Goal: Information Seeking & Learning: Learn about a topic

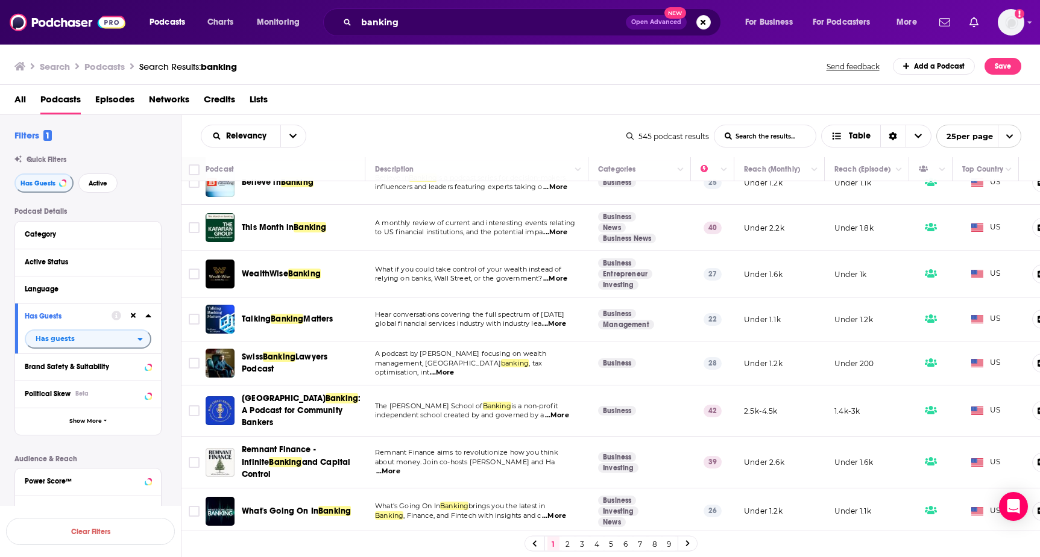
scroll to position [794, 0]
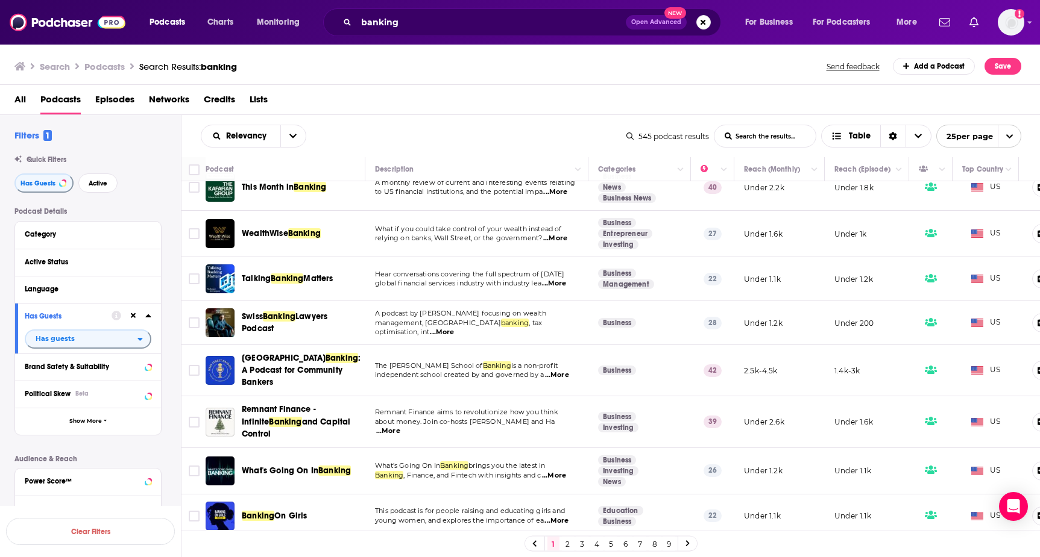
click at [567, 545] on link "2" at bounding box center [568, 544] width 12 height 14
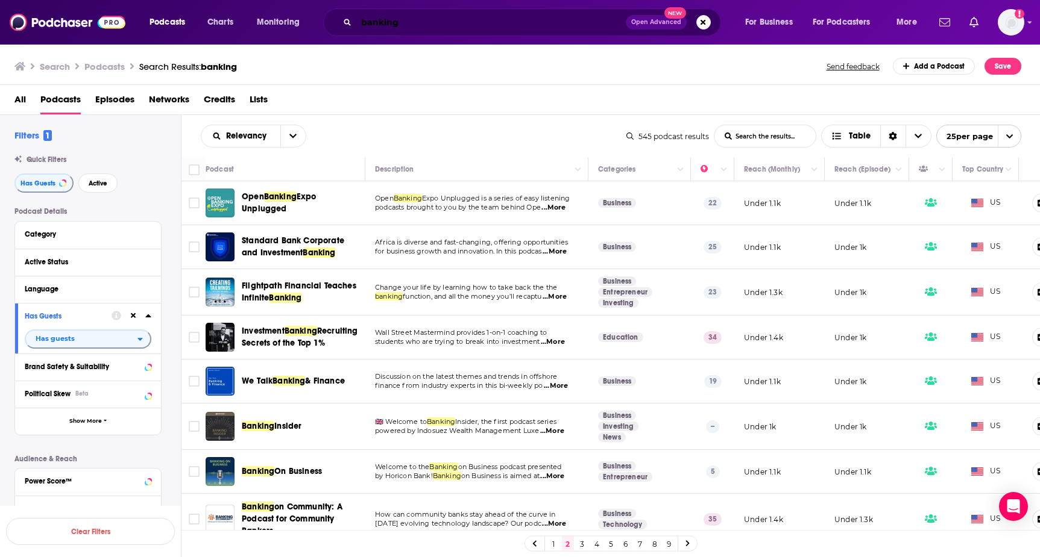
click at [412, 27] on input "banking" at bounding box center [490, 22] width 269 height 19
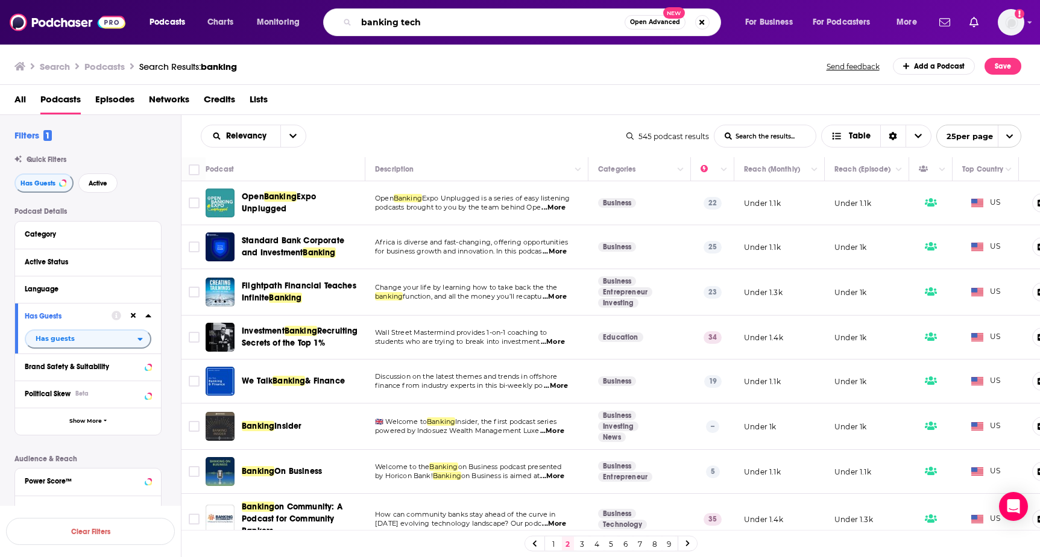
type input "banking tech"
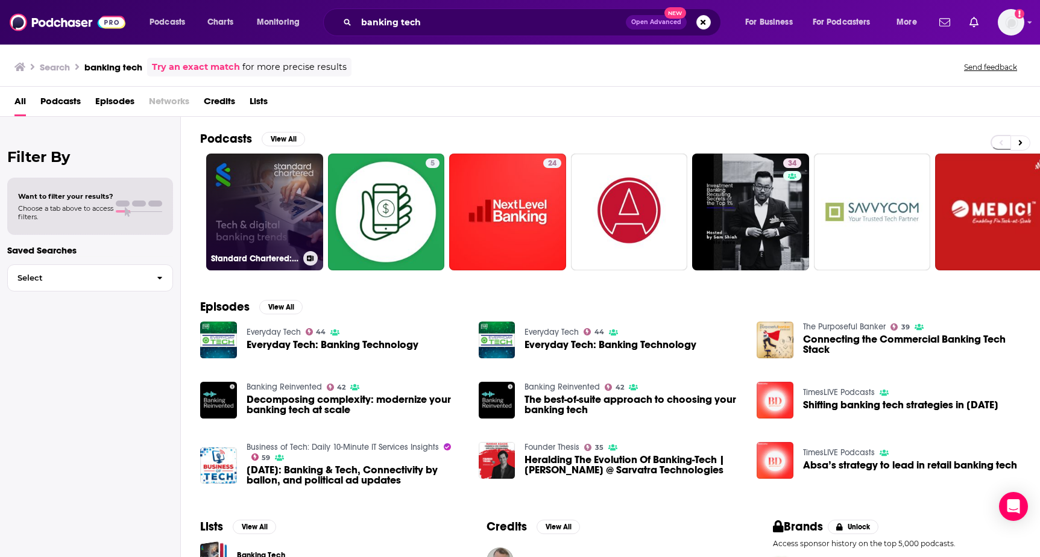
click at [275, 204] on link "Standard Chartered: Tech & Digital Banking Trends" at bounding box center [264, 212] width 117 height 117
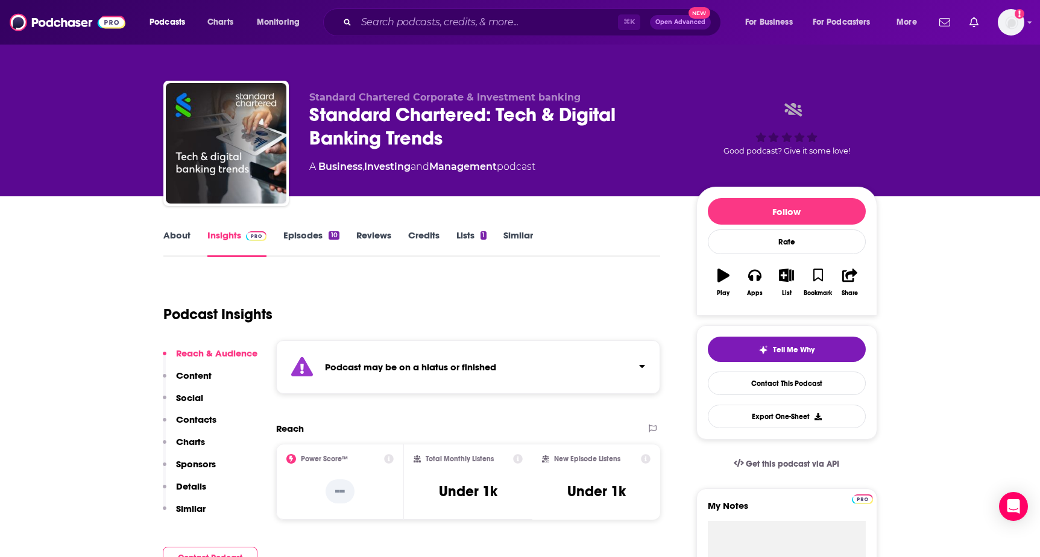
click at [184, 238] on link "About" at bounding box center [176, 244] width 27 height 28
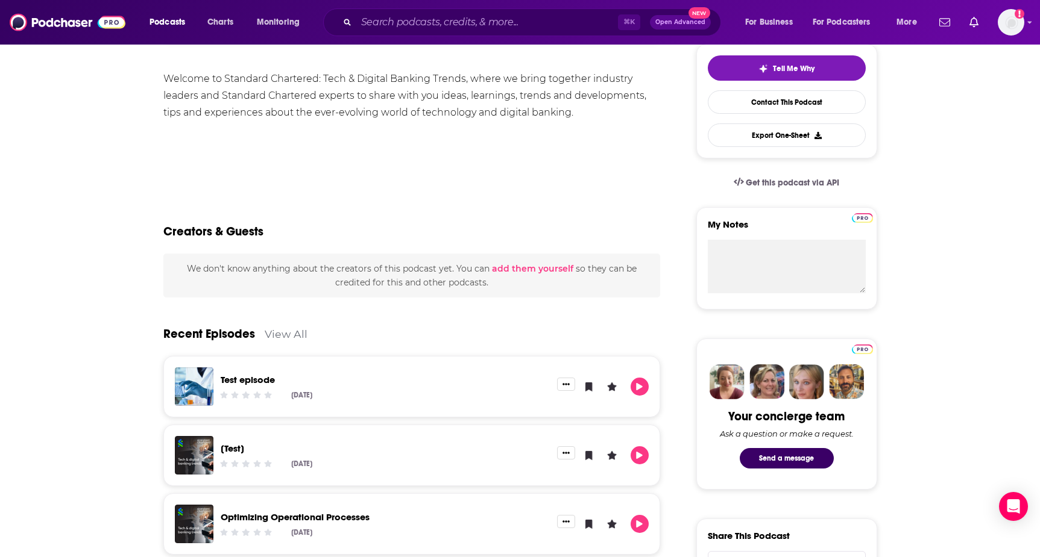
scroll to position [86, 0]
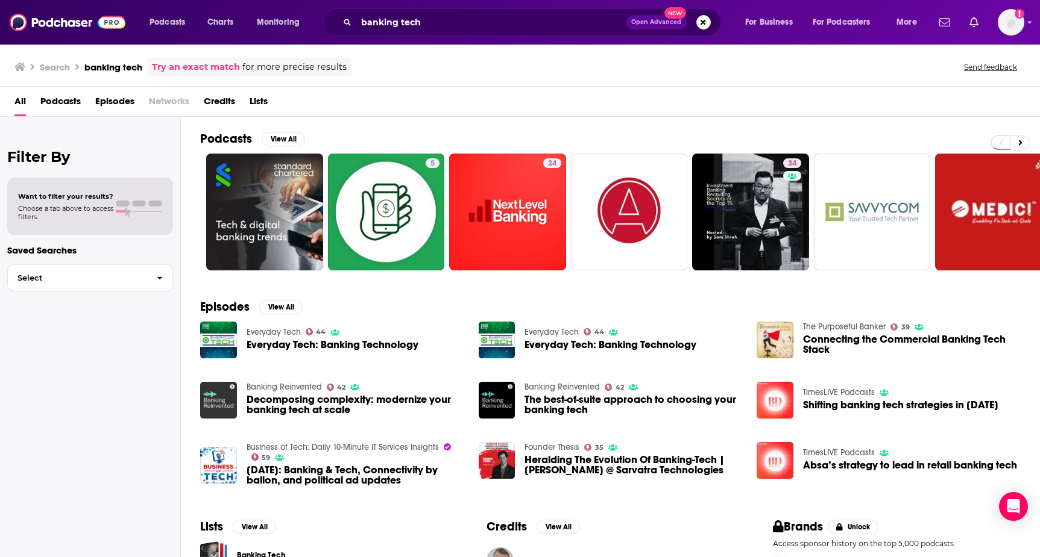
click at [223, 400] on img "Decomposing complexity: modernize your banking tech at scale" at bounding box center [218, 400] width 37 height 37
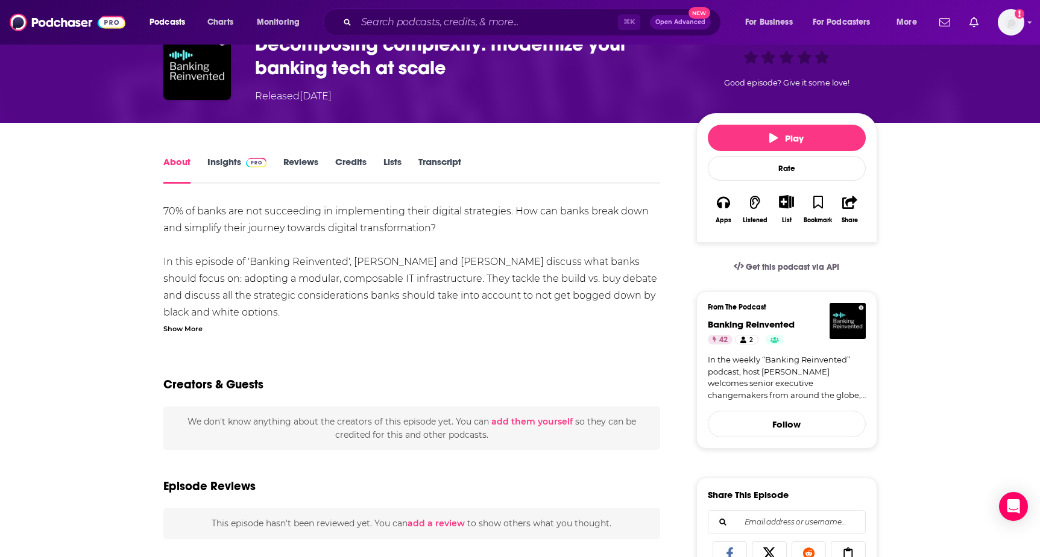
scroll to position [72, 0]
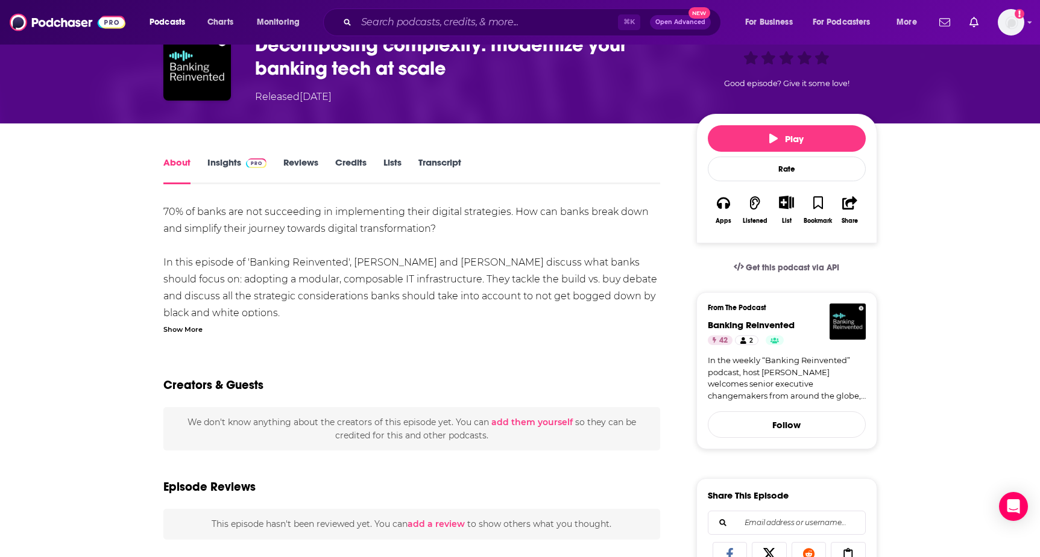
click at [236, 172] on link "Insights" at bounding box center [237, 171] width 60 height 28
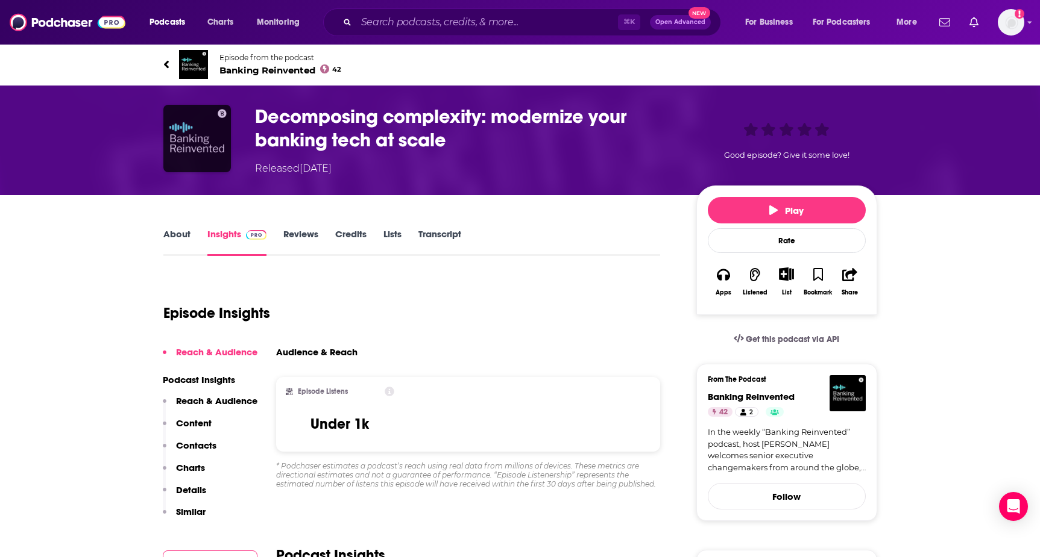
click at [201, 144] on img "Decomposing complexity: modernize your banking tech at scale" at bounding box center [197, 139] width 68 height 68
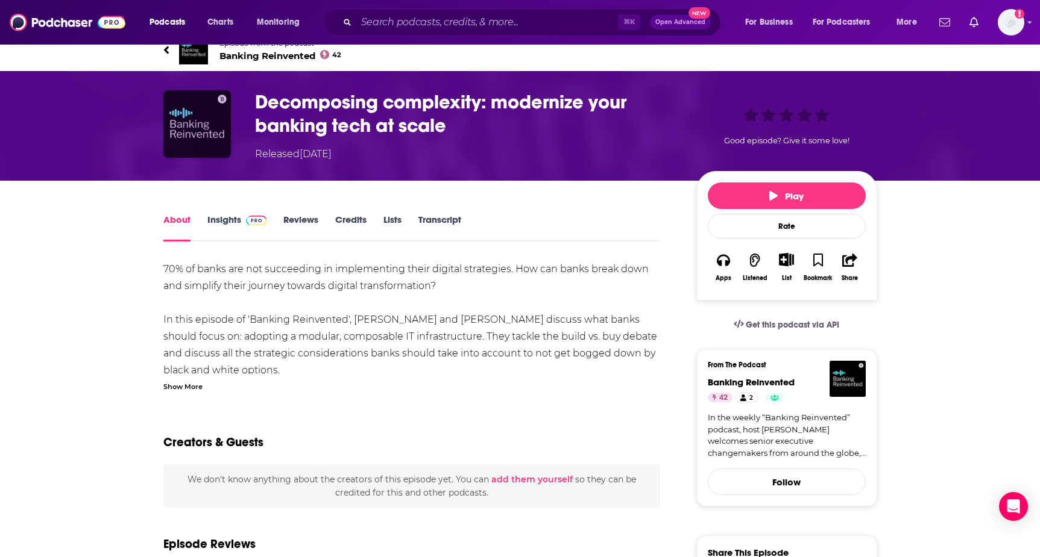
scroll to position [17, 0]
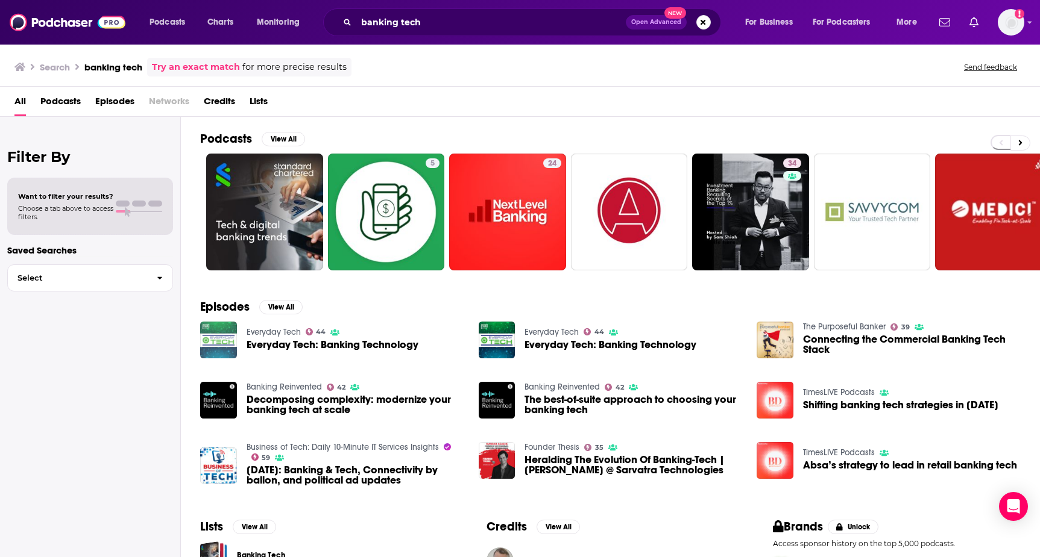
click at [220, 339] on img "Everyday Tech: Banking Technology" at bounding box center [218, 340] width 37 height 37
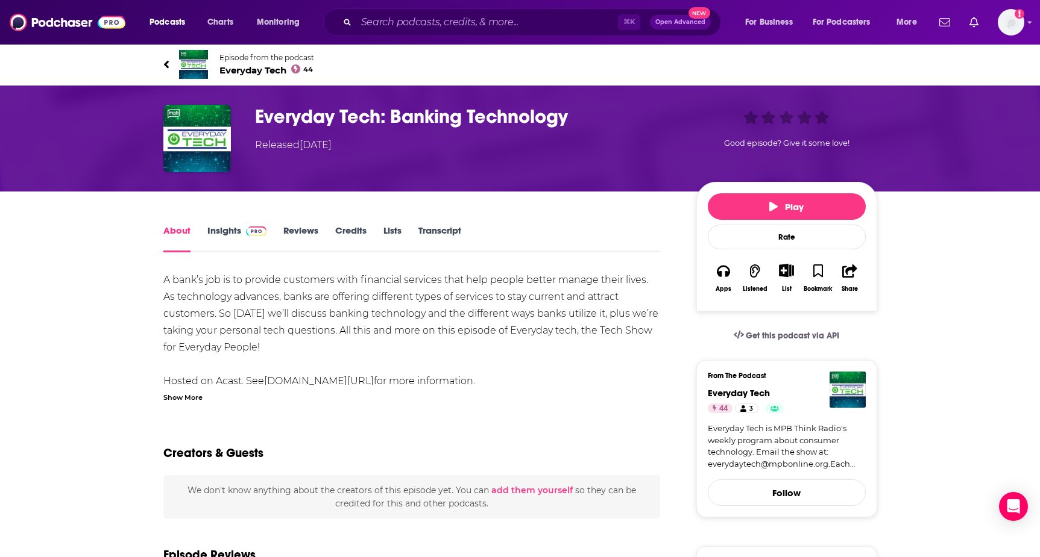
click at [222, 238] on link "Insights" at bounding box center [237, 239] width 60 height 28
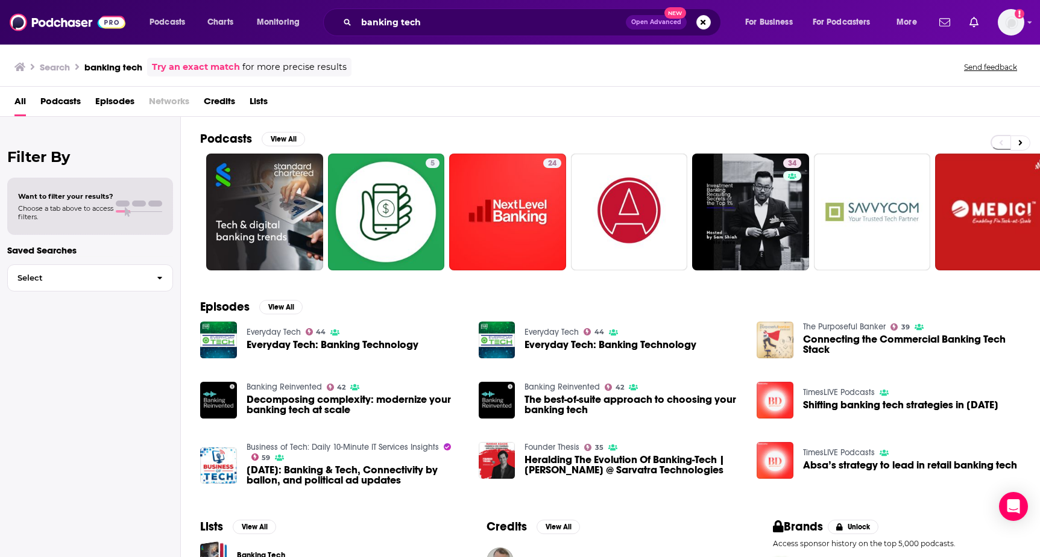
click at [780, 344] on img "Connecting the Commercial Banking Tech Stack" at bounding box center [774, 340] width 37 height 37
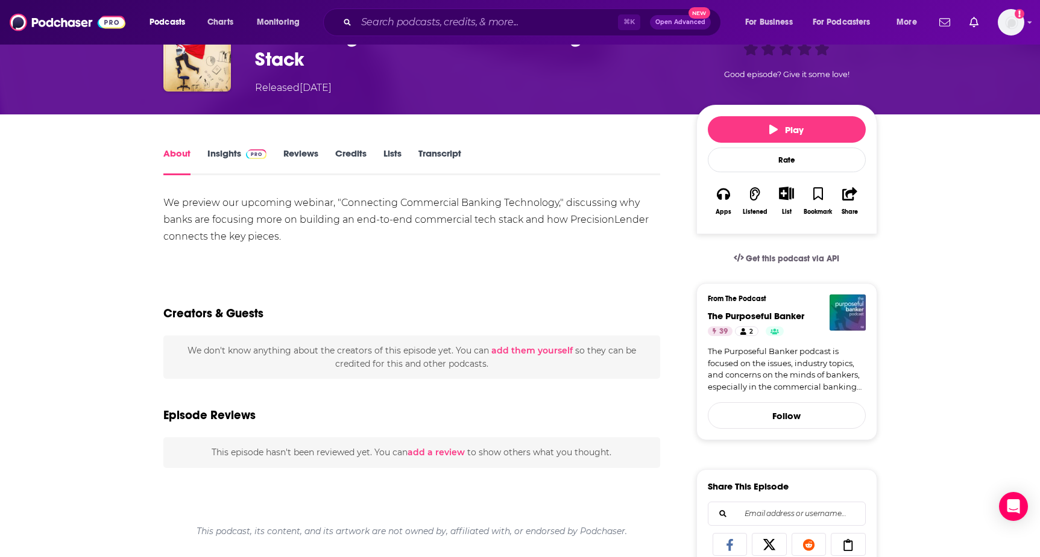
scroll to position [94, 0]
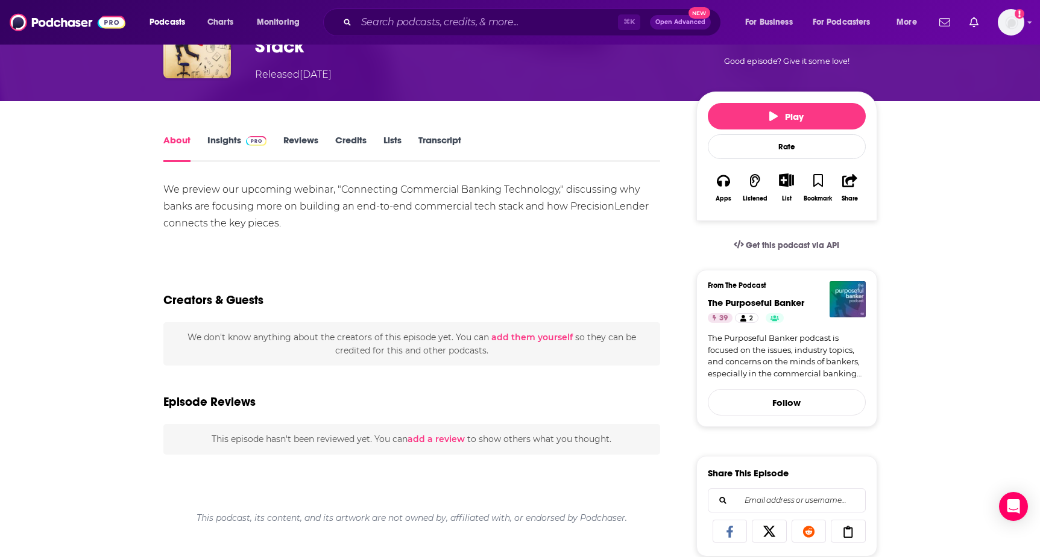
click at [228, 141] on link "Insights" at bounding box center [237, 148] width 60 height 28
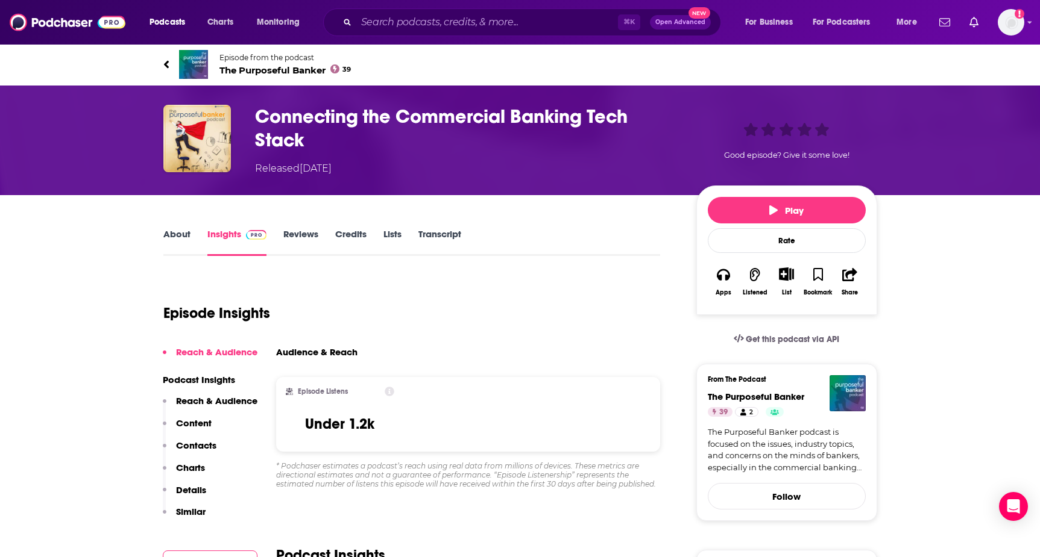
click at [172, 240] on link "About" at bounding box center [176, 242] width 27 height 28
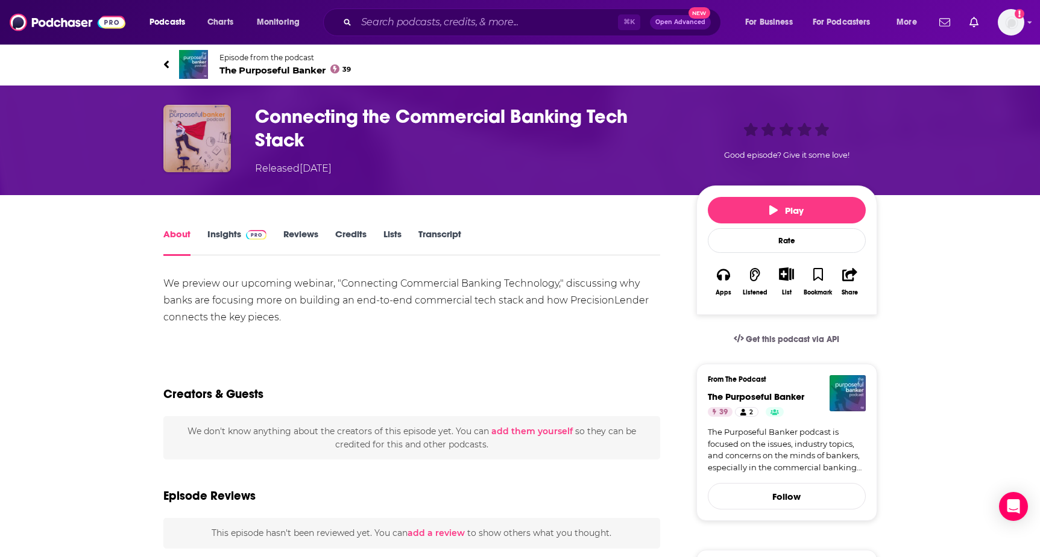
click at [203, 153] on img "Connecting the Commercial Banking Tech Stack" at bounding box center [197, 139] width 68 height 68
click at [196, 142] on img "Connecting the Commercial Banking Tech Stack" at bounding box center [197, 139] width 68 height 68
click at [190, 59] on img at bounding box center [193, 64] width 29 height 29
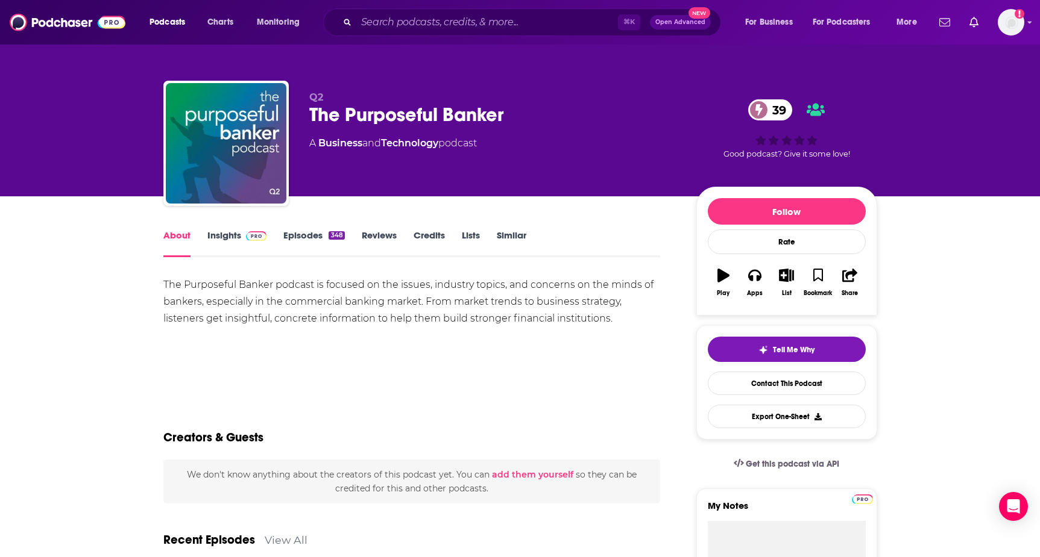
click at [225, 236] on link "Insights" at bounding box center [237, 244] width 60 height 28
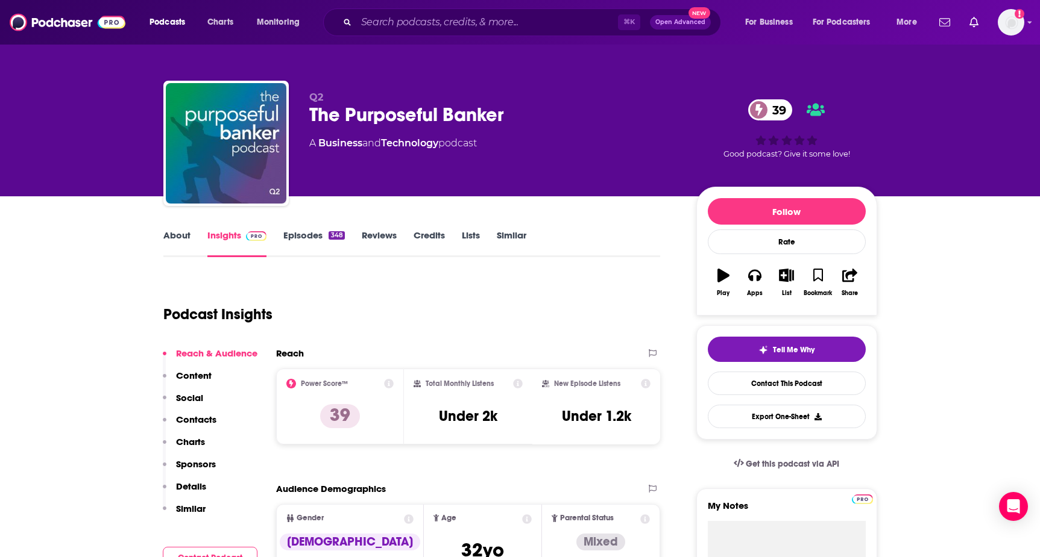
click at [183, 233] on link "About" at bounding box center [176, 244] width 27 height 28
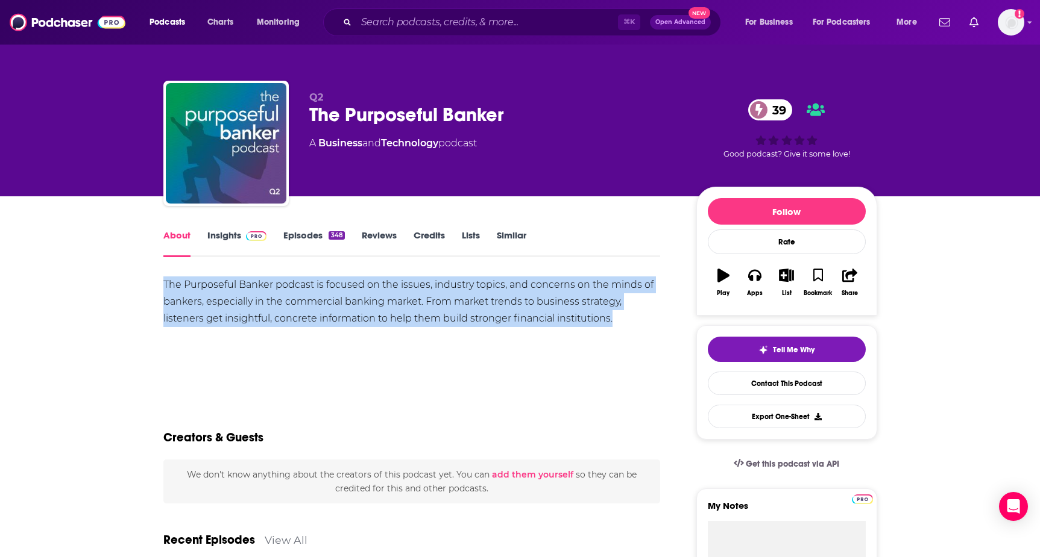
drag, startPoint x: 157, startPoint y: 279, endPoint x: 681, endPoint y: 322, distance: 525.5
copy div "The Purposeful Banker podcast is focused on the issues, industry topics, and co…"
click at [420, 325] on div "The Purposeful Banker podcast is focused on the issues, industry topics, and co…" at bounding box center [411, 302] width 497 height 51
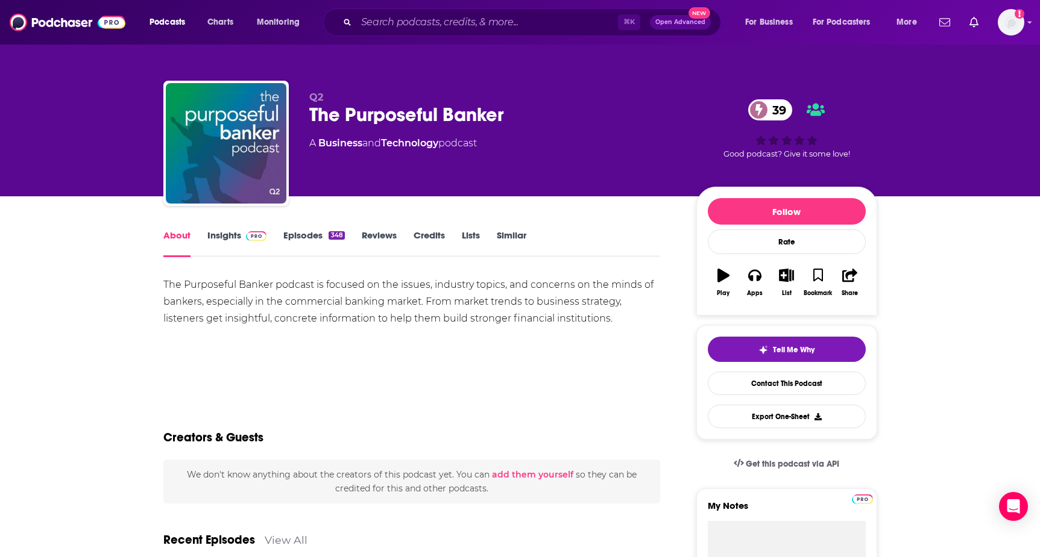
click at [238, 245] on link "Insights" at bounding box center [237, 244] width 60 height 28
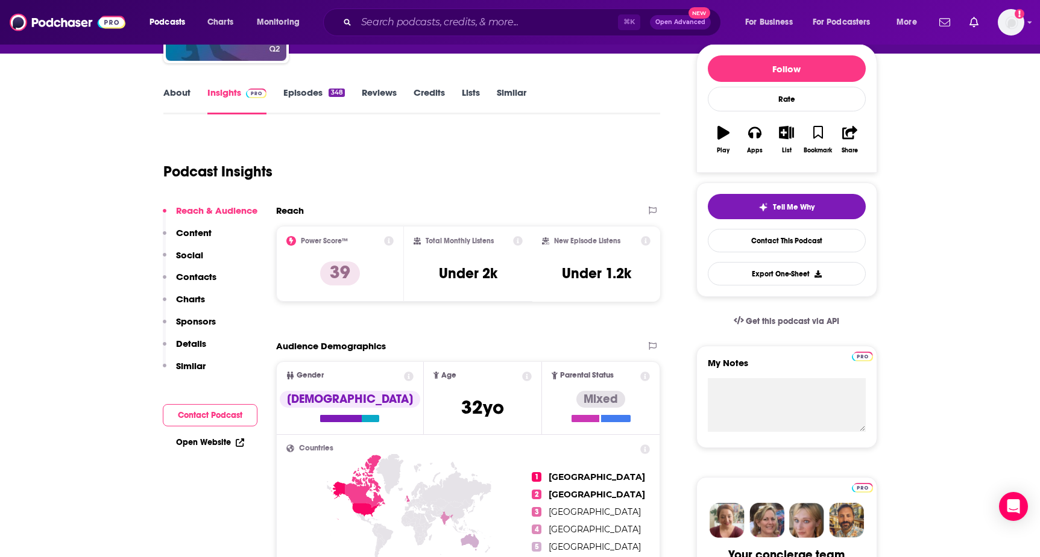
scroll to position [157, 0]
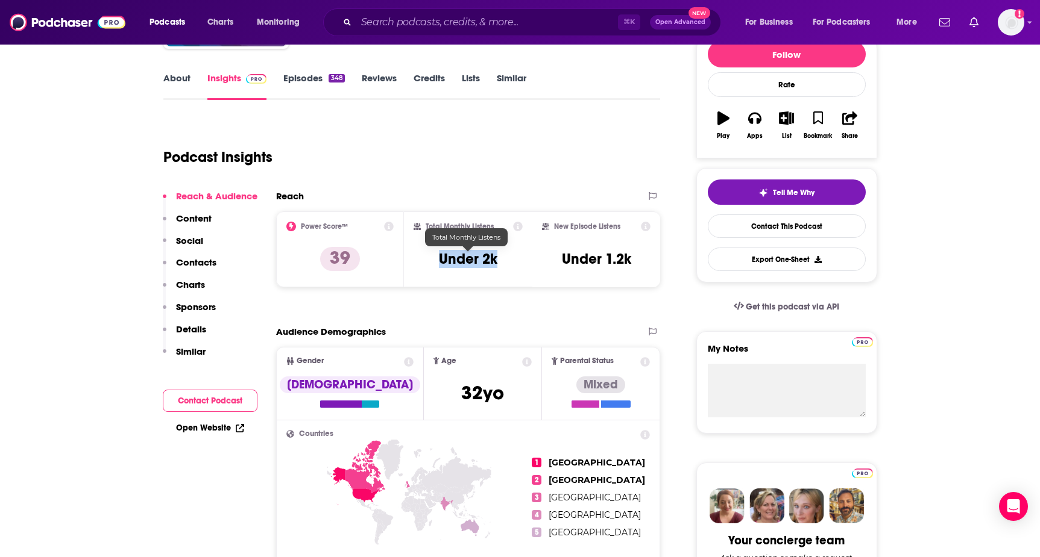
drag, startPoint x: 429, startPoint y: 264, endPoint x: 501, endPoint y: 262, distance: 72.3
click at [501, 262] on div "Total Monthly Listens Under 2k" at bounding box center [467, 249] width 109 height 55
copy h3 "Under 2k"
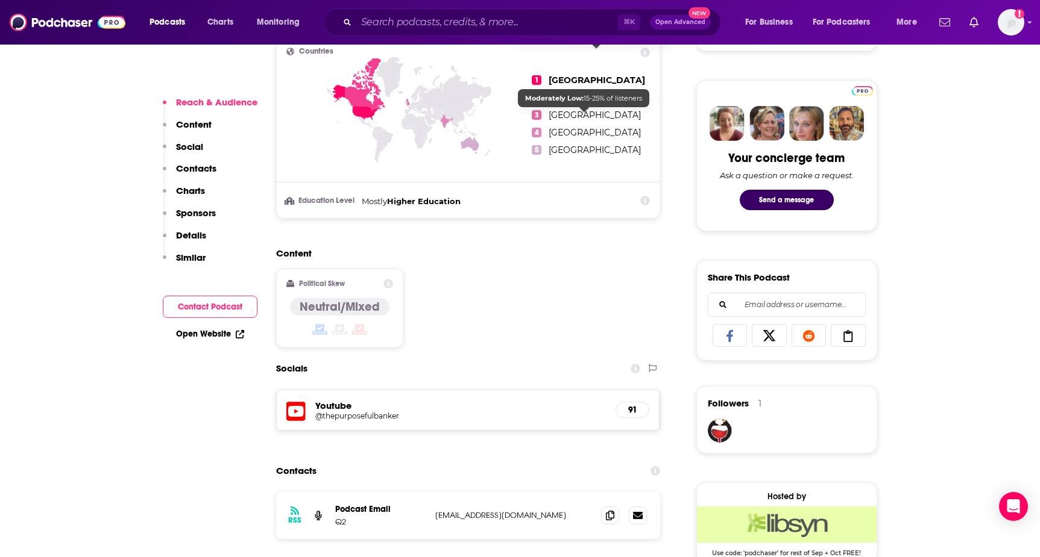
scroll to position [714, 0]
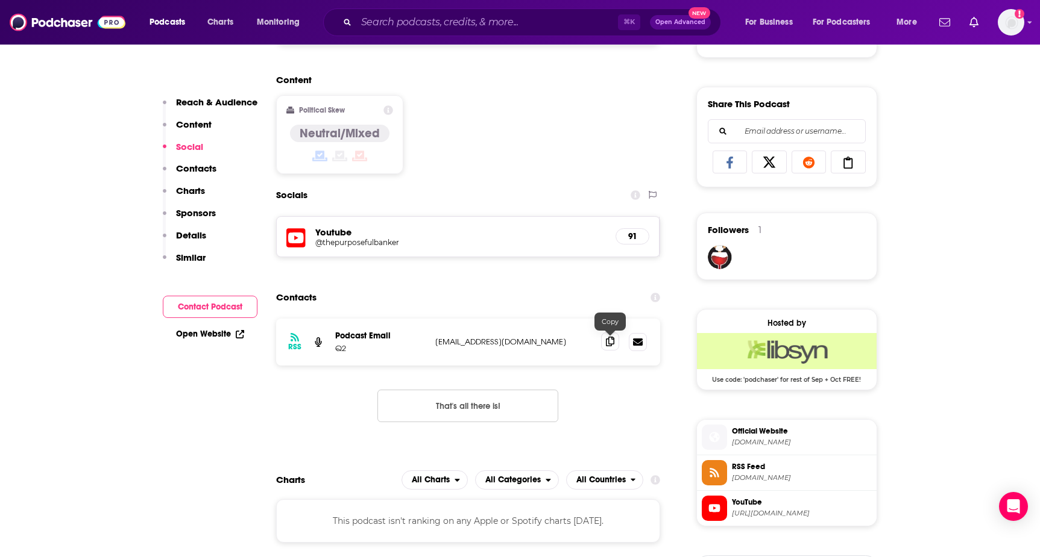
click at [609, 346] on icon at bounding box center [610, 342] width 8 height 10
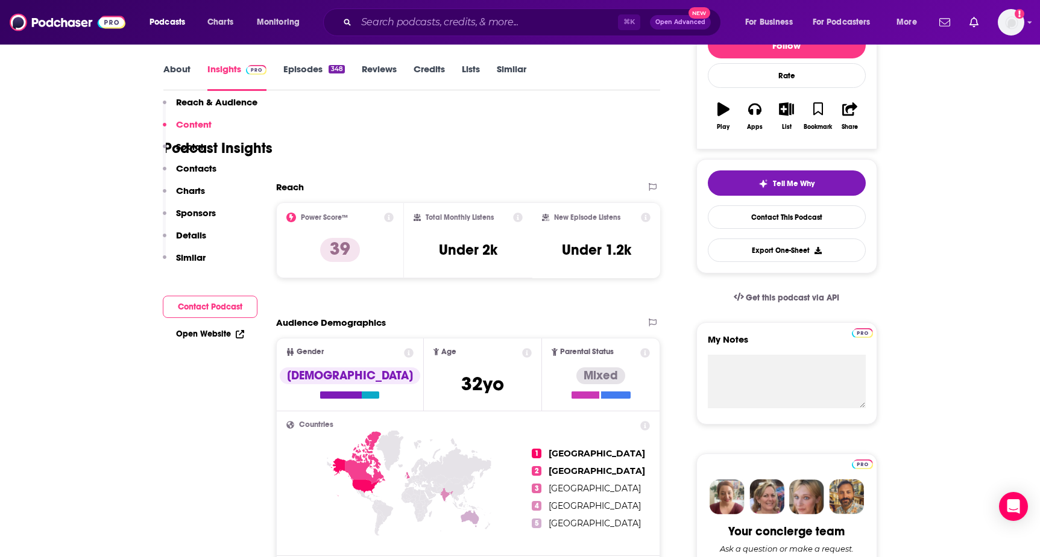
scroll to position [0, 0]
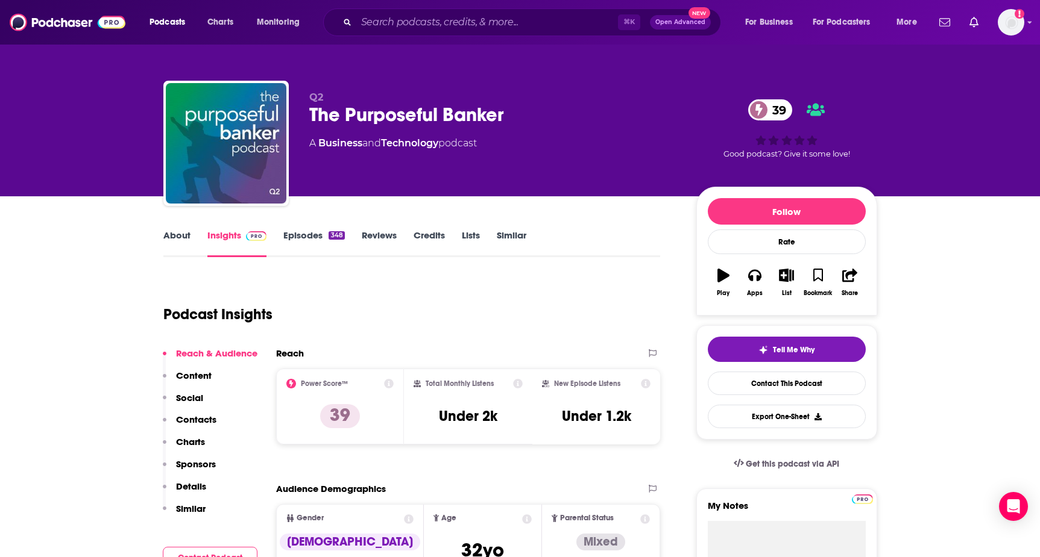
click at [173, 233] on link "About" at bounding box center [176, 244] width 27 height 28
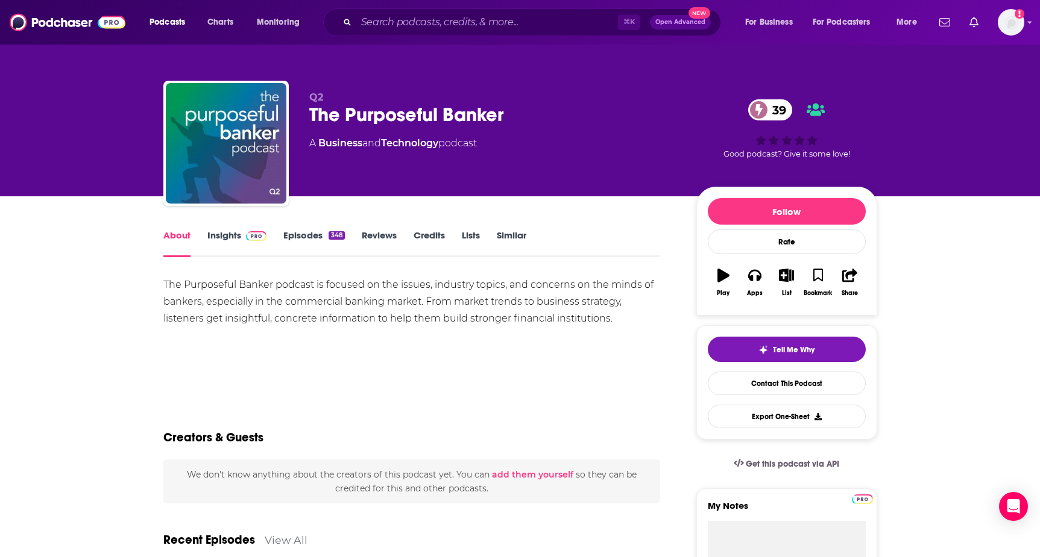
click at [232, 240] on link "Insights" at bounding box center [237, 244] width 60 height 28
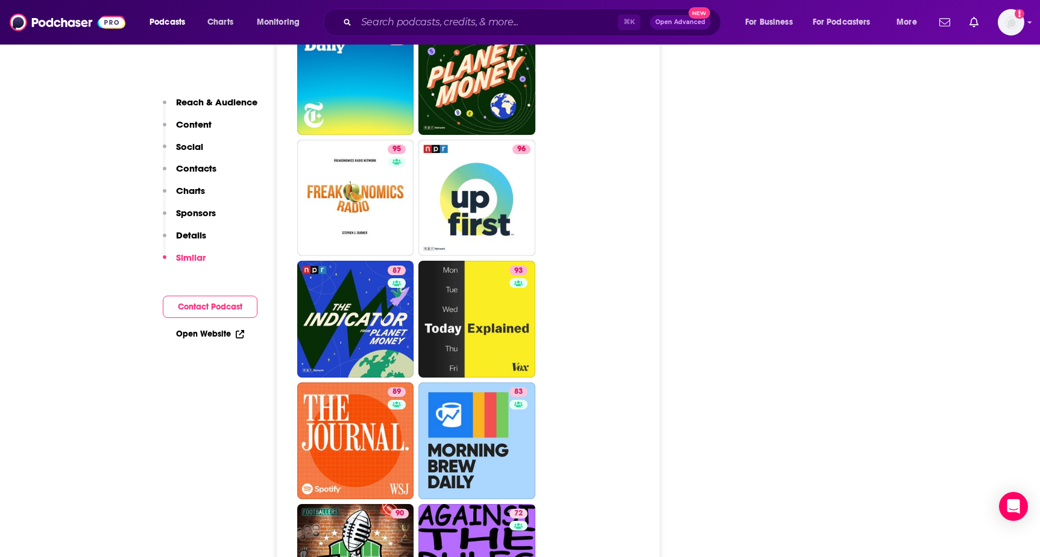
scroll to position [1744, 0]
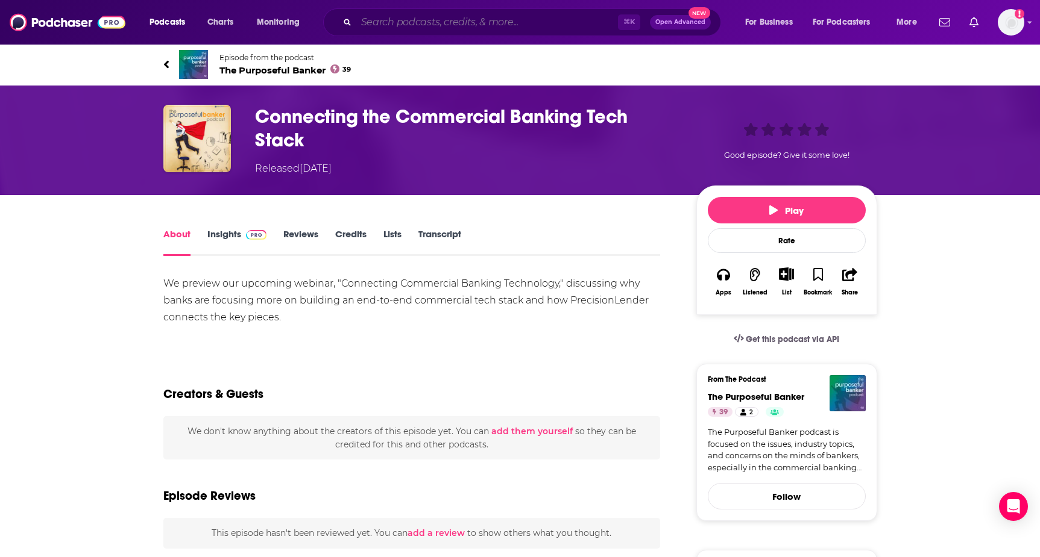
click at [428, 29] on input "Search podcasts, credits, & more..." at bounding box center [487, 22] width 262 height 19
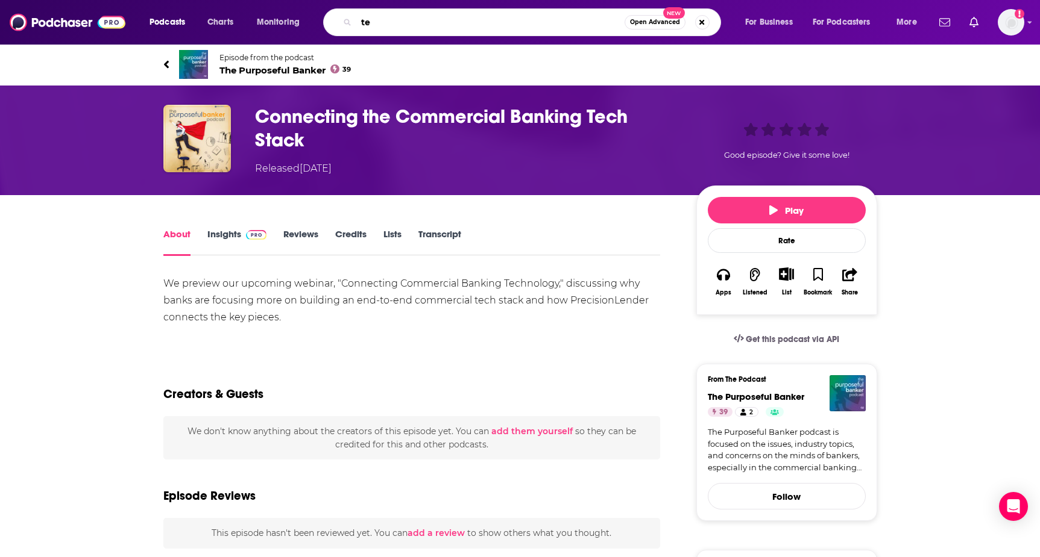
type input "t"
type input "banking with ai"
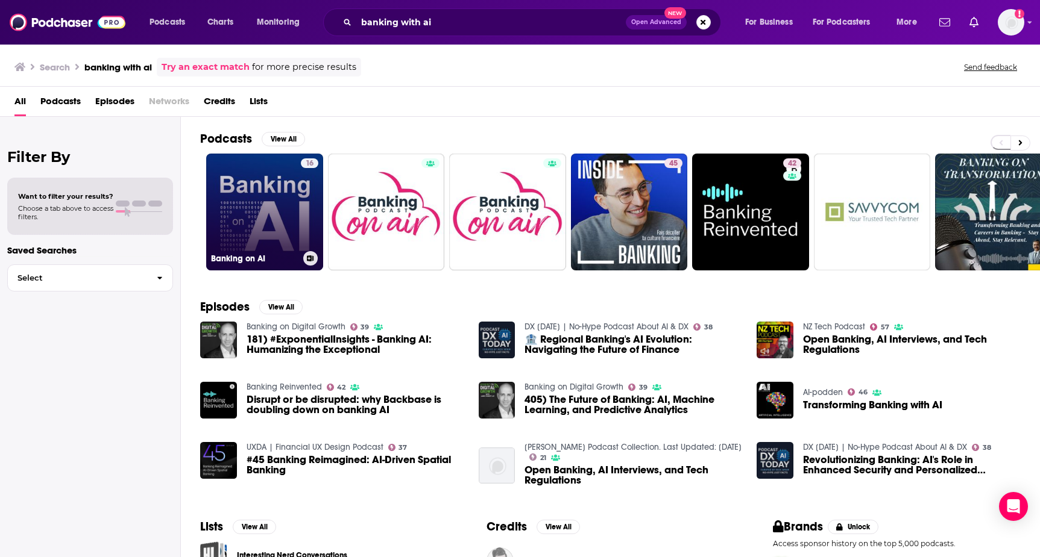
click at [265, 190] on link "16 Banking on AI" at bounding box center [264, 212] width 117 height 117
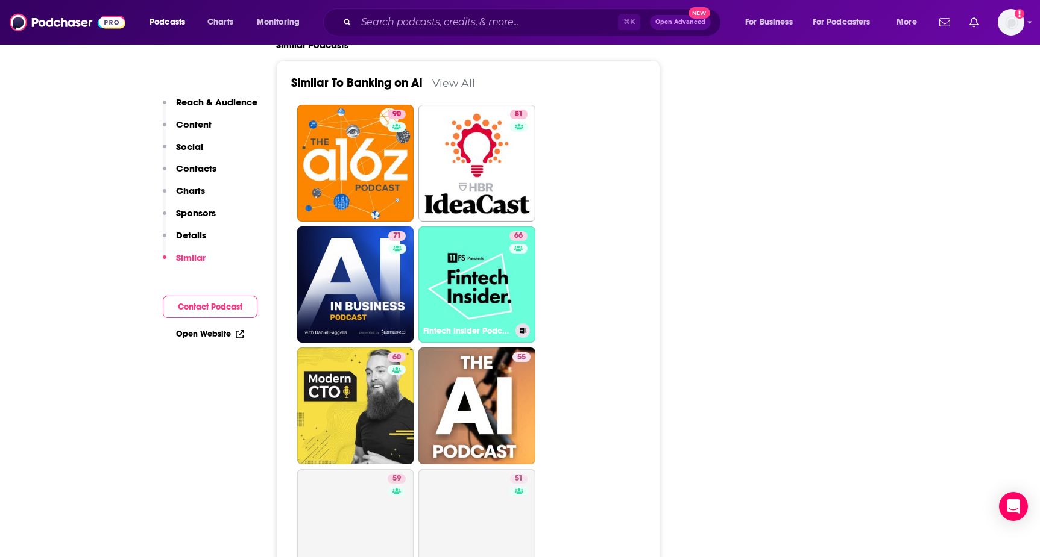
scroll to position [1773, 0]
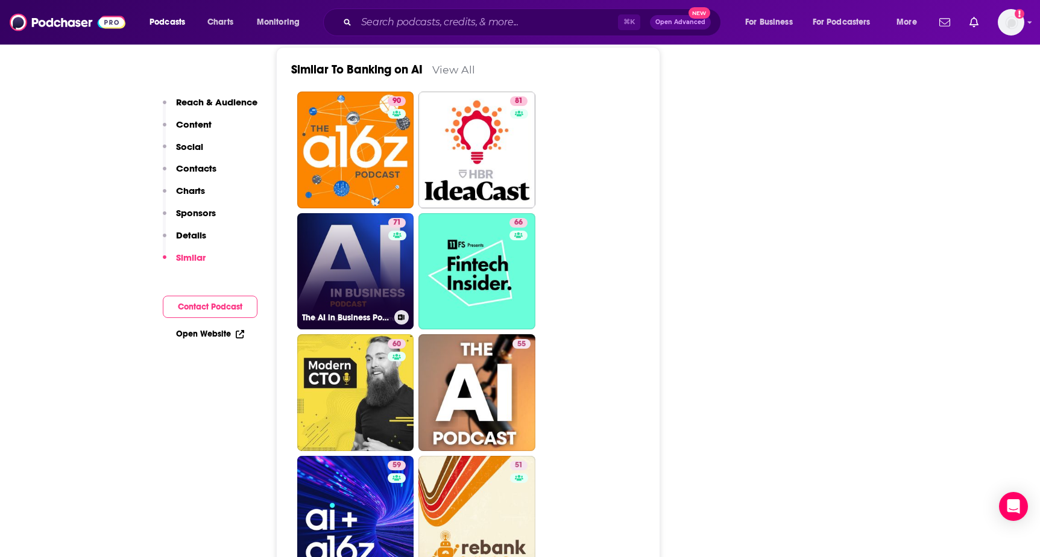
click at [336, 278] on link "71 The AI in Business Podcast" at bounding box center [355, 271] width 117 height 117
type input "https://www.podchaser.com/podcasts/the-ai-in-business-podcast-5659"
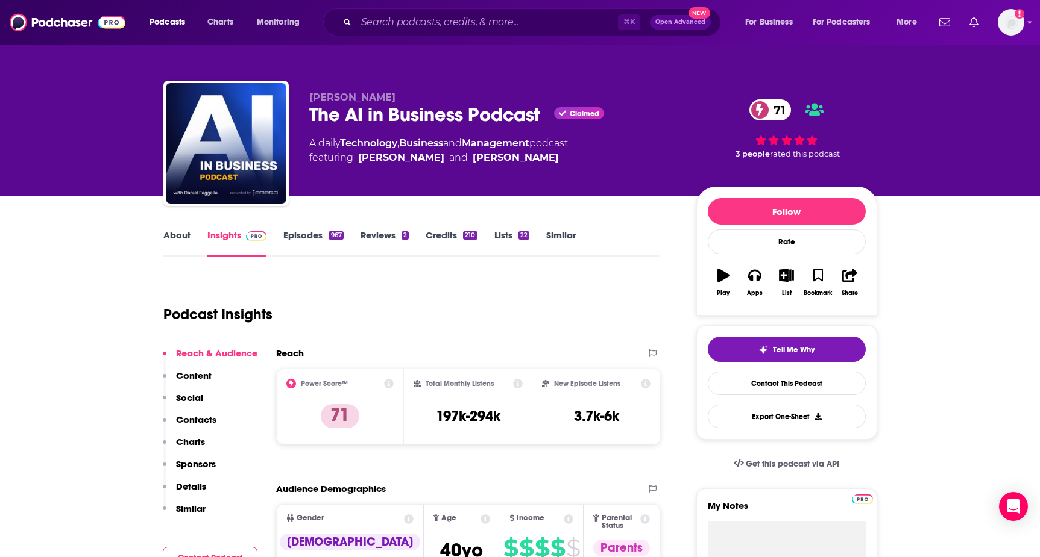
click at [173, 235] on link "About" at bounding box center [176, 244] width 27 height 28
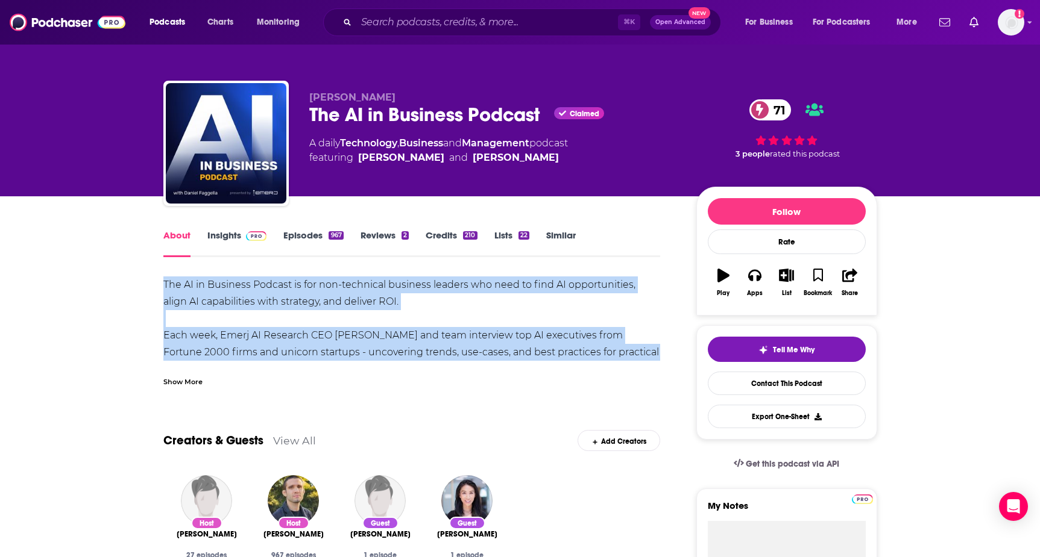
drag, startPoint x: 152, startPoint y: 287, endPoint x: 639, endPoint y: 357, distance: 492.6
copy div "The AI in Business Podcast is for non-technical business leaders who need to fi…"
click at [236, 237] on link "Insights" at bounding box center [237, 244] width 60 height 28
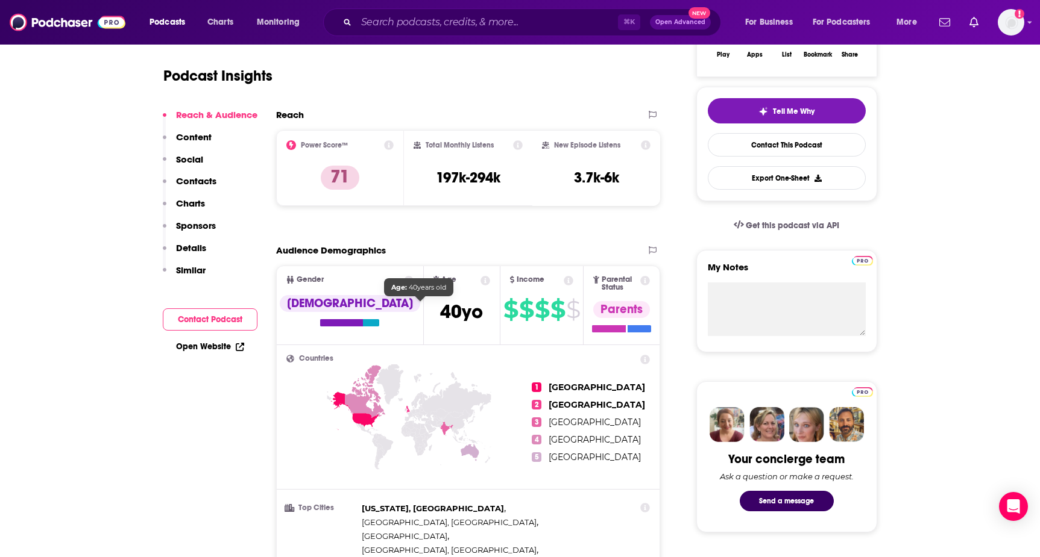
scroll to position [175, 0]
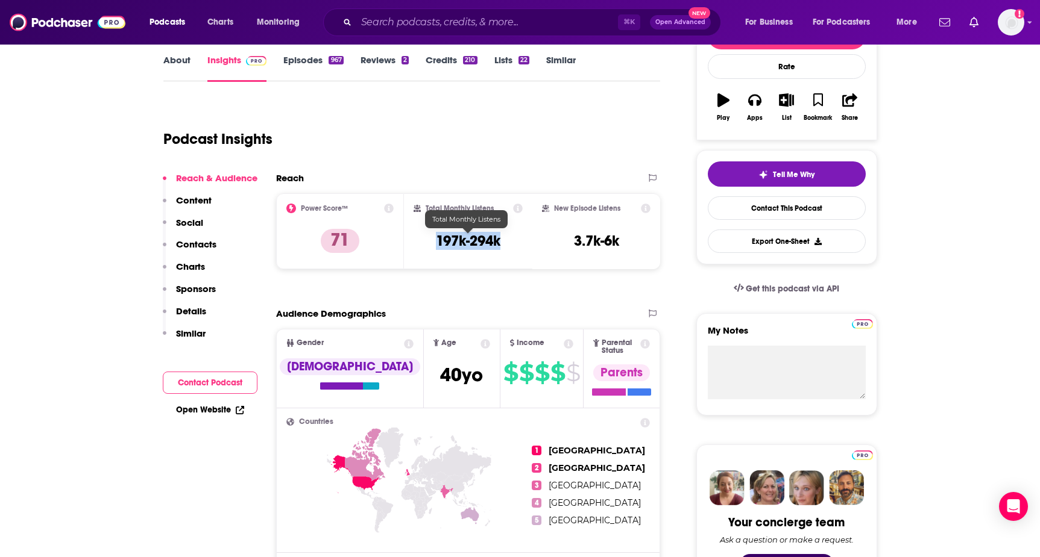
drag, startPoint x: 424, startPoint y: 240, endPoint x: 501, endPoint y: 242, distance: 77.2
click at [501, 242] on div "Total Monthly Listens 197k-294k" at bounding box center [467, 231] width 109 height 55
copy h3 "197k-294k"
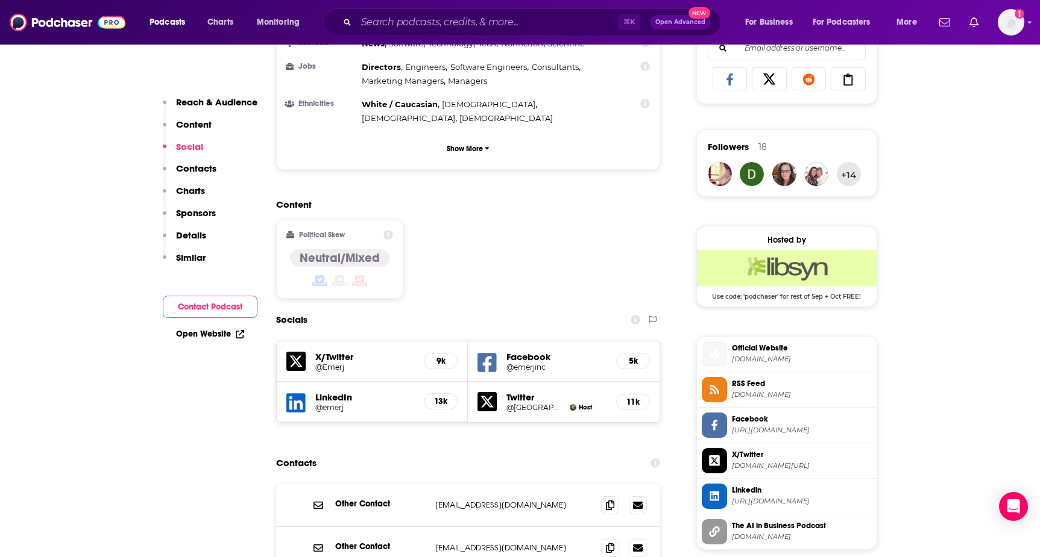
scroll to position [800, 0]
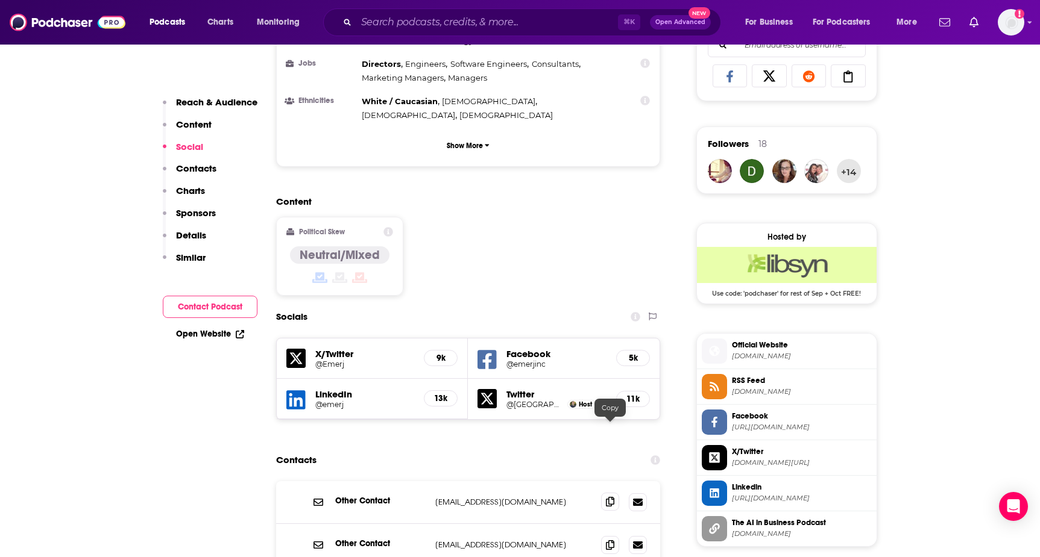
click at [610, 497] on icon at bounding box center [610, 502] width 8 height 10
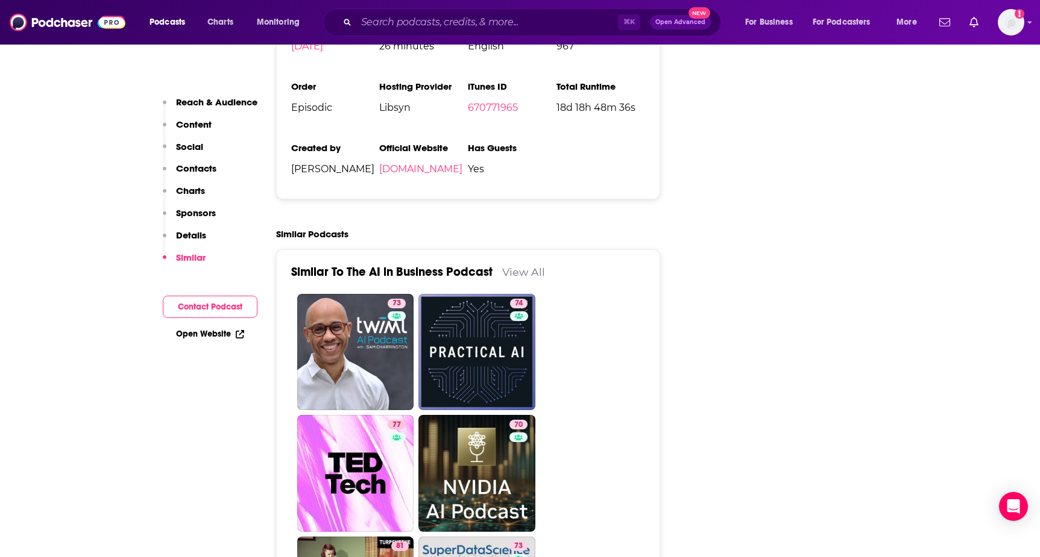
scroll to position [2422, 0]
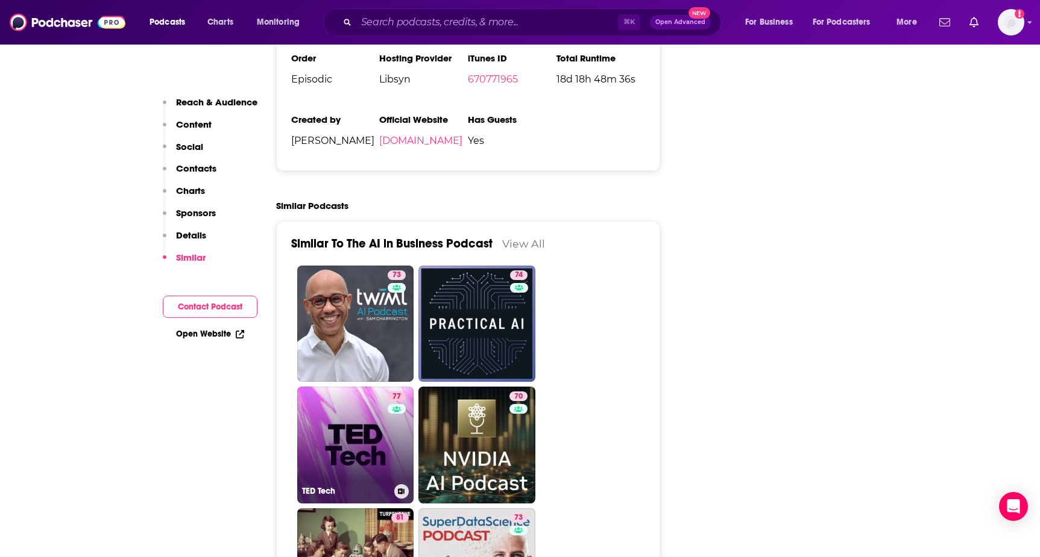
click at [365, 387] on link "77 TED Tech" at bounding box center [355, 445] width 117 height 117
type input "https://www.podchaser.com/podcasts/ted-tech-5633"
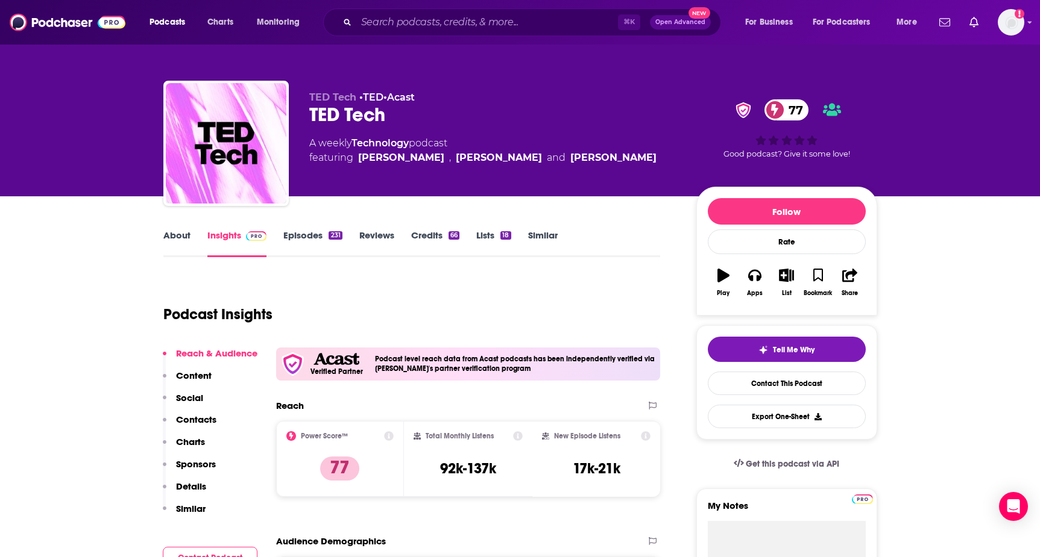
click at [183, 229] on div "About Insights Episodes 231 Reviews Credits 66 Lists 18 Similar" at bounding box center [411, 243] width 497 height 30
click at [186, 233] on link "About" at bounding box center [176, 244] width 27 height 28
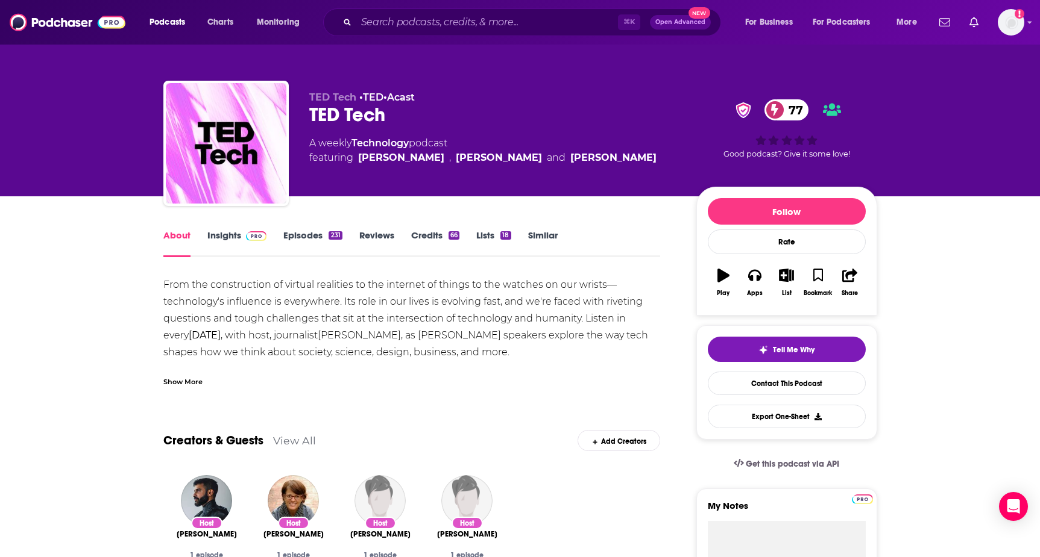
click at [195, 380] on div "Show More" at bounding box center [182, 380] width 39 height 11
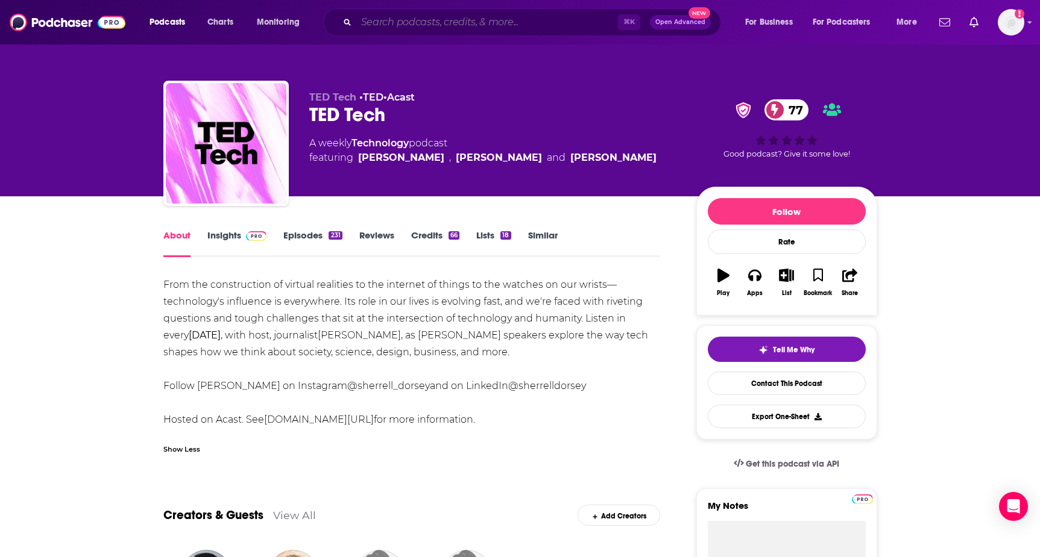
click at [391, 22] on input "Search podcasts, credits, & more..." at bounding box center [487, 22] width 262 height 19
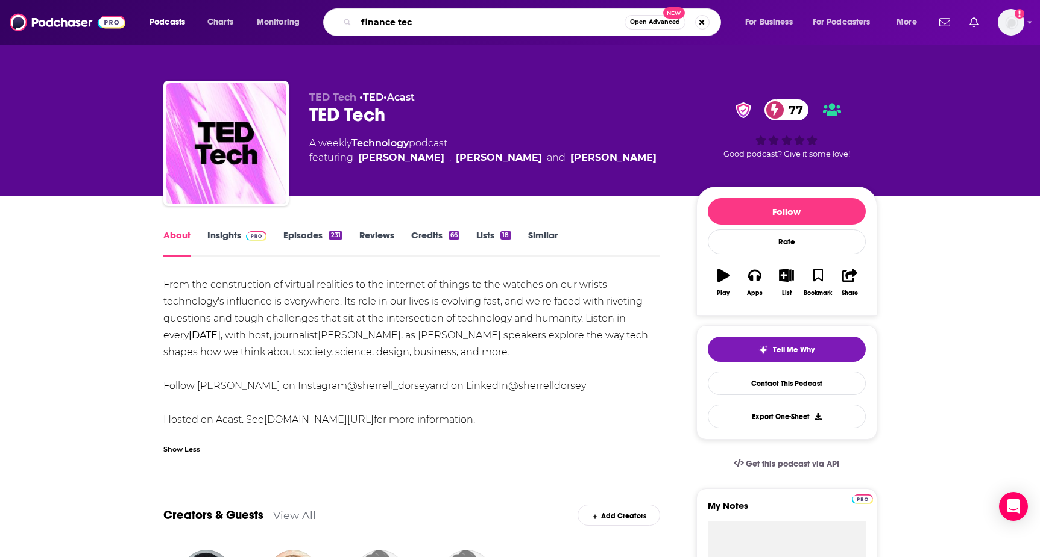
type input "finance tech"
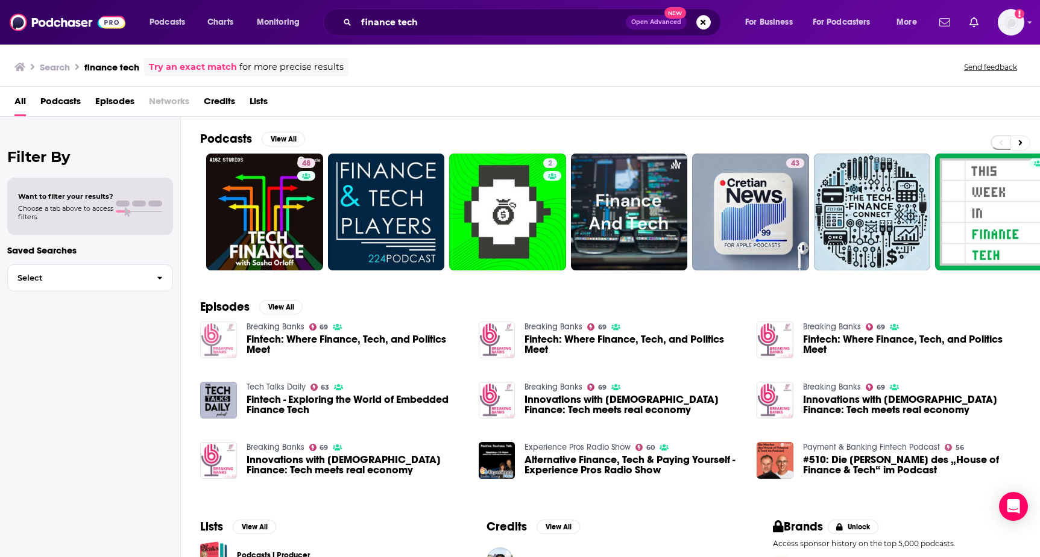
click at [218, 343] on img "Fintech: Where Finance, Tech, and Politics Meet" at bounding box center [218, 340] width 37 height 37
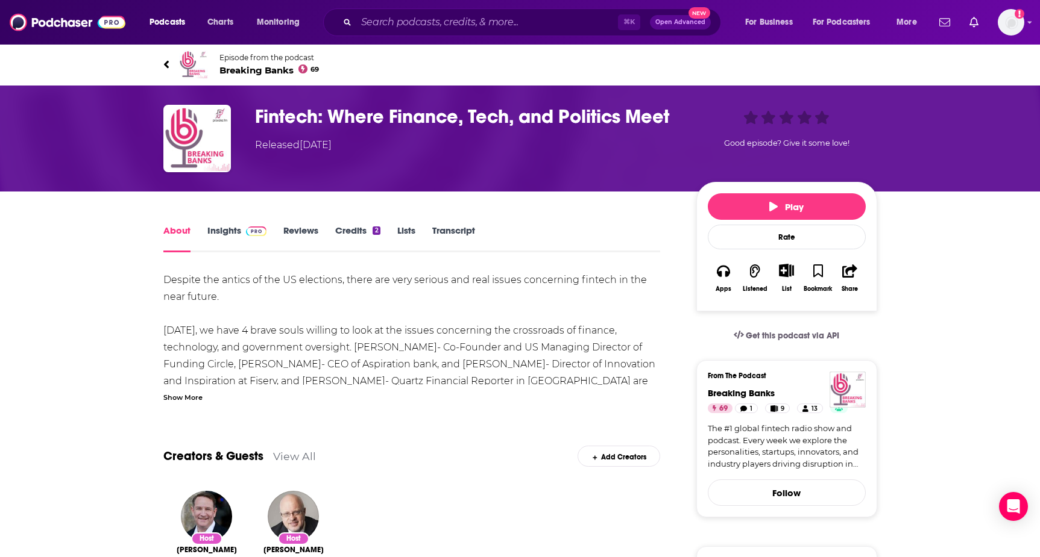
click at [200, 400] on div "Show More" at bounding box center [182, 396] width 39 height 11
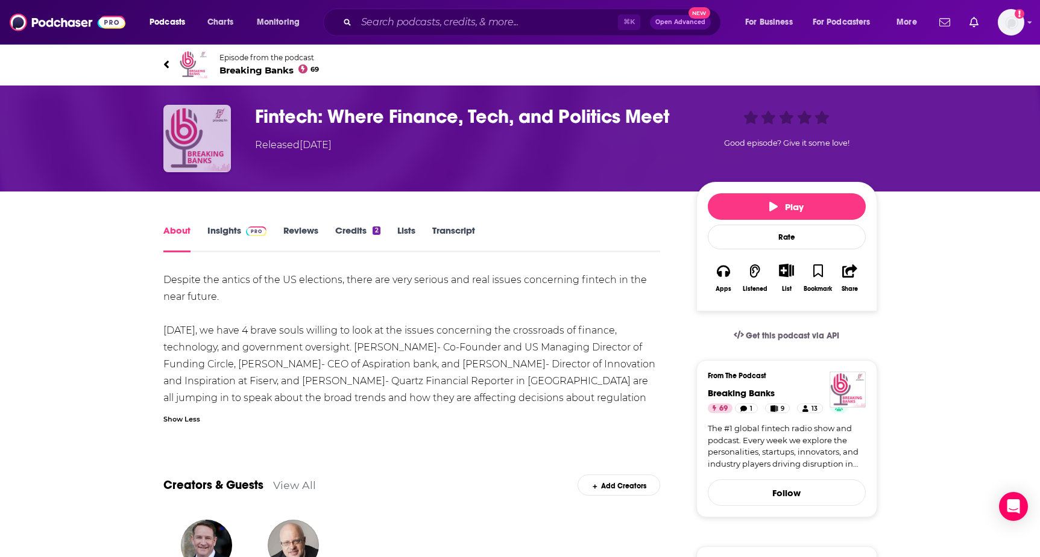
click at [199, 118] on img "Fintech: Where Finance, Tech, and Politics Meet" at bounding box center [197, 139] width 68 height 68
click at [245, 63] on span "Episode from the podcast Breaking Banks 69" at bounding box center [269, 64] width 100 height 23
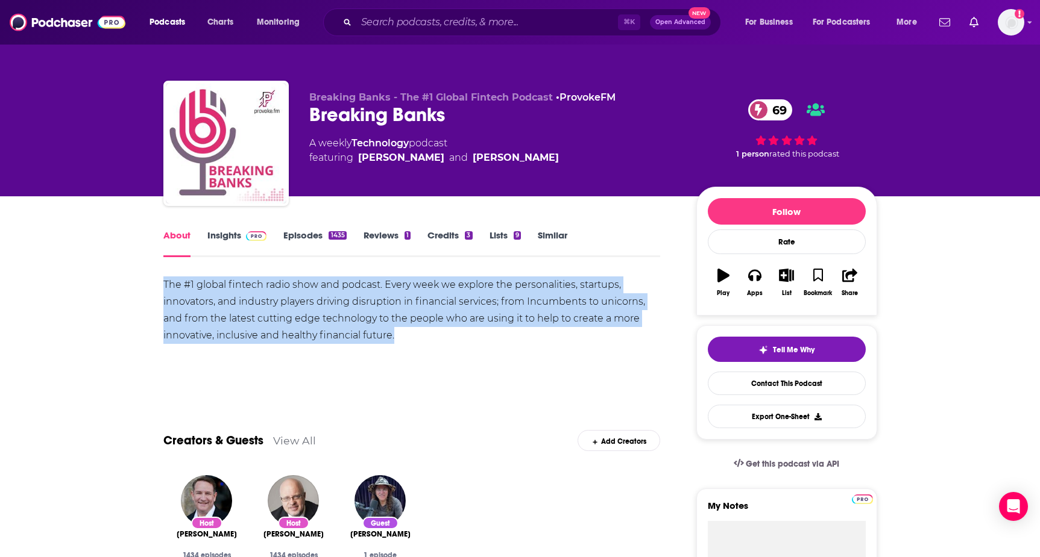
drag, startPoint x: 152, startPoint y: 278, endPoint x: 416, endPoint y: 353, distance: 274.5
copy div "The #1 global fintech radio show and podcast. Every week we explore the persona…"
click at [252, 242] on link "Insights" at bounding box center [237, 244] width 60 height 28
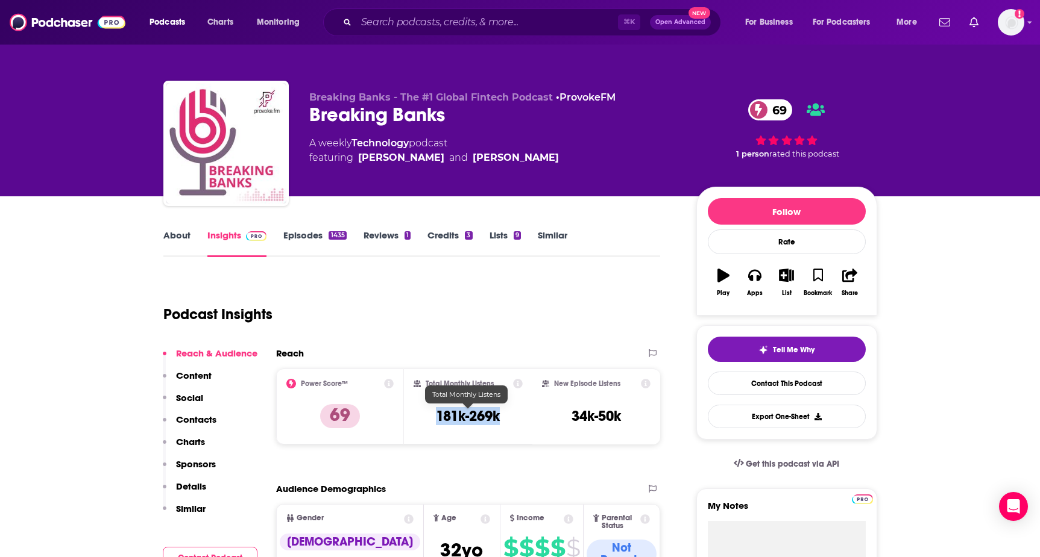
drag, startPoint x: 427, startPoint y: 406, endPoint x: 521, endPoint y: 413, distance: 94.3
click at [521, 413] on div "Total Monthly Listens 181k-269k" at bounding box center [467, 406] width 109 height 55
copy h3 "181k-269k"
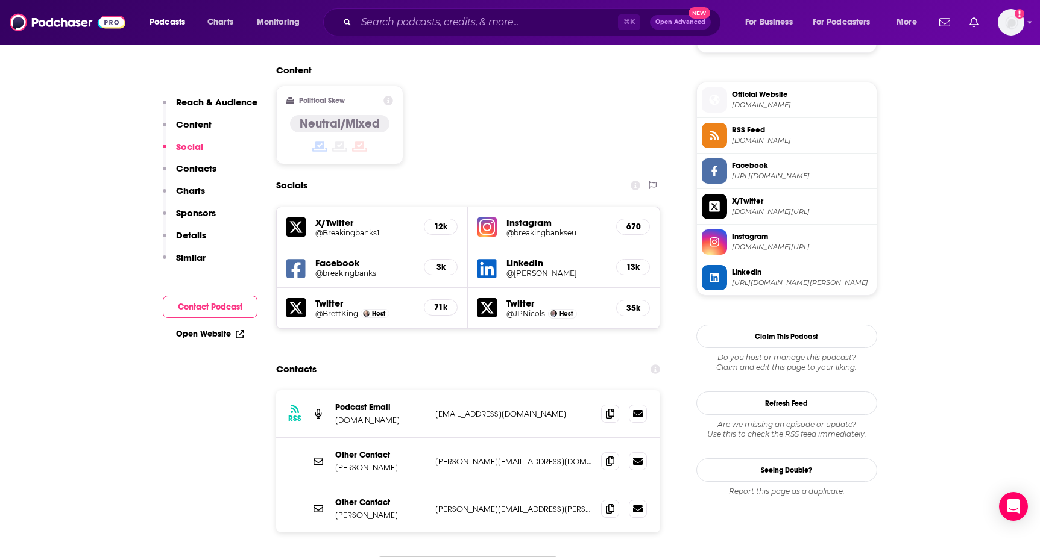
scroll to position [943, 0]
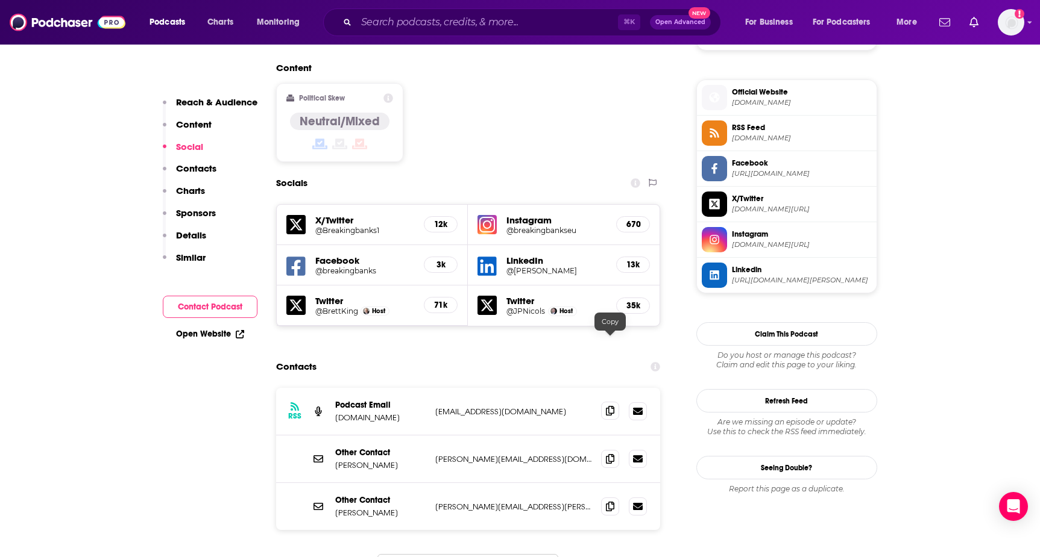
click at [615, 402] on span at bounding box center [610, 411] width 18 height 18
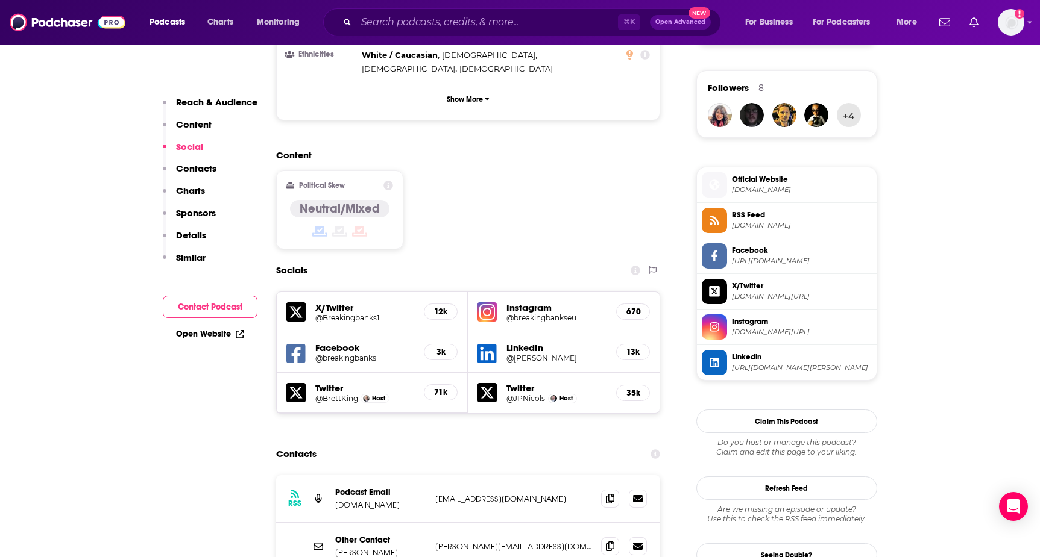
scroll to position [871, 0]
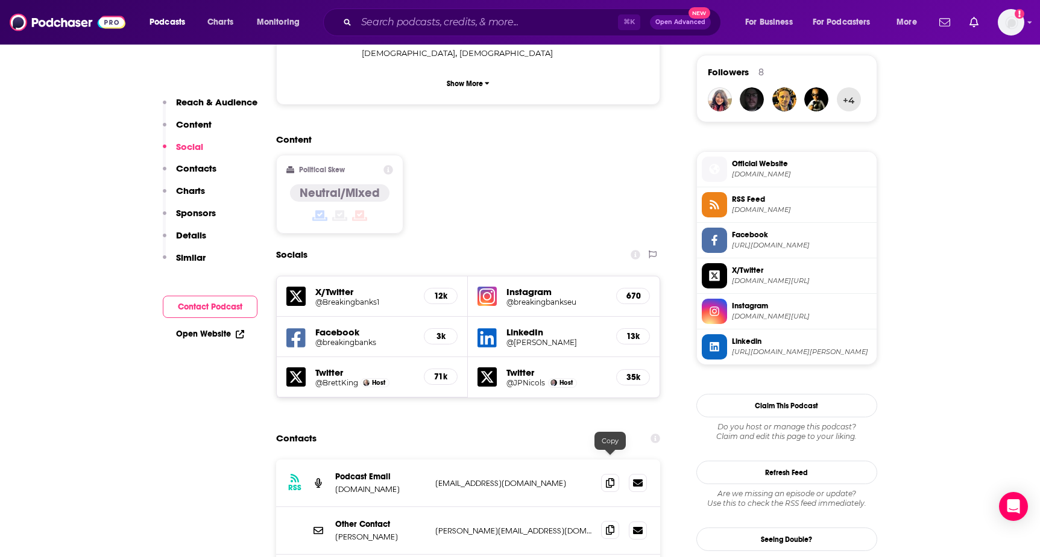
click at [610, 526] on icon at bounding box center [610, 531] width 8 height 10
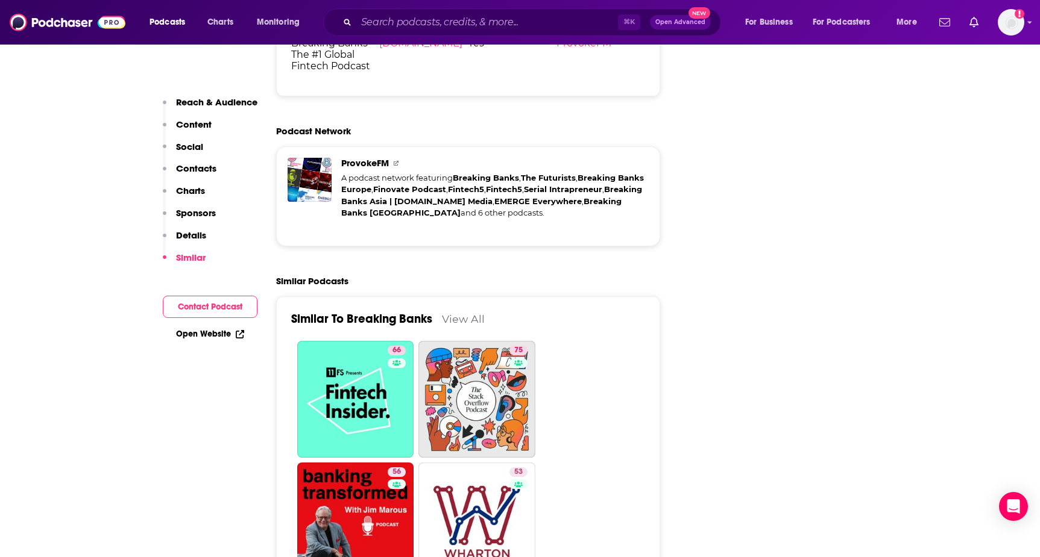
scroll to position [2528, 0]
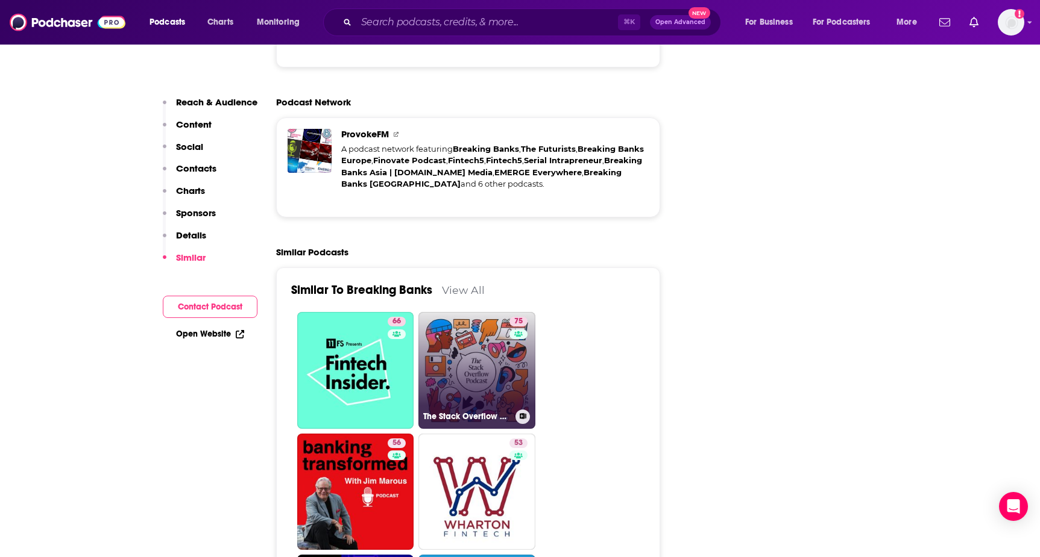
click at [485, 312] on link "75 The Stack Overflow Podcast" at bounding box center [476, 370] width 117 height 117
type input "https://www.podchaser.com/podcasts/the-stack-overflow-podcast-40485"
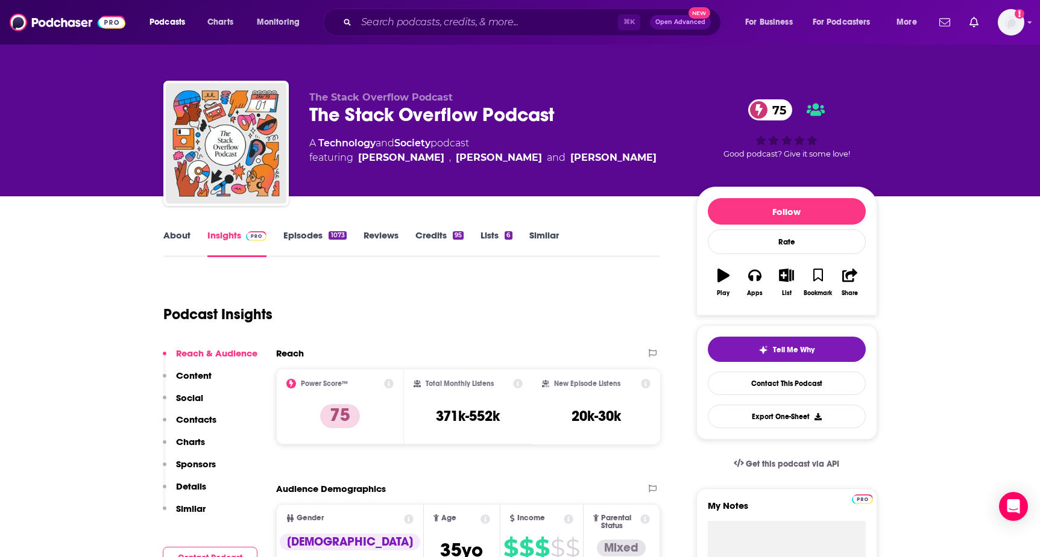
click at [172, 244] on link "About" at bounding box center [176, 244] width 27 height 28
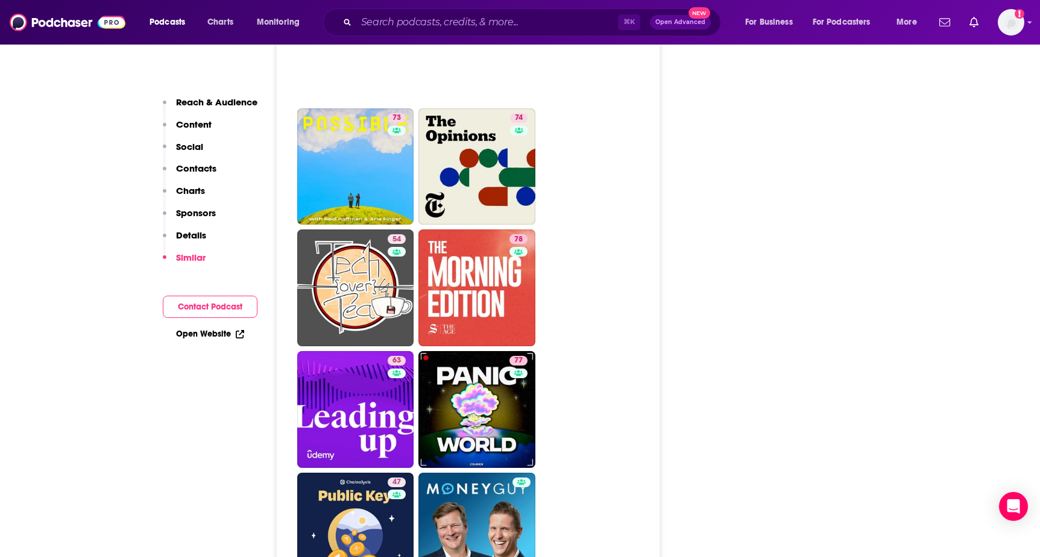
scroll to position [3579, 0]
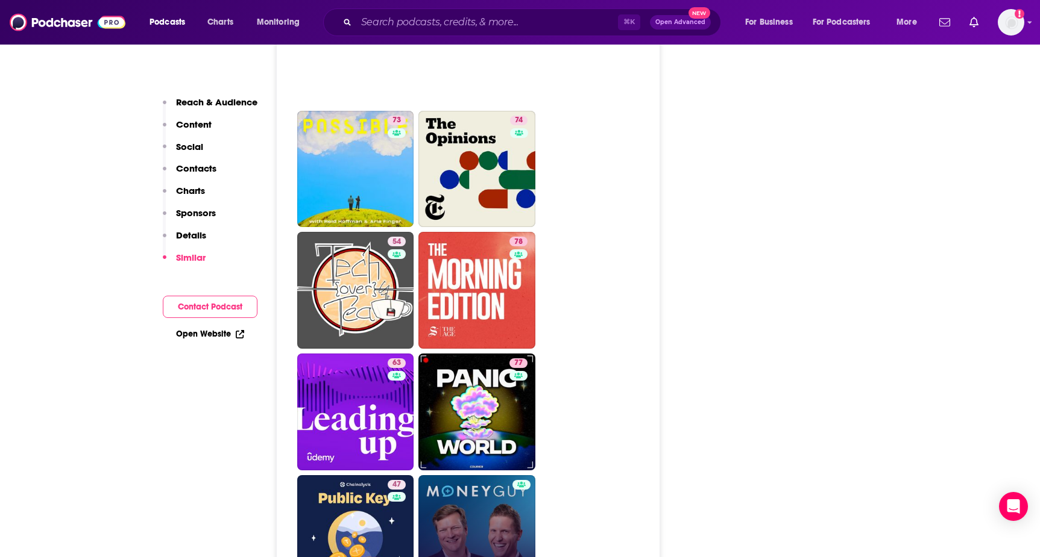
click at [467, 479] on link "Money Guy Show" at bounding box center [476, 534] width 117 height 117
type input "https://www.podchaser.com/podcasts/money-guy-show-3986646"
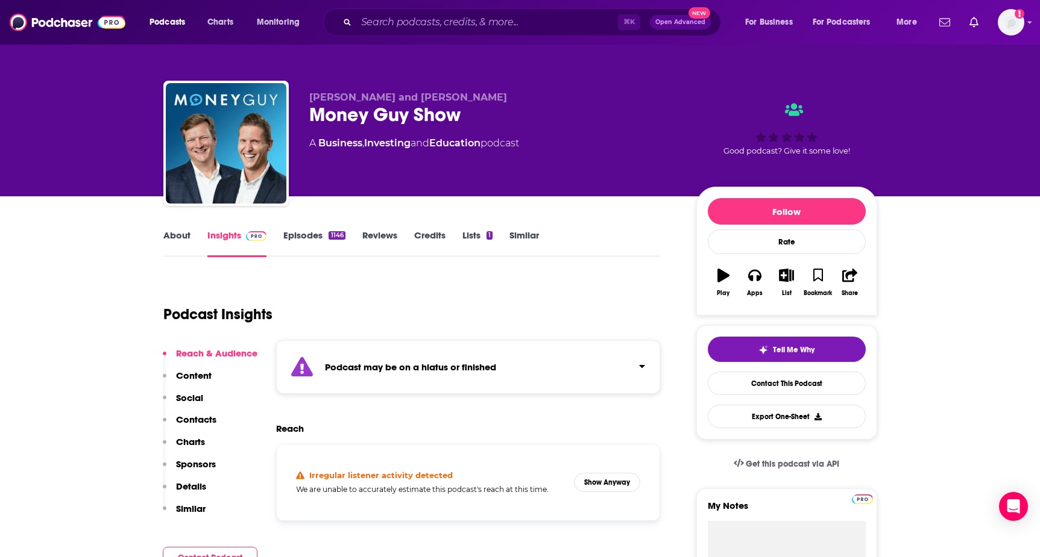
click at [180, 236] on link "About" at bounding box center [176, 244] width 27 height 28
type input "https://www.podchaser.com/podcasts/breaking-banks-13447"
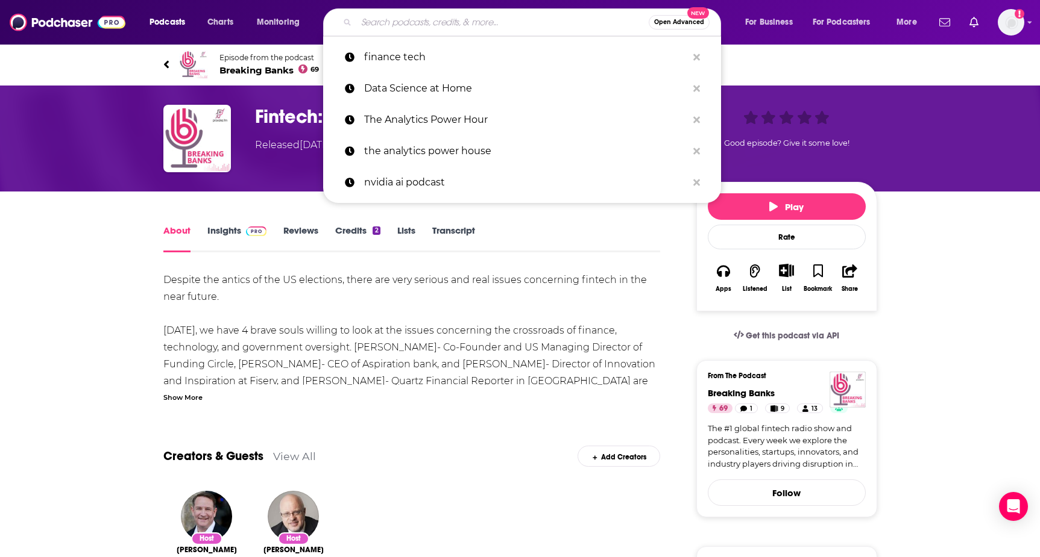
click at [409, 17] on input "Search podcasts, credits, & more..." at bounding box center [502, 22] width 292 height 19
click at [410, 57] on p "finance tech" at bounding box center [525, 57] width 323 height 31
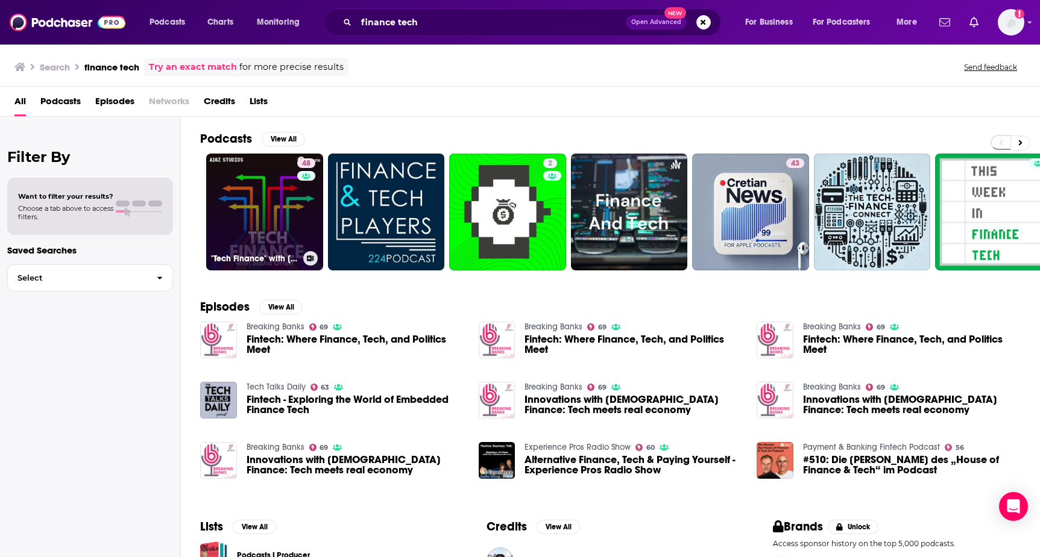
click at [272, 212] on link "48 "Tech Finance" with Sasha Orloff: B2B Fintech | AI | Finance Tech" at bounding box center [264, 212] width 117 height 117
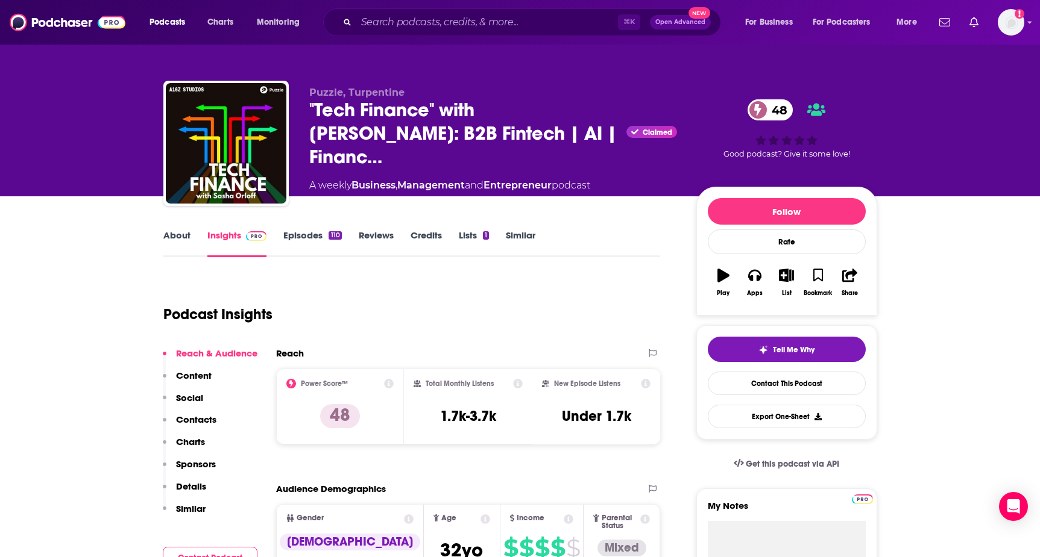
click at [175, 234] on link "About" at bounding box center [176, 244] width 27 height 28
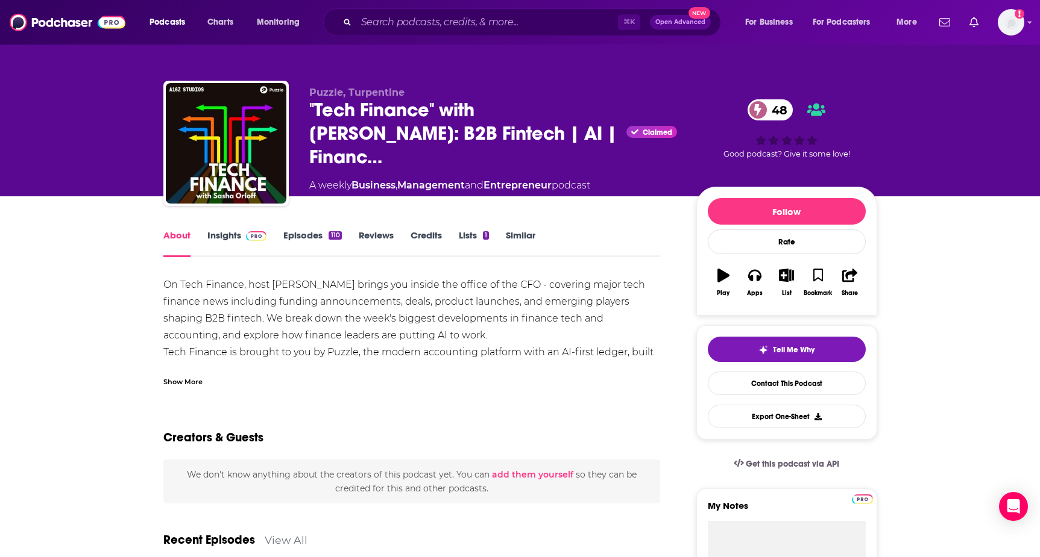
click at [235, 242] on link "Insights" at bounding box center [237, 244] width 60 height 28
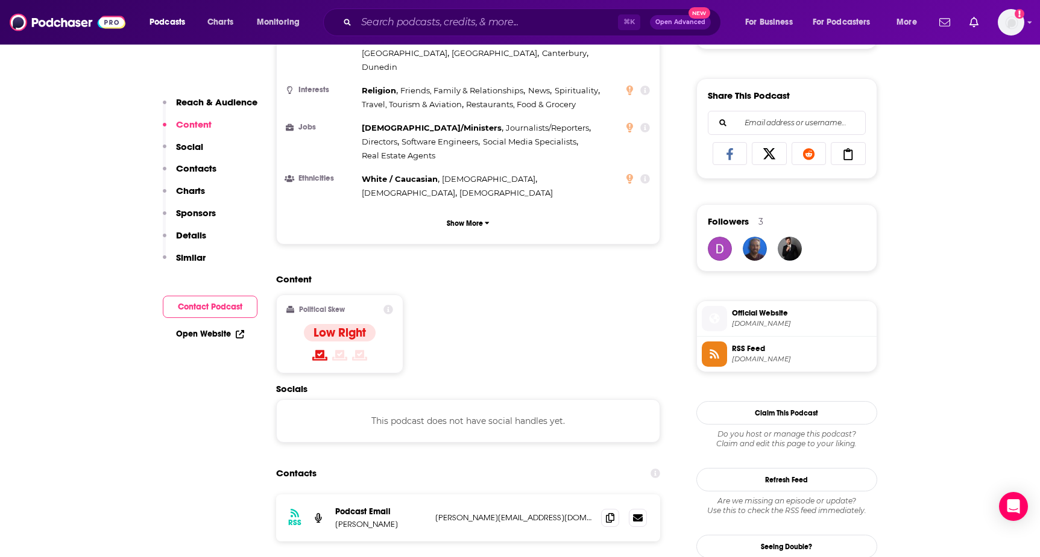
scroll to position [727, 0]
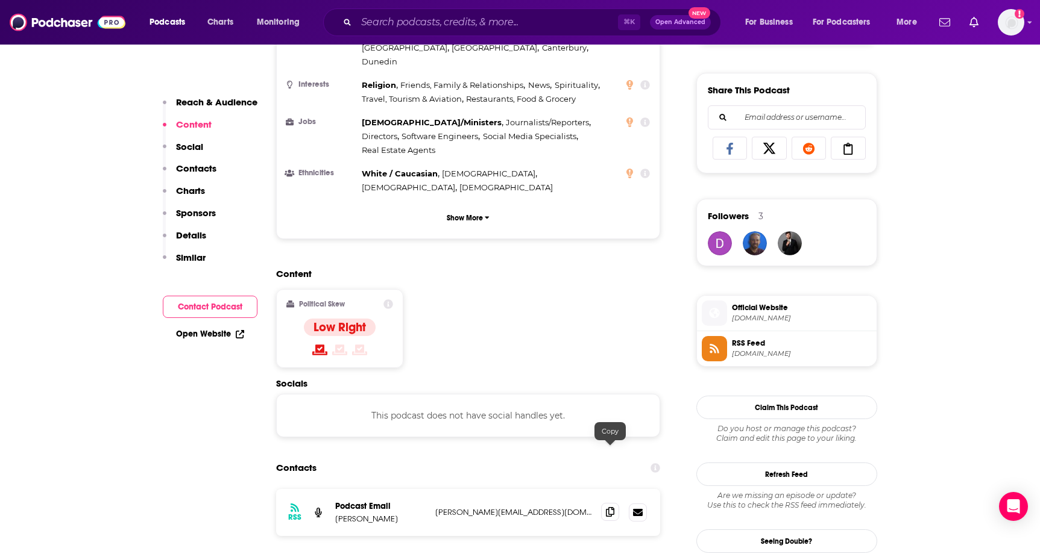
click at [611, 507] on icon at bounding box center [610, 512] width 8 height 10
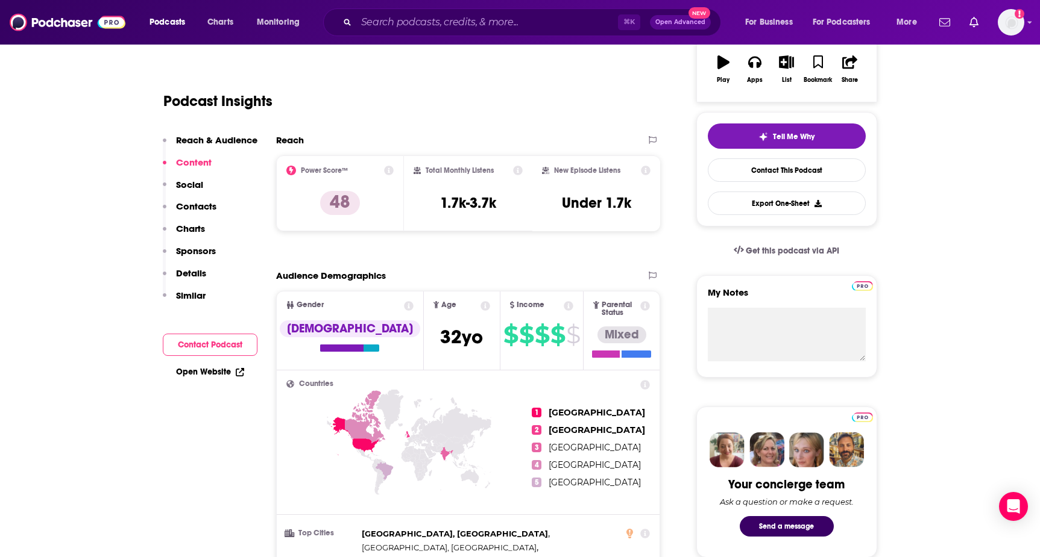
scroll to position [0, 0]
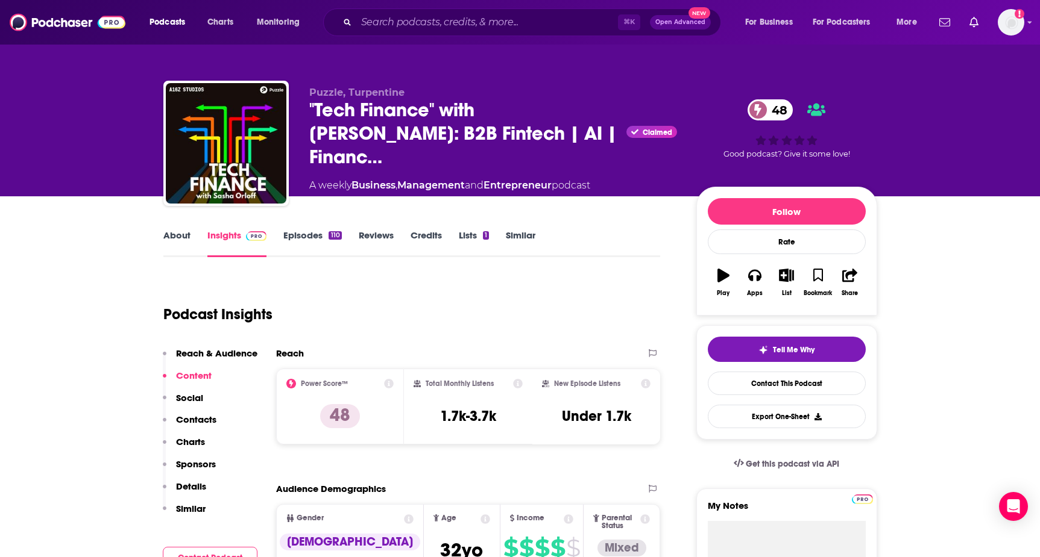
click at [170, 231] on link "About" at bounding box center [176, 244] width 27 height 28
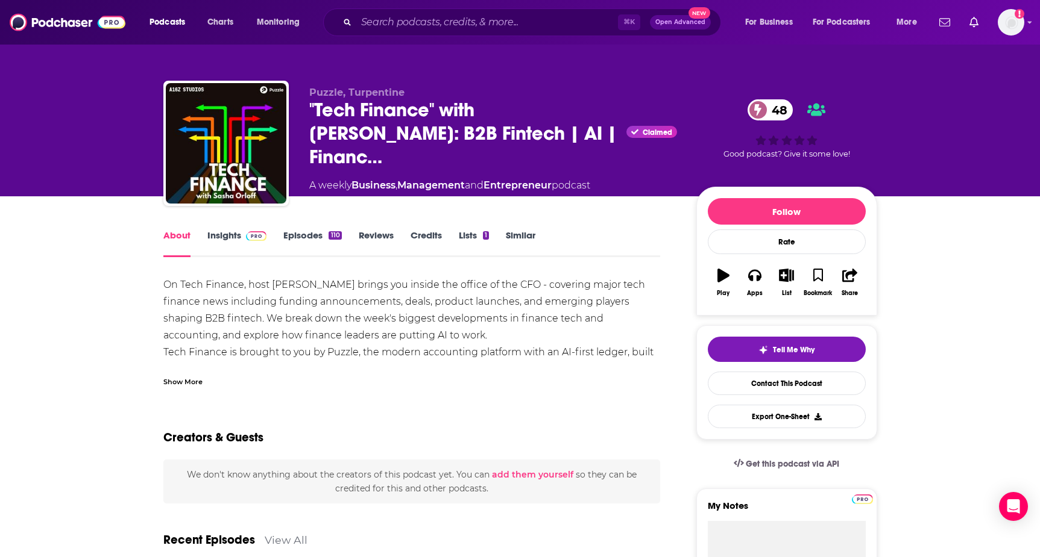
scroll to position [27, 0]
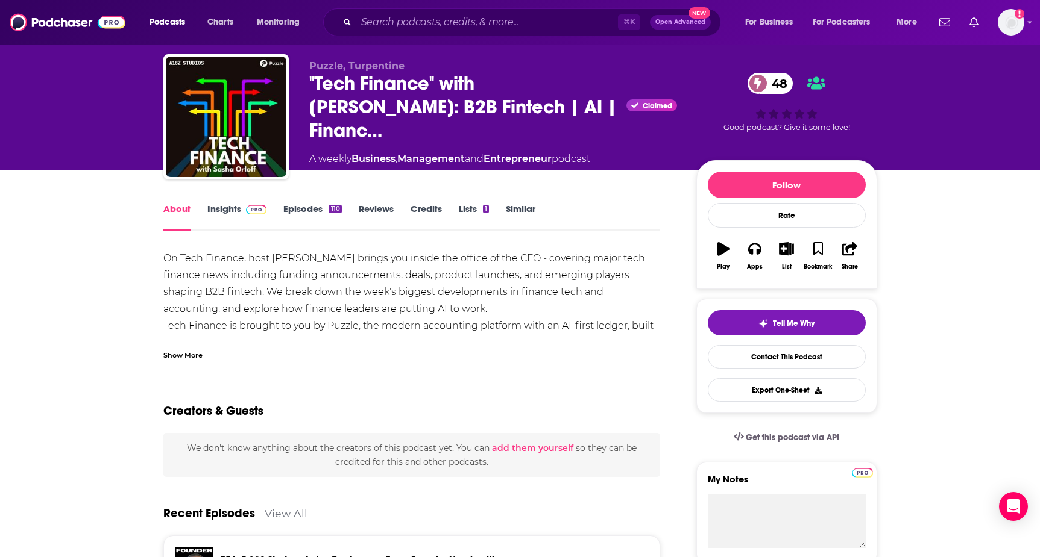
click at [184, 357] on div "Show More" at bounding box center [182, 354] width 39 height 11
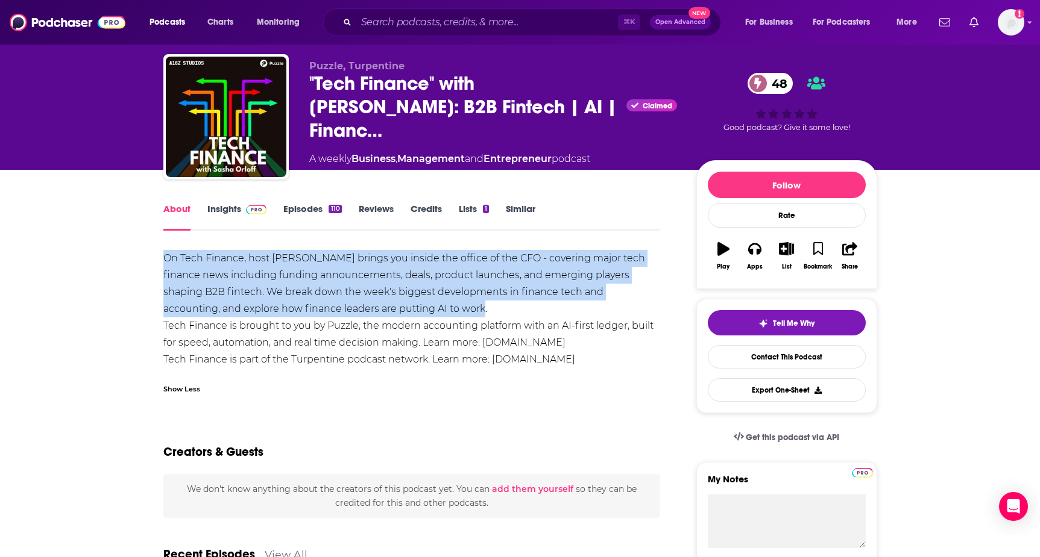
drag, startPoint x: 155, startPoint y: 253, endPoint x: 389, endPoint y: 306, distance: 239.2
copy div "On Tech Finance, host Sasha Orloff brings you inside the office of the CFO - co…"
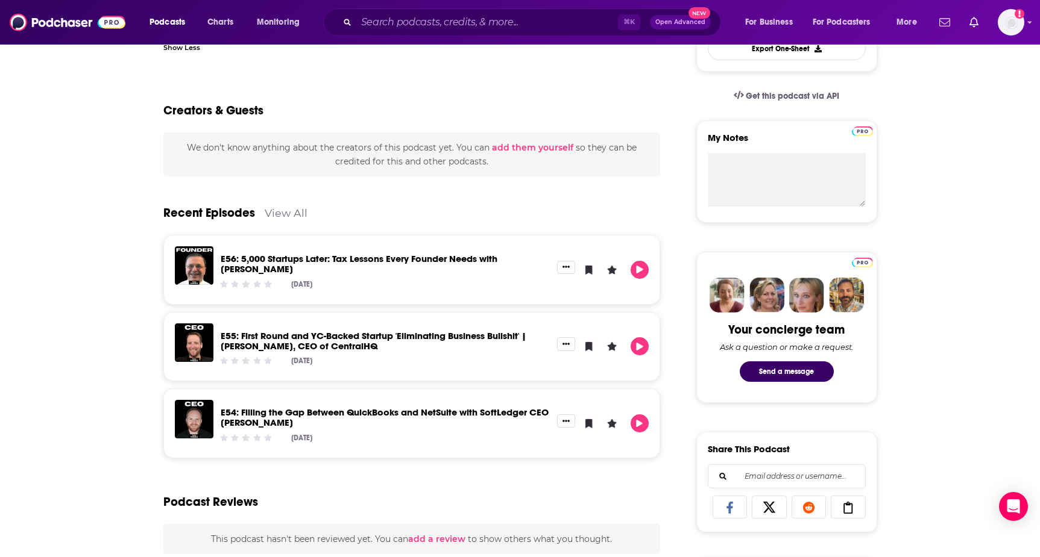
scroll to position [0, 0]
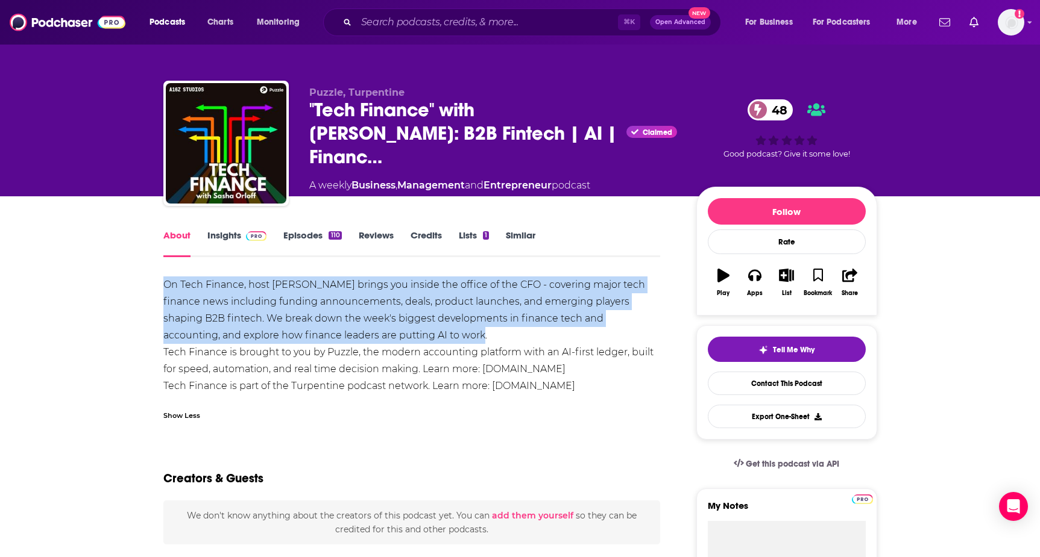
click at [246, 239] on img at bounding box center [256, 236] width 21 height 10
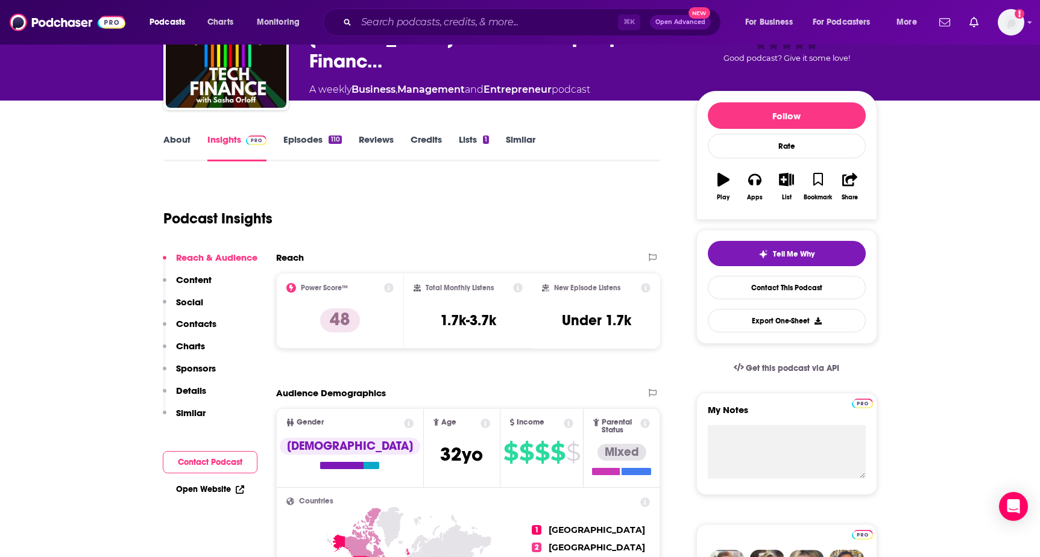
scroll to position [102, 0]
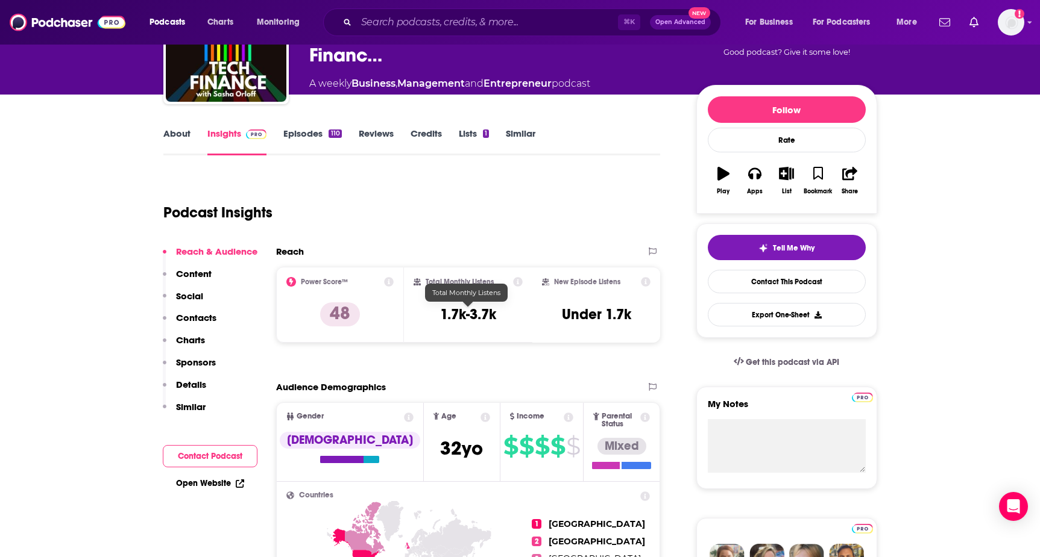
drag, startPoint x: 436, startPoint y: 313, endPoint x: 528, endPoint y: 314, distance: 92.2
click at [528, 314] on div "Total Monthly Listens 1.7k-3.7k" at bounding box center [468, 305] width 128 height 76
drag, startPoint x: 430, startPoint y: 303, endPoint x: 503, endPoint y: 318, distance: 73.9
click at [503, 318] on div "Total Monthly Listens 1.7k-3.7k" at bounding box center [467, 304] width 109 height 55
copy h3 "1.7k-3.7k"
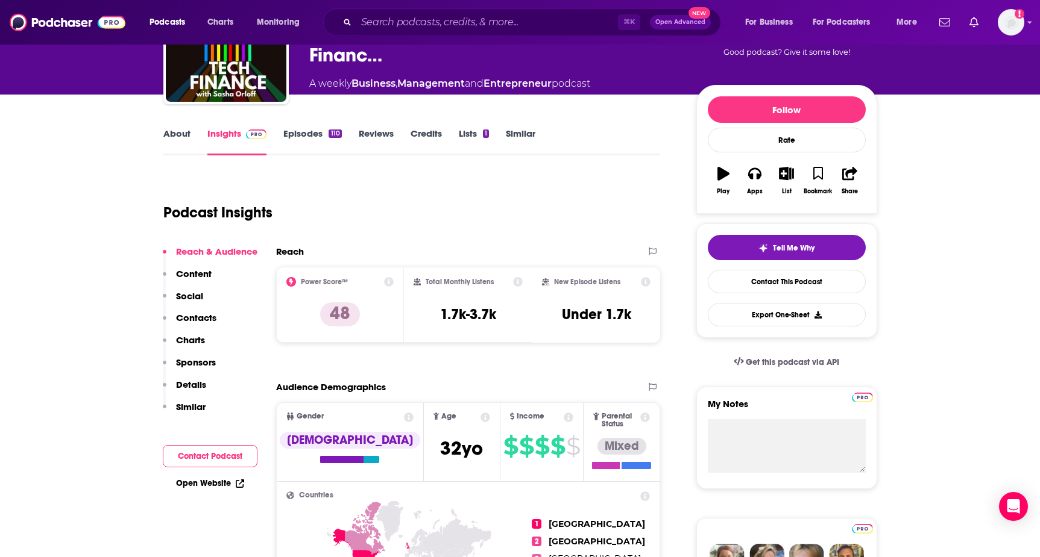
click at [552, 208] on div "Podcast Insights" at bounding box center [407, 205] width 488 height 61
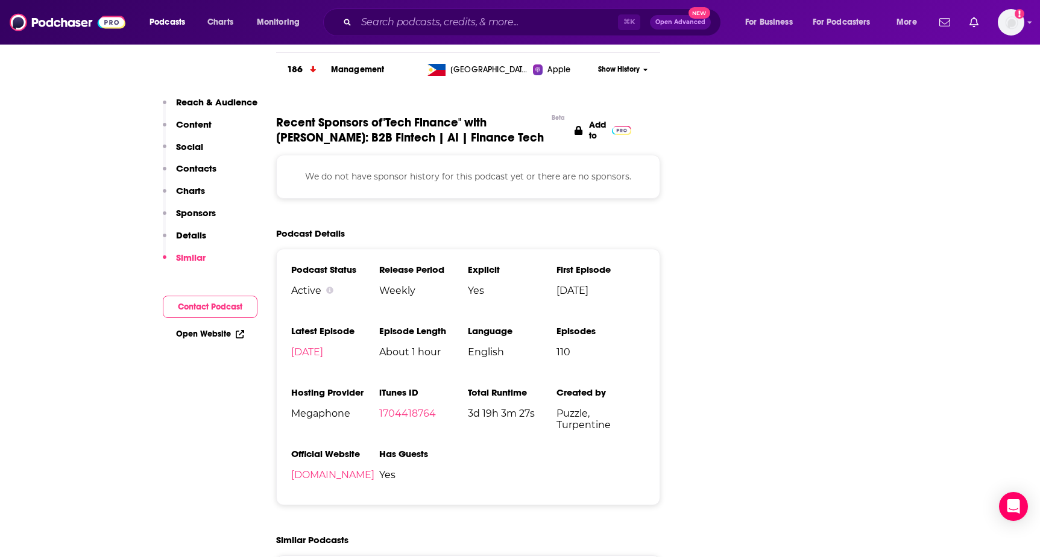
scroll to position [1263, 0]
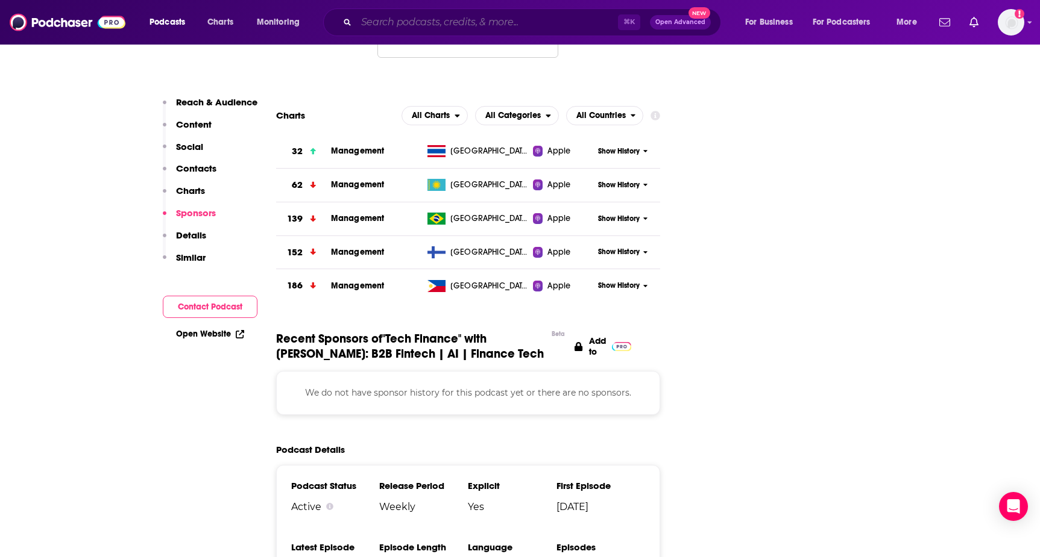
click at [513, 24] on input "Search podcasts, credits, & more..." at bounding box center [487, 22] width 262 height 19
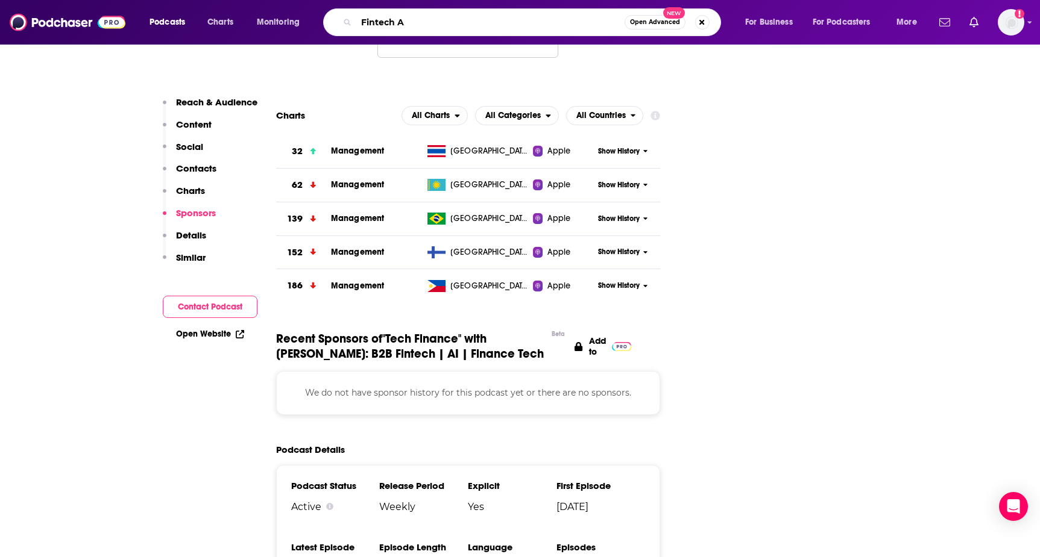
type input "Fintech AI"
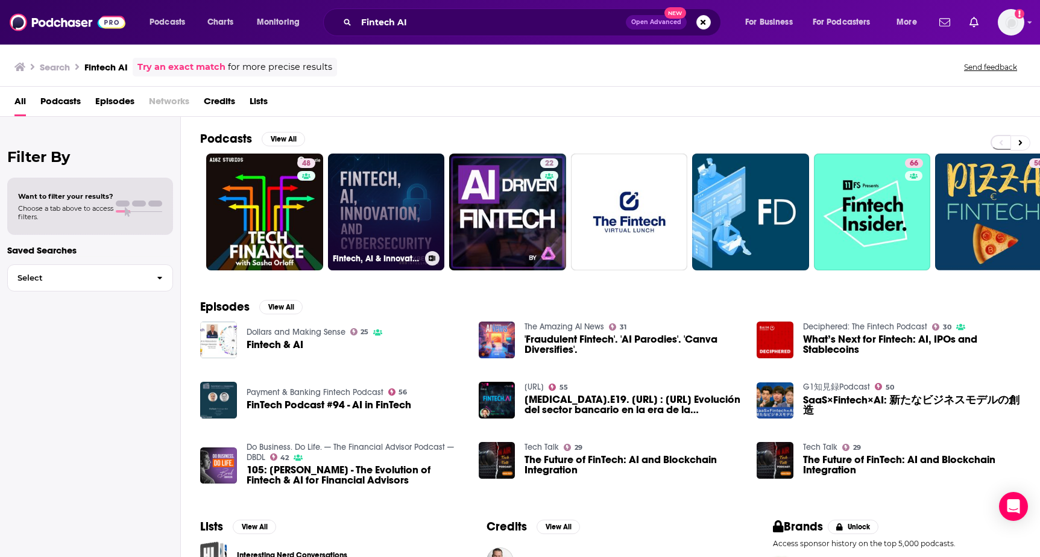
click at [354, 210] on link "Fintech, AI & Innovation" at bounding box center [386, 212] width 117 height 117
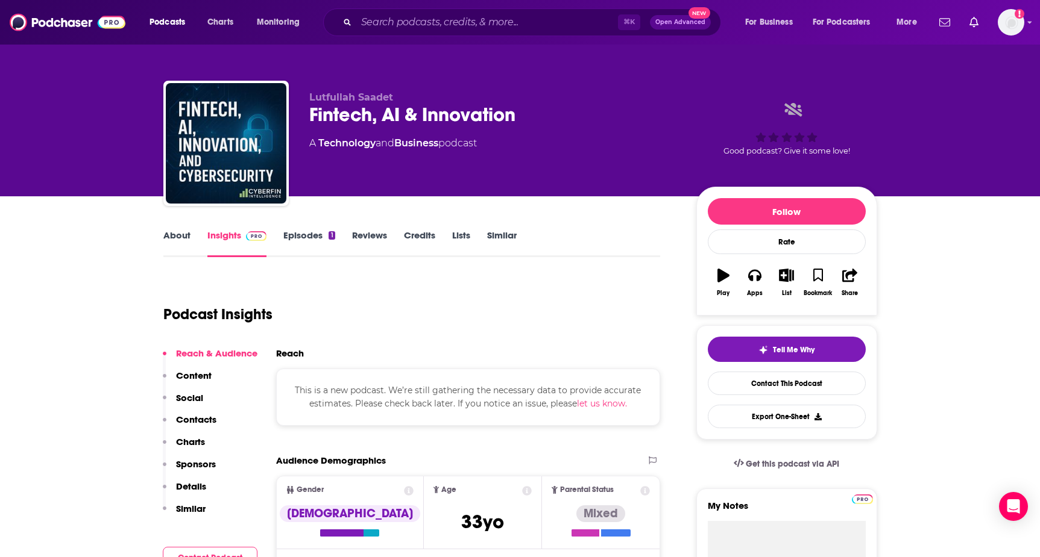
click at [175, 235] on link "About" at bounding box center [176, 244] width 27 height 28
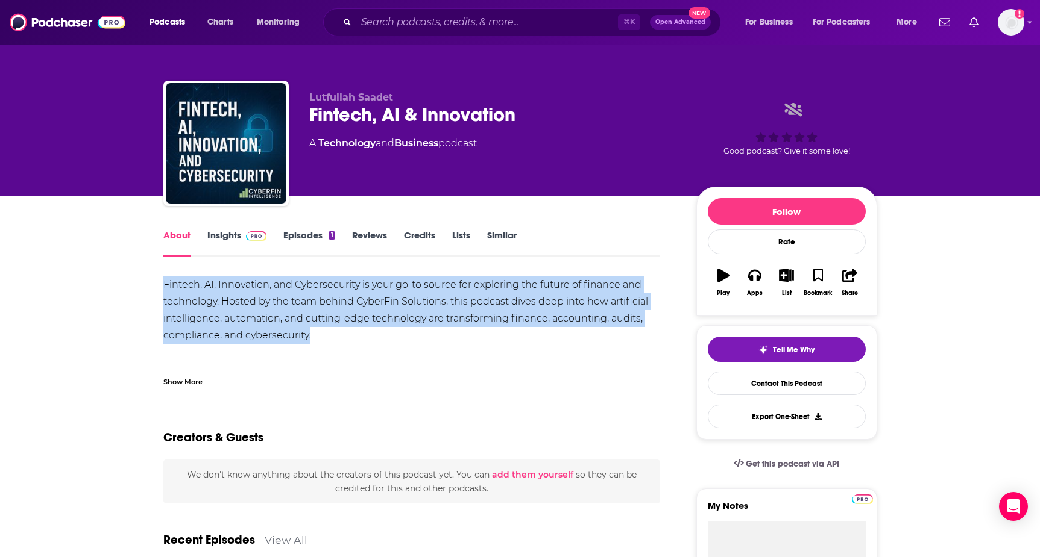
drag, startPoint x: 157, startPoint y: 279, endPoint x: 366, endPoint y: 339, distance: 217.6
copy div "Fintech, AI, Innovation, and Cybersecurity is your go-to source for exploring t…"
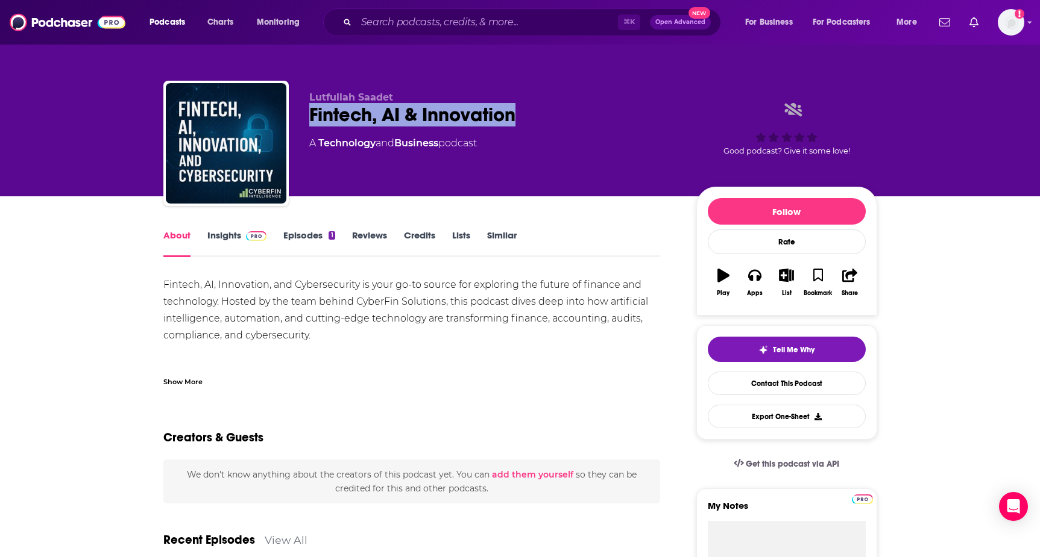
drag, startPoint x: 297, startPoint y: 116, endPoint x: 520, endPoint y: 113, distance: 223.0
click at [520, 113] on div "Lutfullah Saadet Fintech, AI & Innovation A Technology and Business podcast Goo…" at bounding box center [520, 146] width 714 height 130
click at [440, 339] on div "Fintech, AI, Innovation, and Cybersecurity is your go-to source for exploring t…" at bounding box center [411, 429] width 497 height 304
click at [180, 380] on div "Show More" at bounding box center [182, 380] width 39 height 11
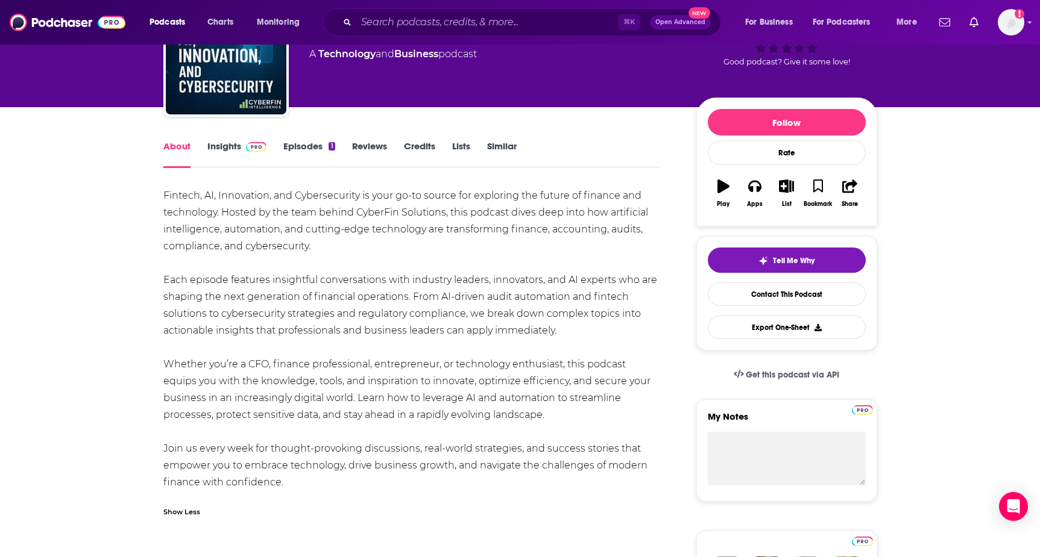
scroll to position [93, 0]
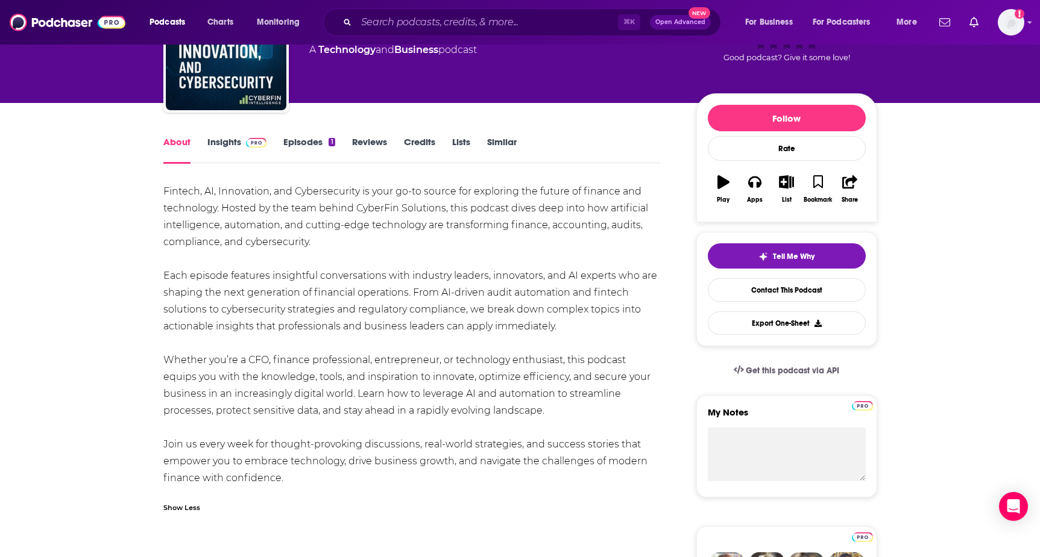
drag, startPoint x: 154, startPoint y: 263, endPoint x: 587, endPoint y: 330, distance: 438.4
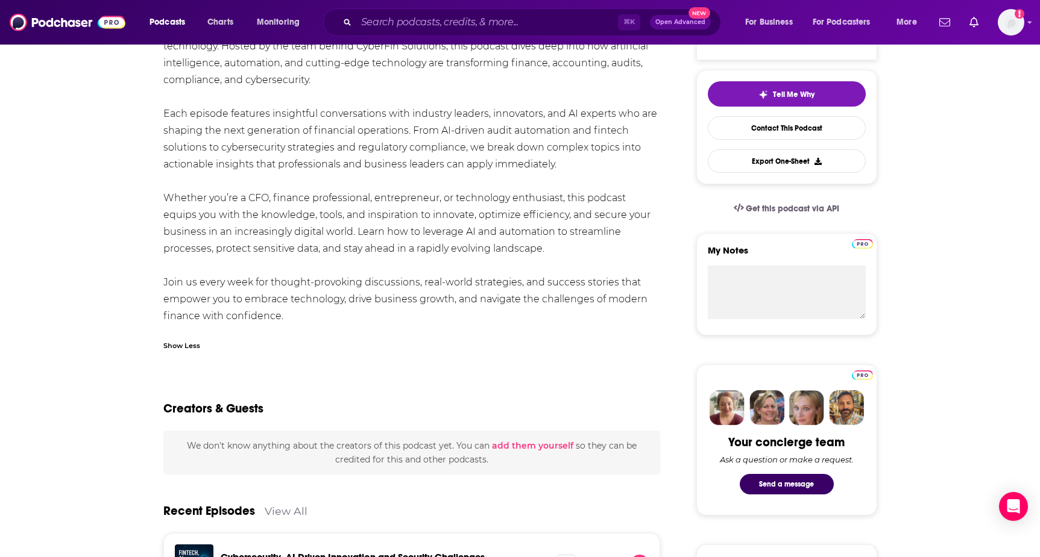
scroll to position [0, 0]
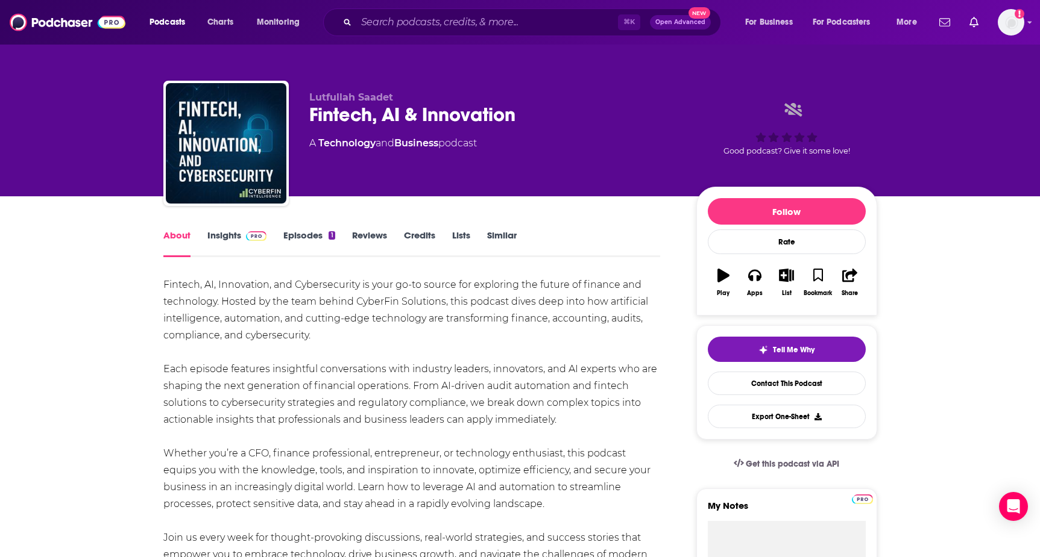
click at [227, 234] on link "Insights" at bounding box center [237, 244] width 60 height 28
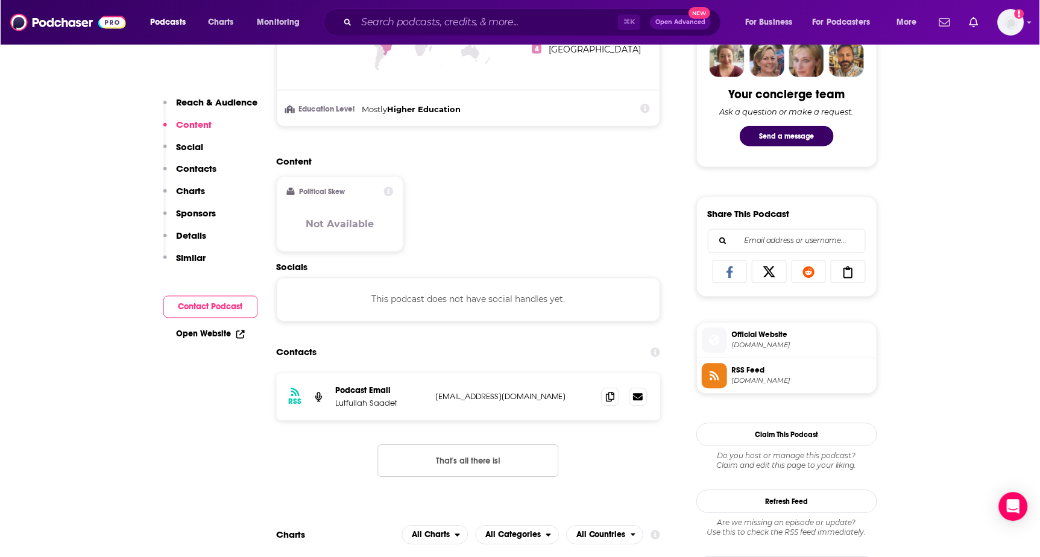
scroll to position [619, 0]
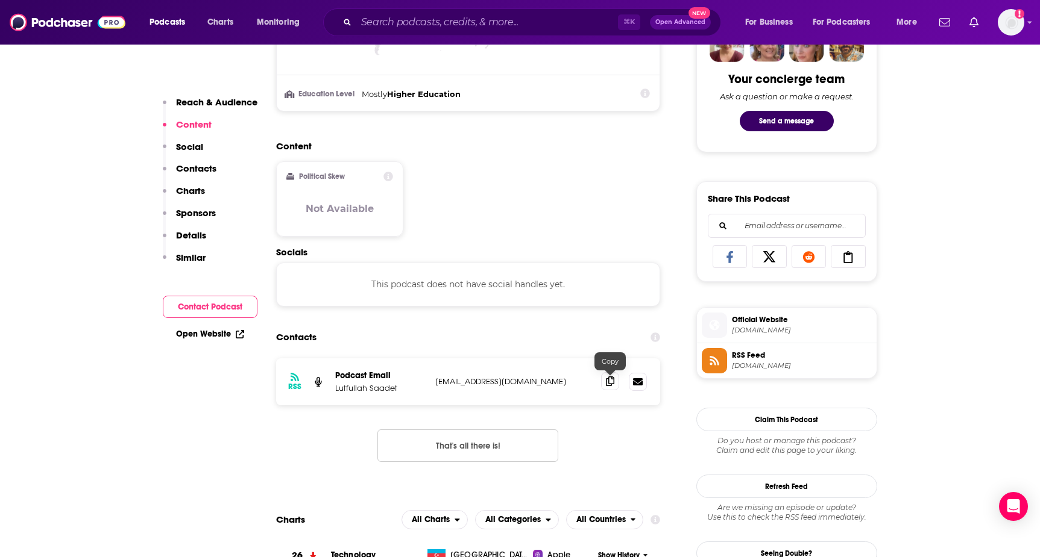
click at [612, 390] on span at bounding box center [610, 381] width 18 height 18
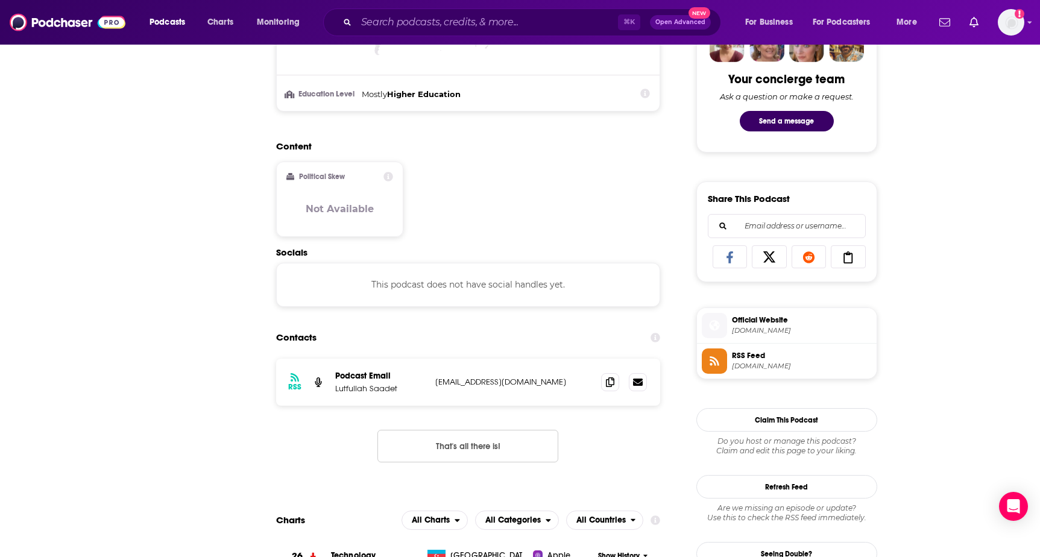
scroll to position [0, 0]
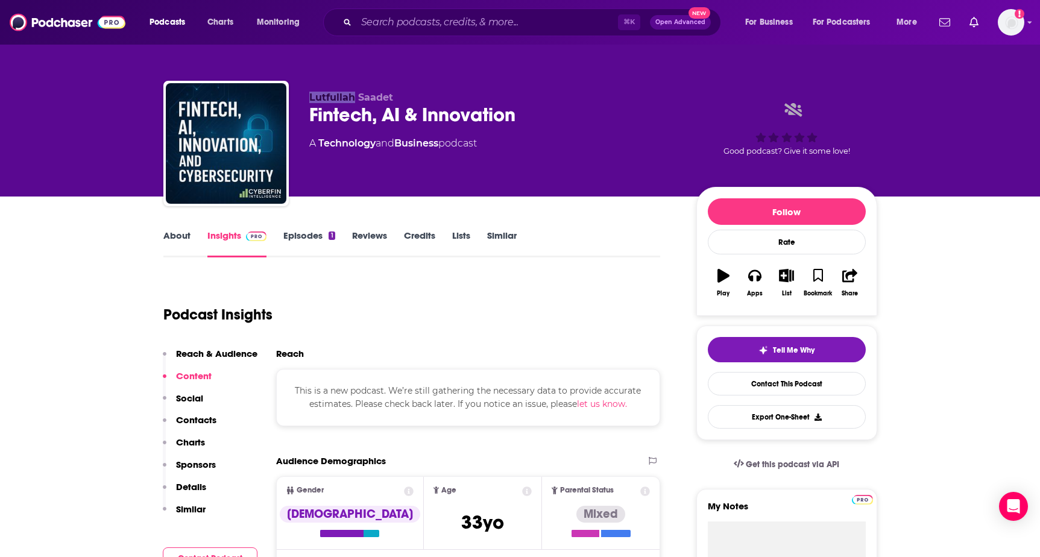
drag, startPoint x: 310, startPoint y: 93, endPoint x: 354, endPoint y: 98, distance: 44.3
click at [354, 98] on div "Lutfullah Saadet Fintech, AI & Innovation A Technology and Business podcast Goo…" at bounding box center [520, 146] width 714 height 130
click at [375, 90] on div "Lutfullah Saadet Fintech, AI & Innovation A Technology and Business podcast Goo…" at bounding box center [520, 146] width 714 height 130
click at [375, 92] on span "Lutfullah Saadet" at bounding box center [351, 97] width 84 height 11
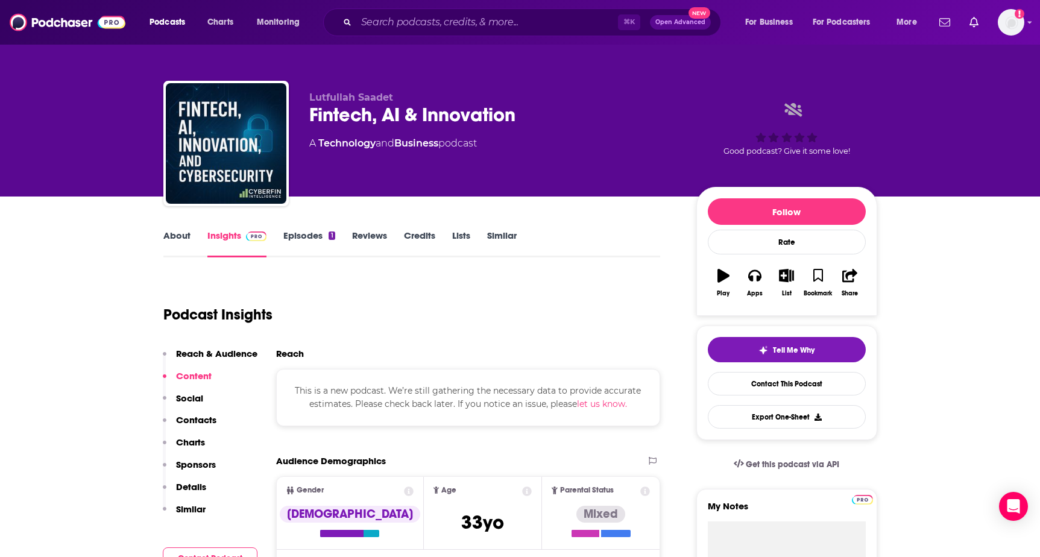
click at [377, 98] on span "Lutfullah Saadet" at bounding box center [351, 97] width 84 height 11
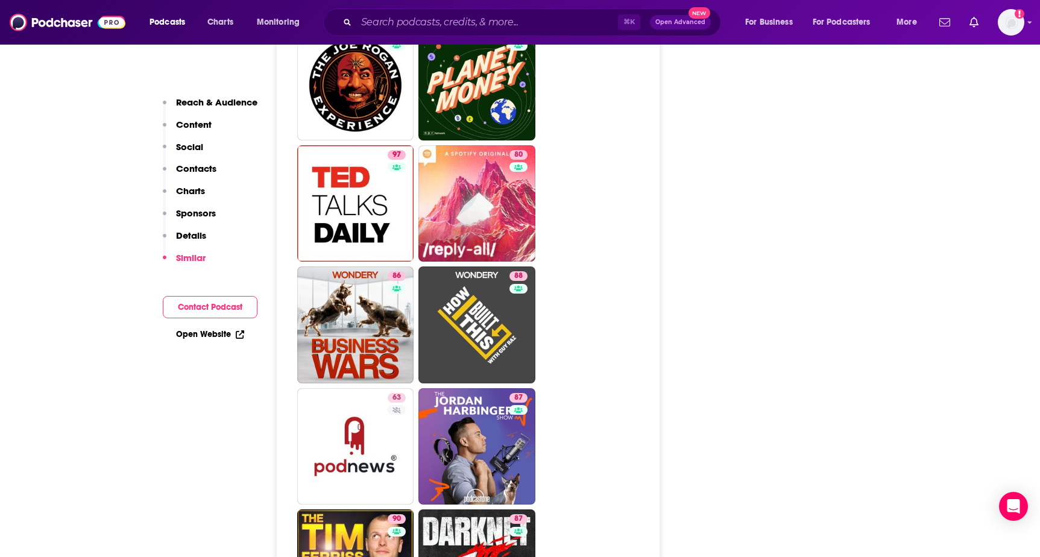
scroll to position [1745, 0]
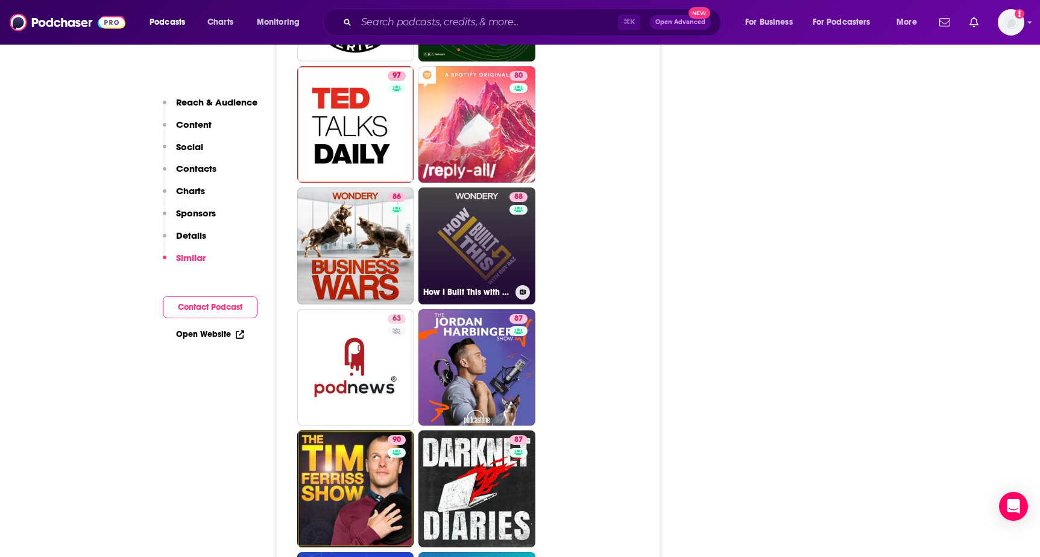
click at [490, 263] on link "88 How I Built This with Guy Raz" at bounding box center [476, 245] width 117 height 117
type input "https://www.podchaser.com/podcasts/how-i-built-this-with-guy-raz-216369"
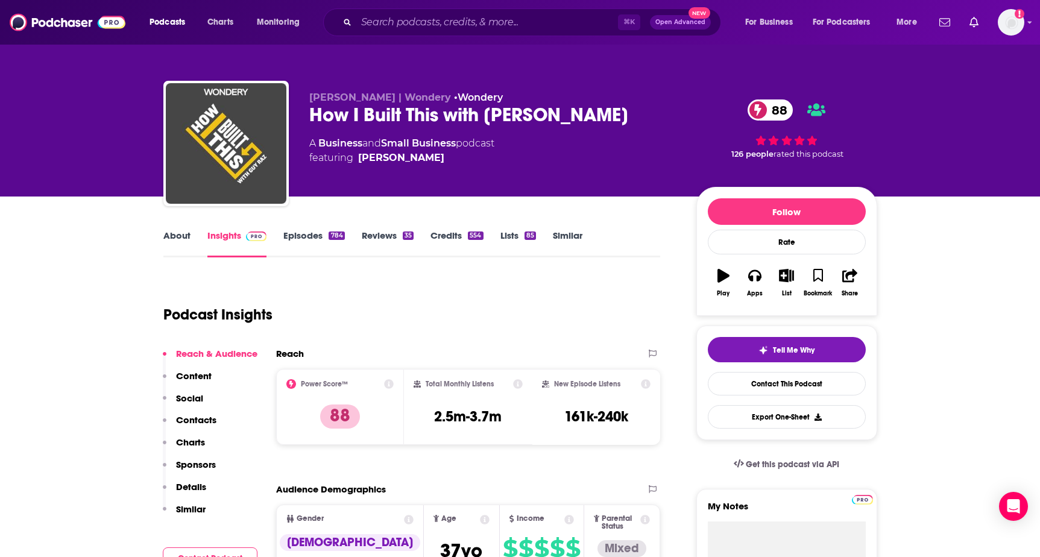
click at [173, 237] on link "About" at bounding box center [176, 244] width 27 height 28
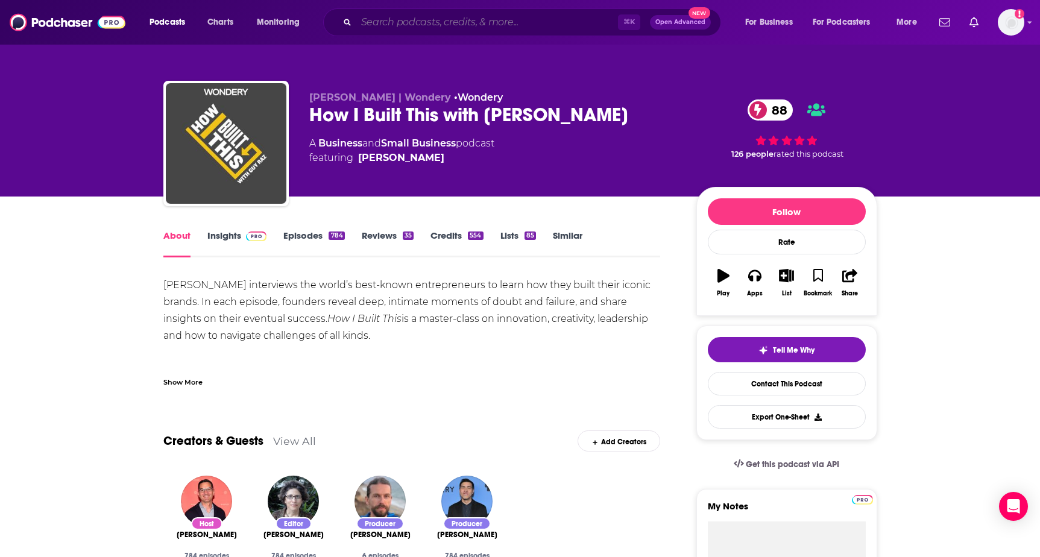
click at [432, 15] on input "Search podcasts, credits, & more..." at bounding box center [487, 22] width 262 height 19
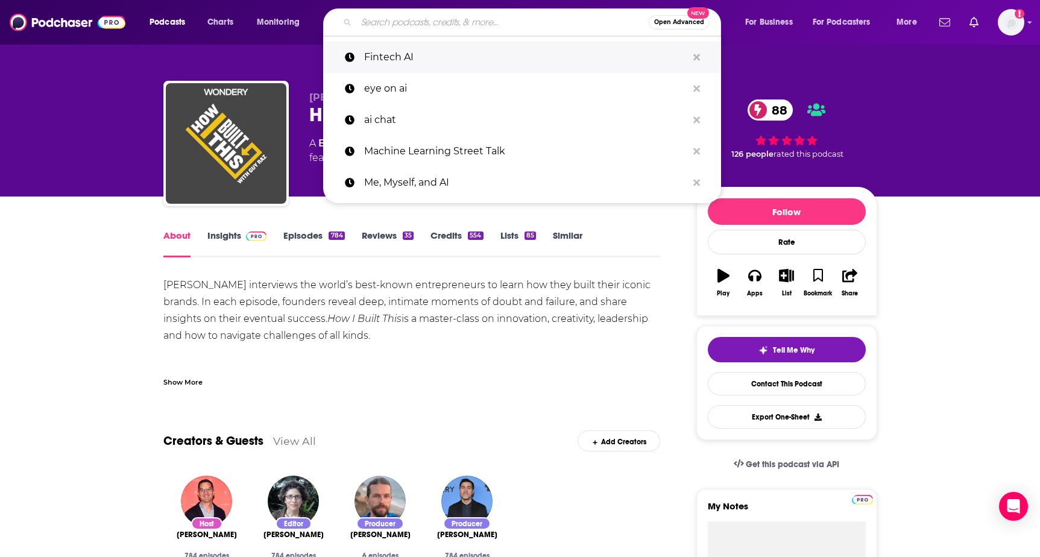
click at [419, 54] on p "Fintech AI" at bounding box center [525, 57] width 323 height 31
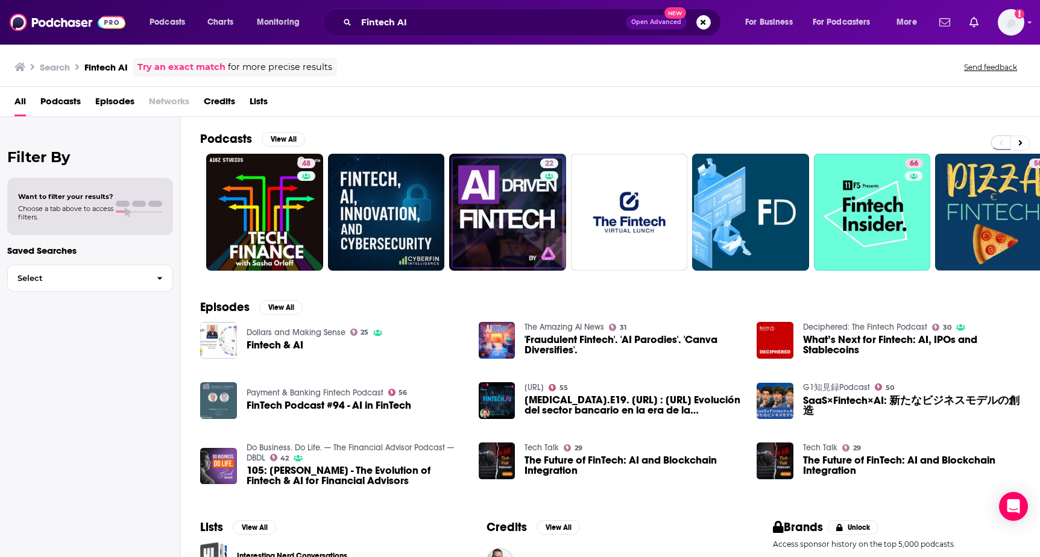
click at [215, 398] on img "FinTech Podcast #94 - AI in FinTech" at bounding box center [218, 400] width 37 height 37
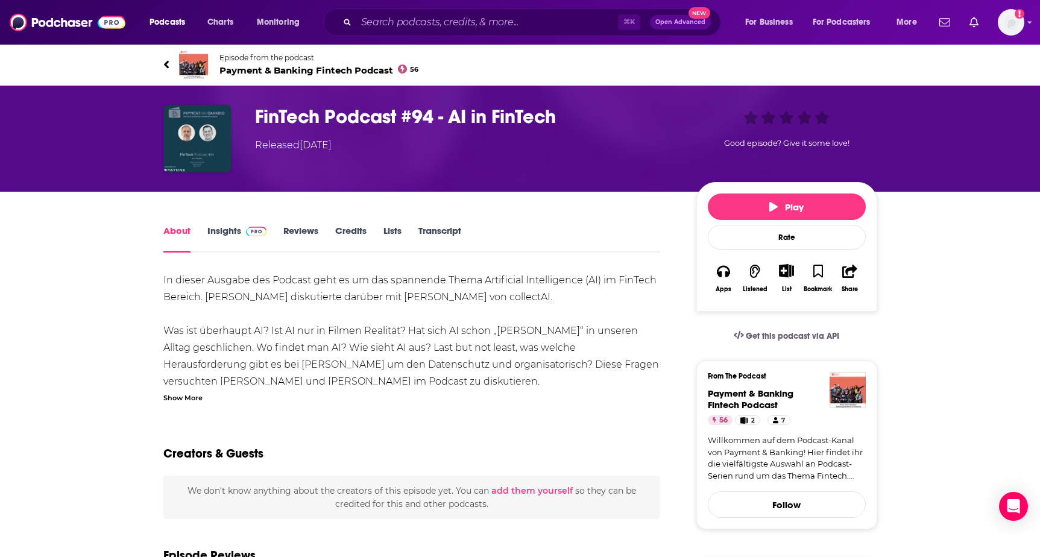
click at [289, 68] on span "Payment & Banking Fintech Podcast 56" at bounding box center [318, 69] width 199 height 11
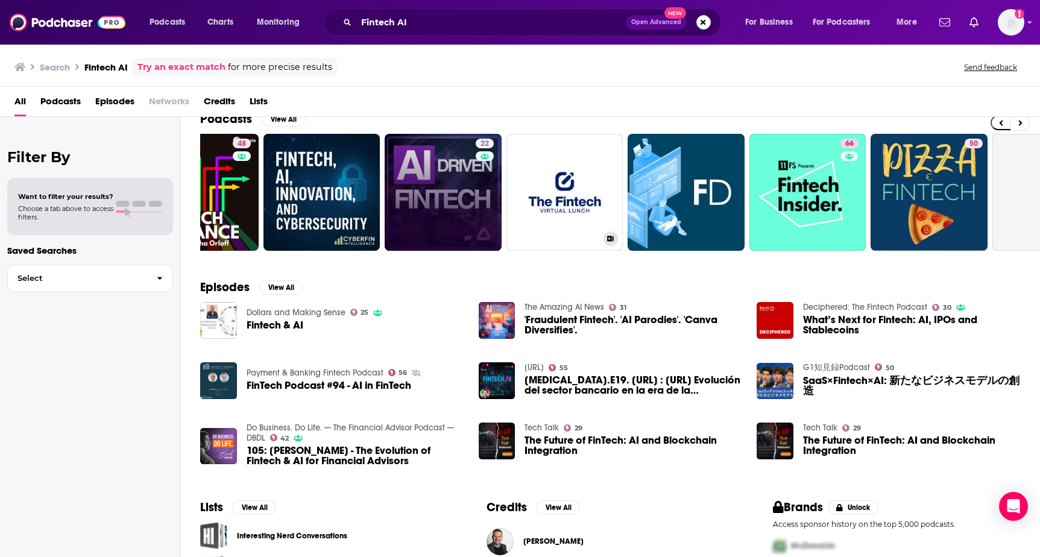
scroll to position [0, 66]
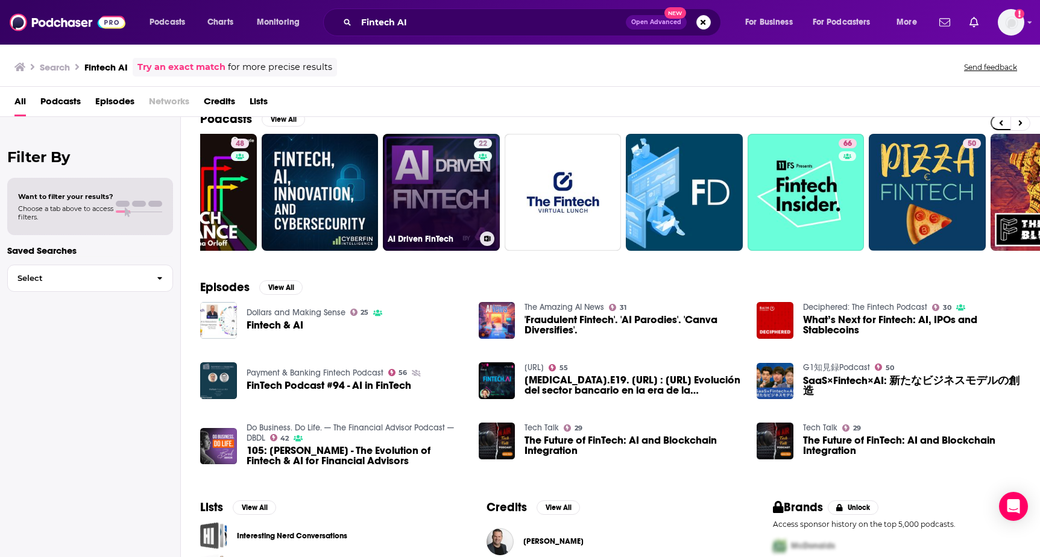
click at [445, 192] on link "22 AI Driven FinTech" at bounding box center [441, 192] width 117 height 117
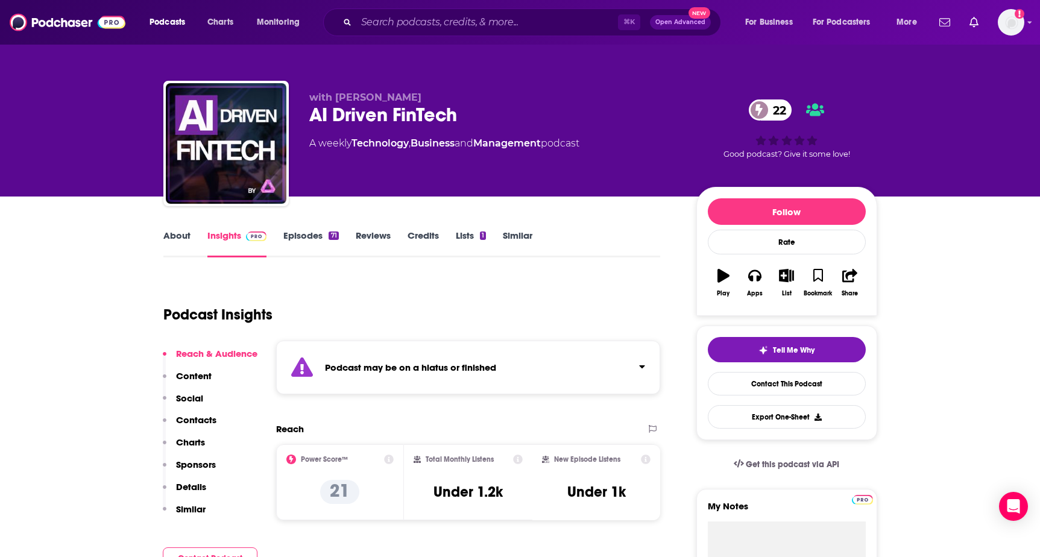
click at [172, 234] on link "About" at bounding box center [176, 244] width 27 height 28
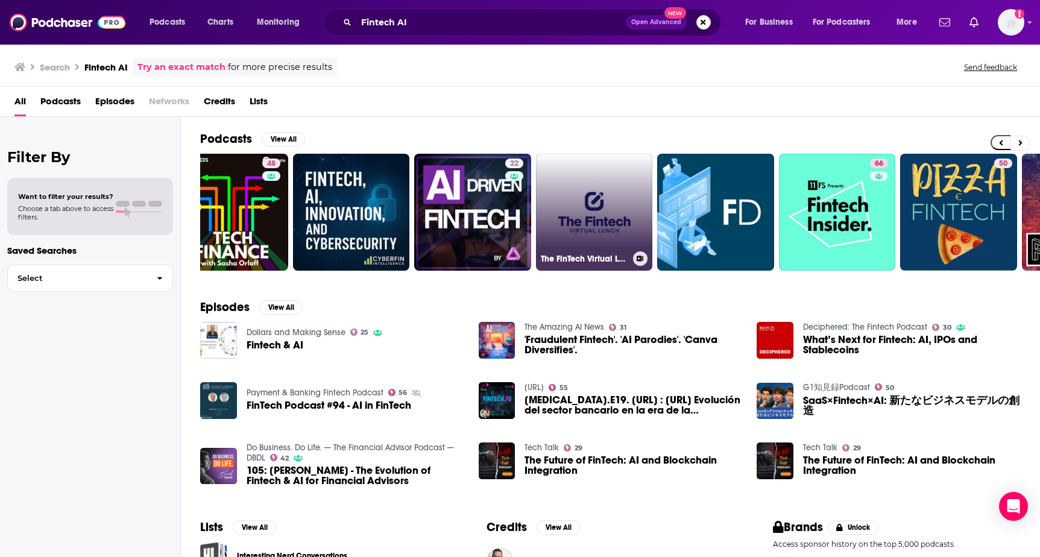
scroll to position [0, 34]
click at [600, 224] on link "The FinTech Virtual Lunch - FinTech, Law, and AI. Episode #1" at bounding box center [594, 212] width 117 height 117
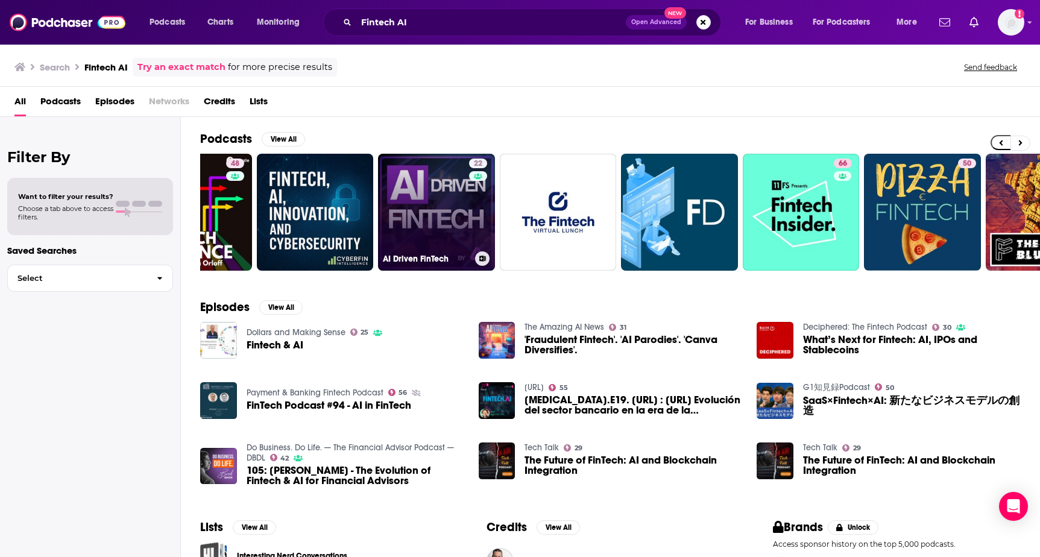
scroll to position [0, 90]
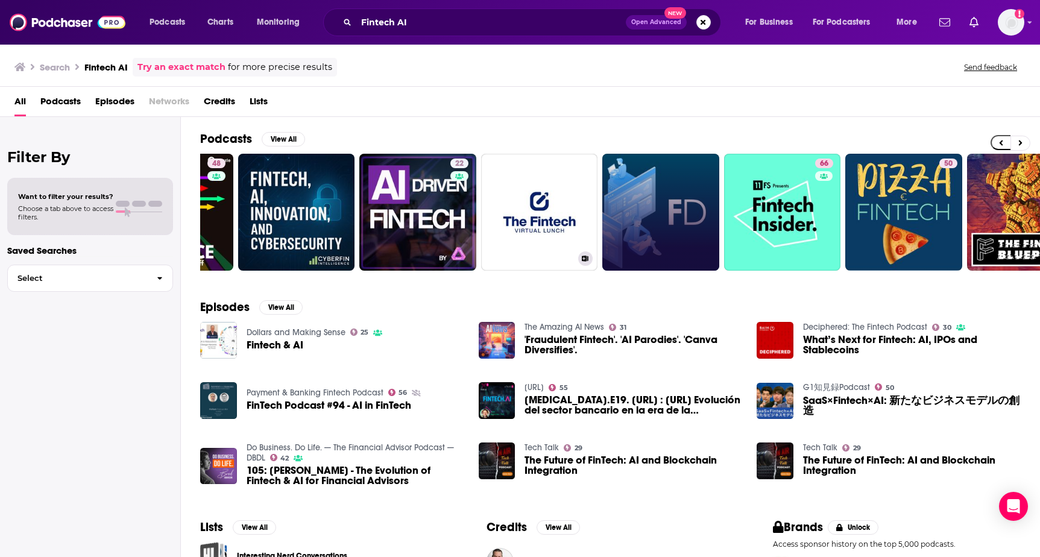
click at [639, 230] on link at bounding box center [660, 212] width 117 height 117
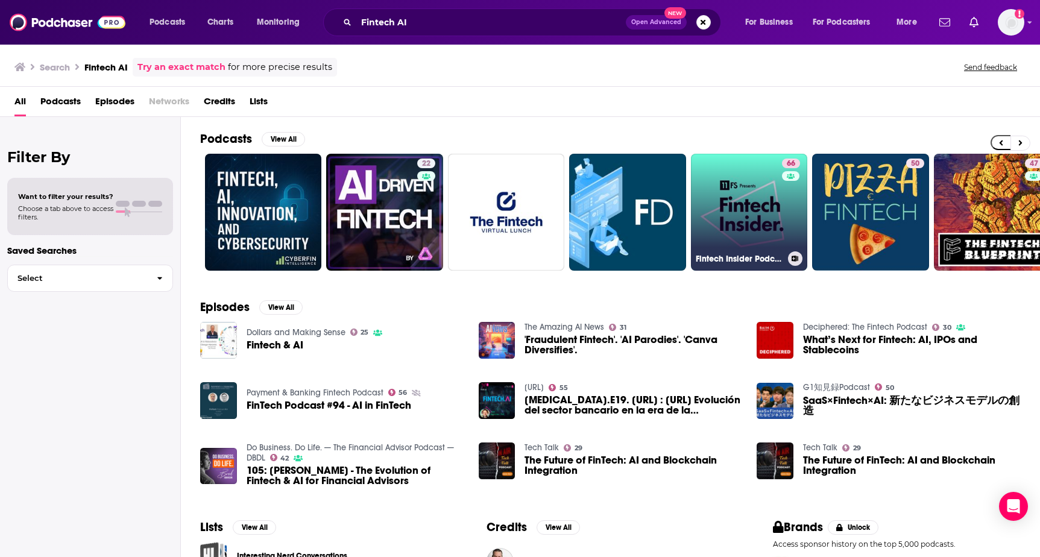
scroll to position [0, 268]
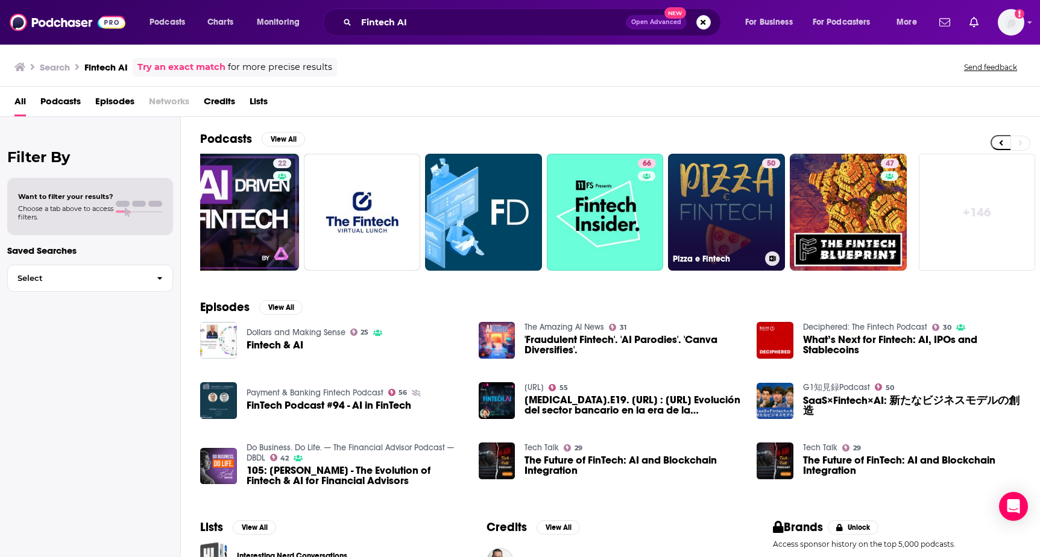
click at [733, 218] on link "50 Pizza e Fintech" at bounding box center [726, 212] width 117 height 117
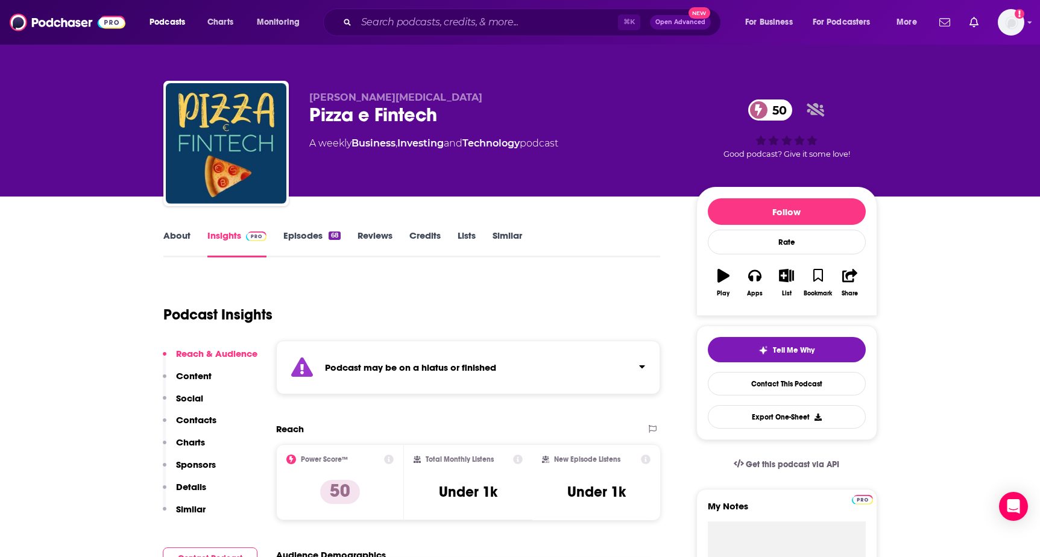
click at [183, 231] on link "About" at bounding box center [176, 244] width 27 height 28
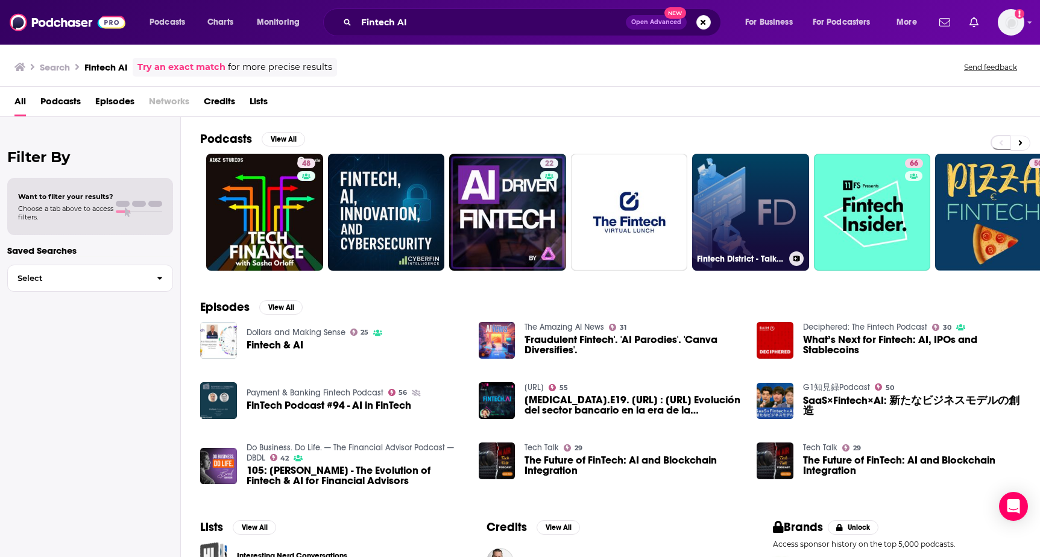
scroll to position [0, 268]
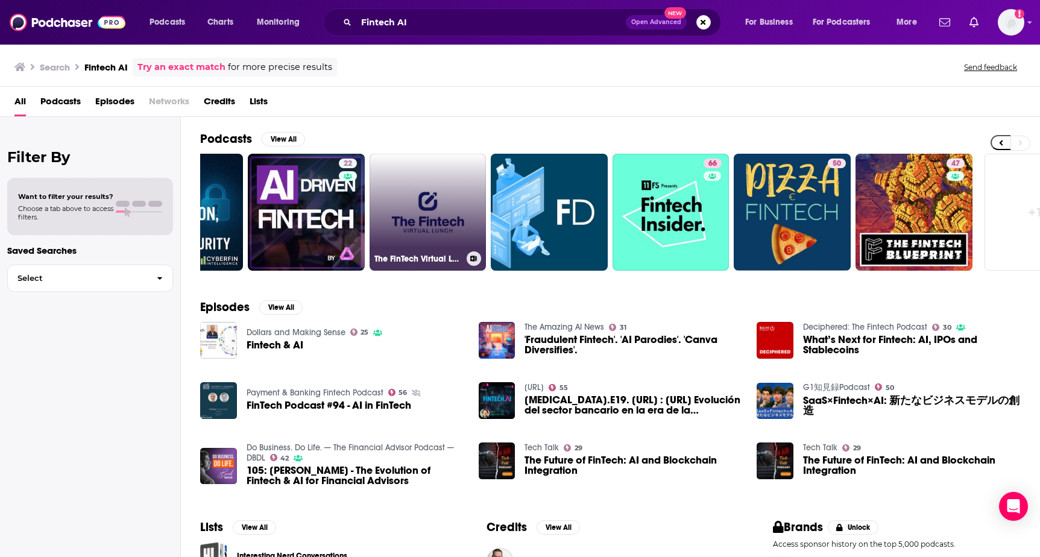
scroll to position [0, 268]
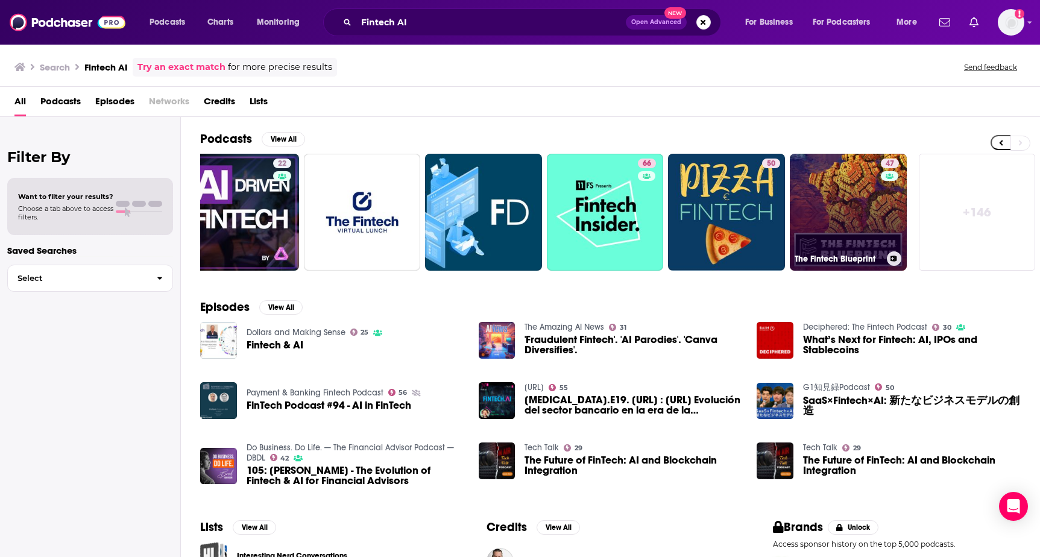
click at [860, 229] on link "47 The Fintech Blueprint" at bounding box center [848, 212] width 117 height 117
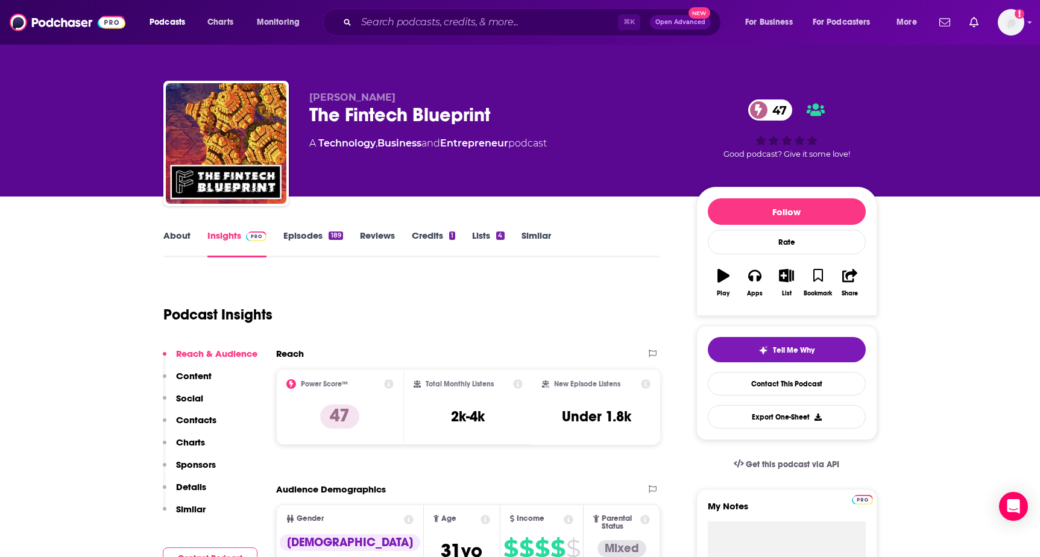
click at [171, 234] on link "About" at bounding box center [176, 244] width 27 height 28
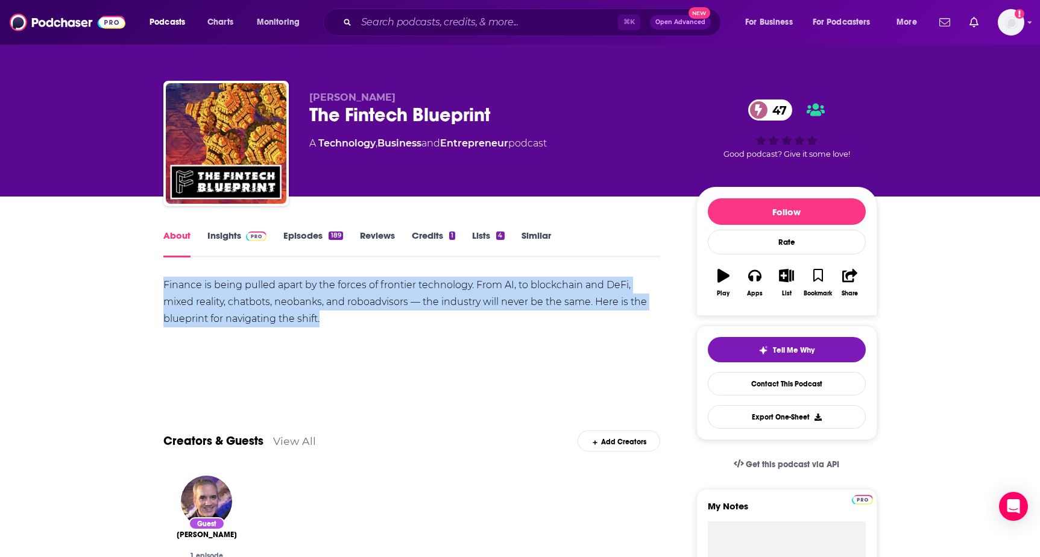
drag, startPoint x: 156, startPoint y: 290, endPoint x: 330, endPoint y: 323, distance: 177.3
click at [439, 310] on div "Finance is being pulled apart by the forces of frontier technology. From AI, to…" at bounding box center [411, 302] width 497 height 51
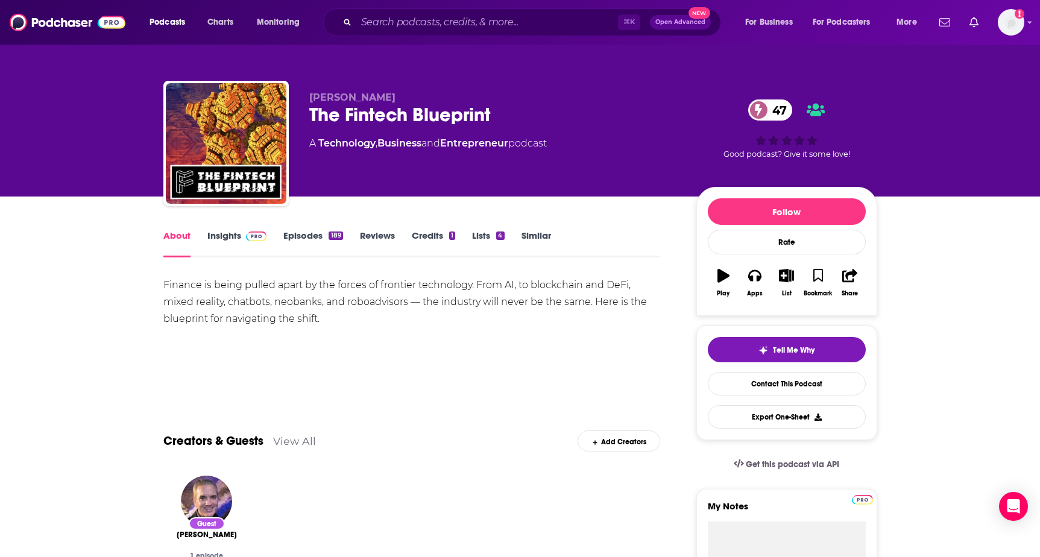
click at [226, 234] on link "Insights" at bounding box center [237, 244] width 60 height 28
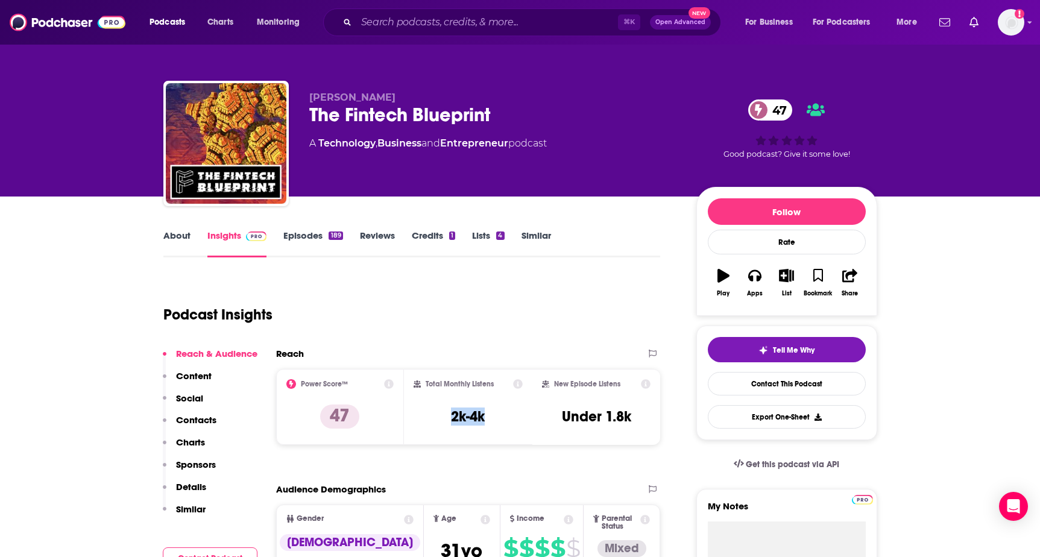
drag, startPoint x: 445, startPoint y: 416, endPoint x: 510, endPoint y: 416, distance: 65.7
click at [510, 416] on div "Total Monthly Listens 2k-4k" at bounding box center [467, 406] width 109 height 55
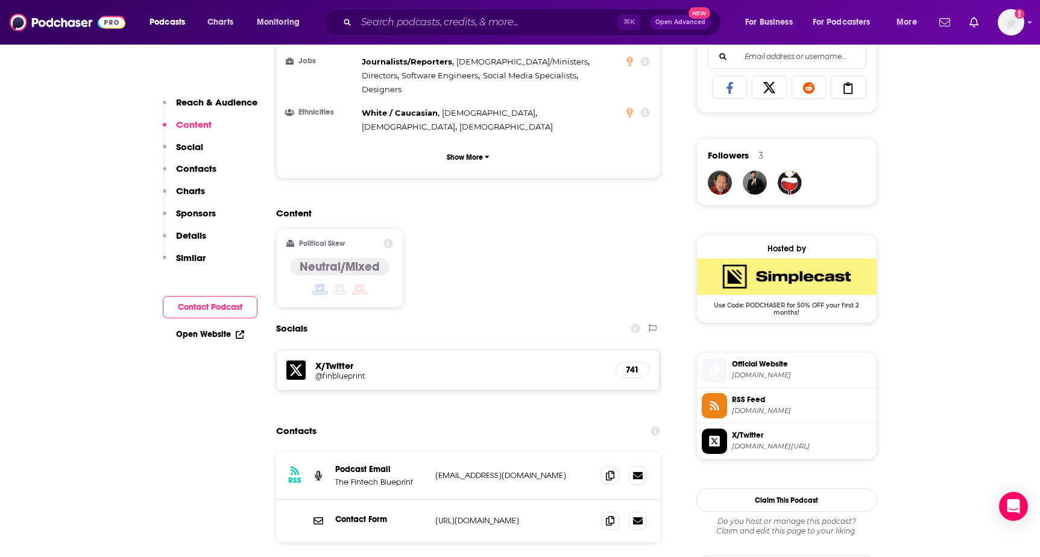
scroll to position [805, 0]
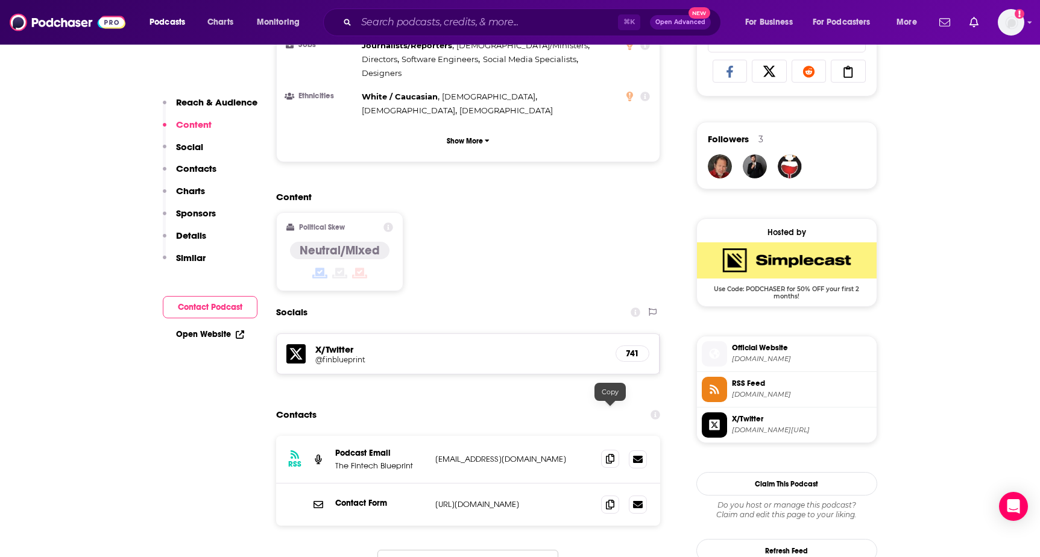
click at [611, 454] on icon at bounding box center [610, 459] width 8 height 10
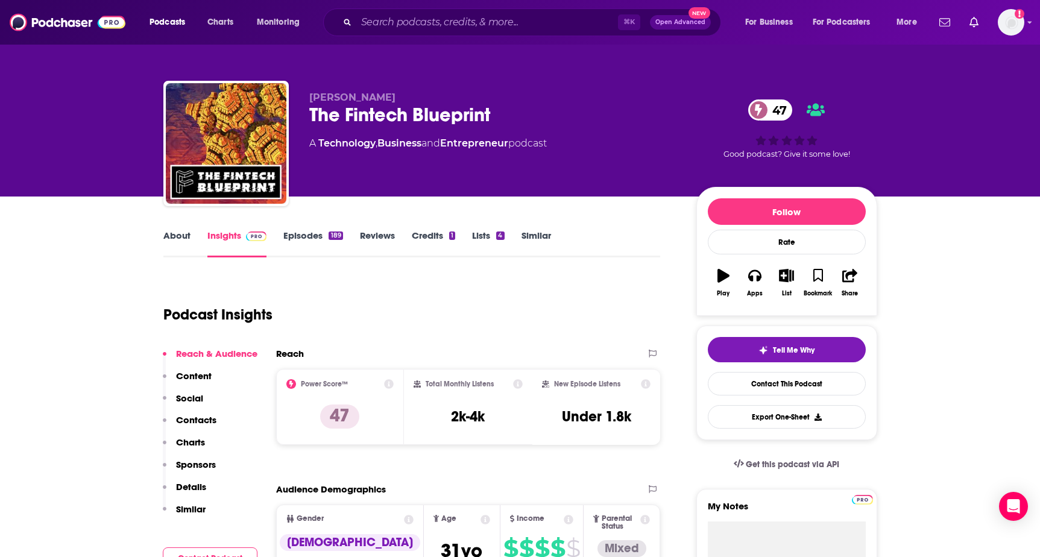
click at [175, 241] on link "About" at bounding box center [176, 244] width 27 height 28
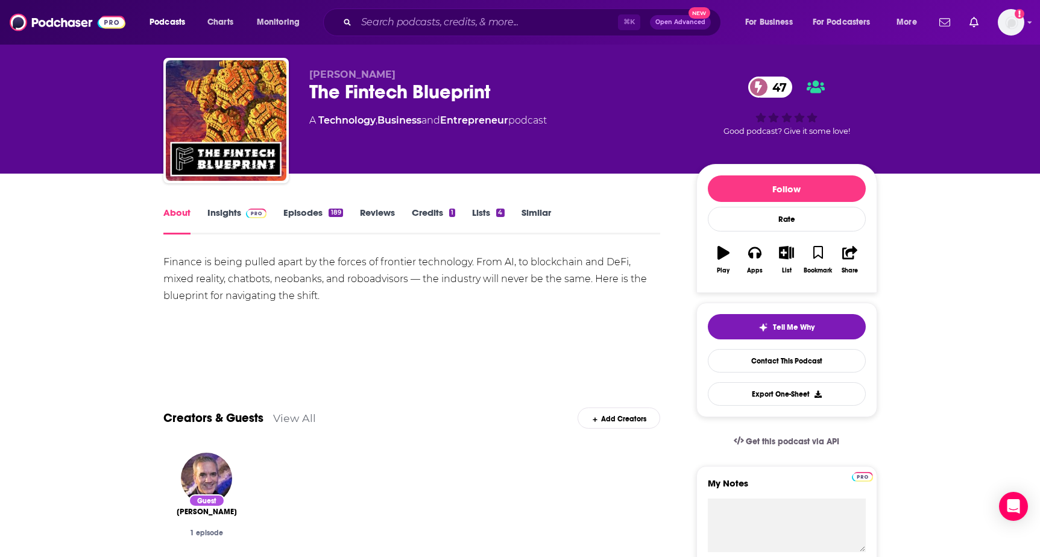
scroll to position [17, 0]
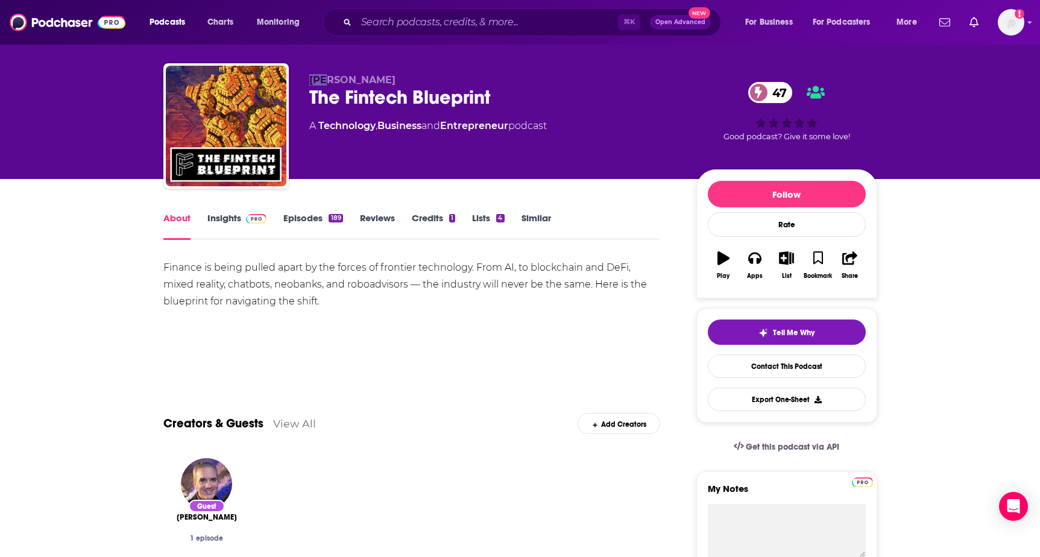
drag, startPoint x: 309, startPoint y: 81, endPoint x: 326, endPoint y: 81, distance: 17.5
click at [326, 81] on span "Lex Sokolin" at bounding box center [352, 79] width 86 height 11
click at [352, 77] on span "Lex Sokolin" at bounding box center [352, 79] width 86 height 11
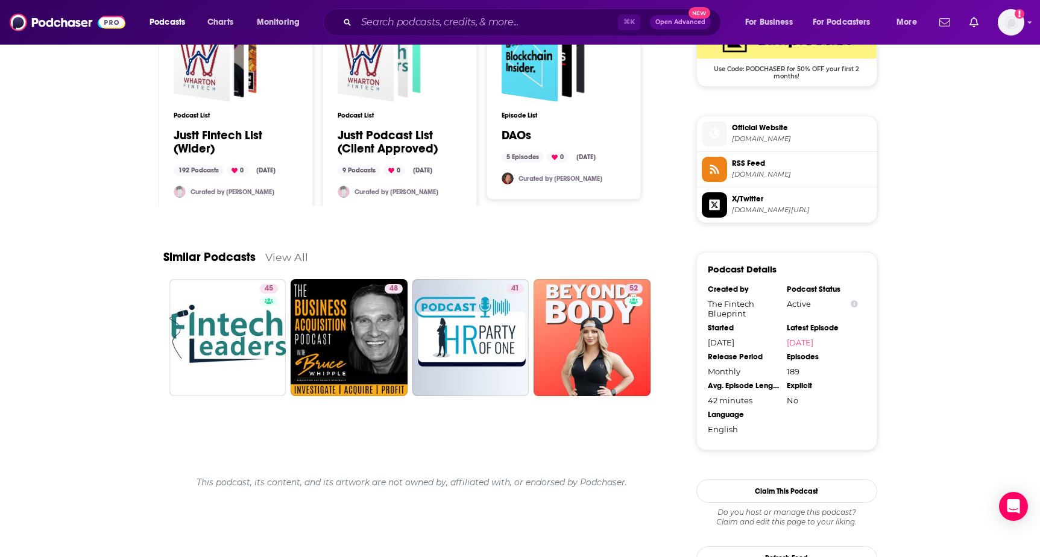
scroll to position [970, 0]
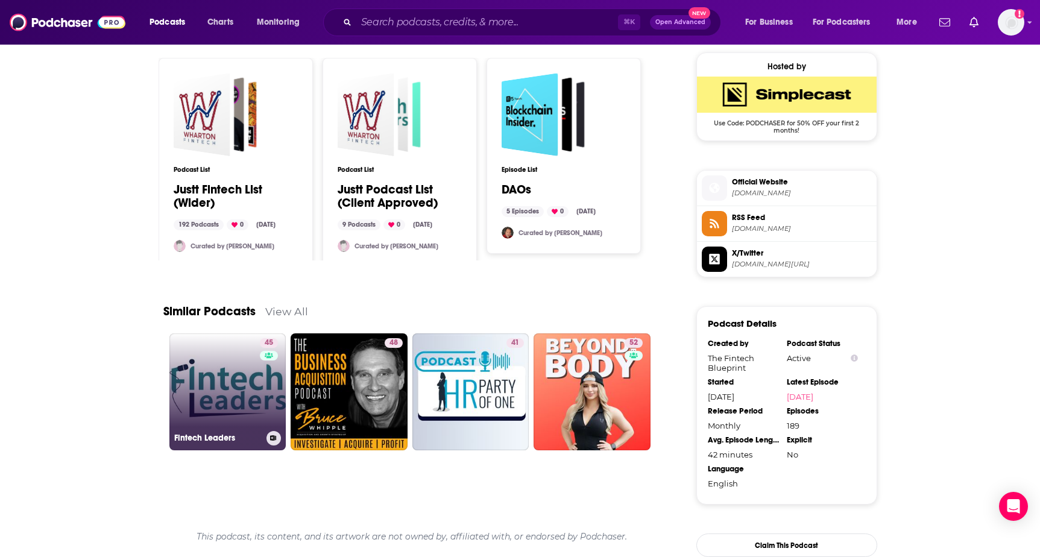
click at [236, 374] on link "45 Fintech Leaders" at bounding box center [227, 391] width 117 height 117
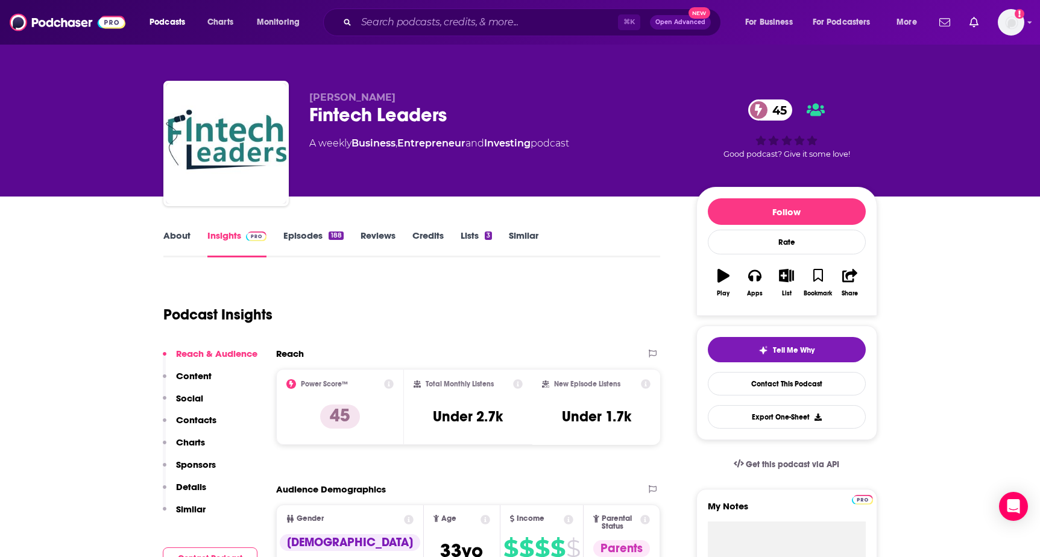
click at [191, 229] on div "About Insights Episodes 188 Reviews Credits Lists 3 Similar" at bounding box center [411, 243] width 497 height 30
click at [176, 232] on link "About" at bounding box center [176, 244] width 27 height 28
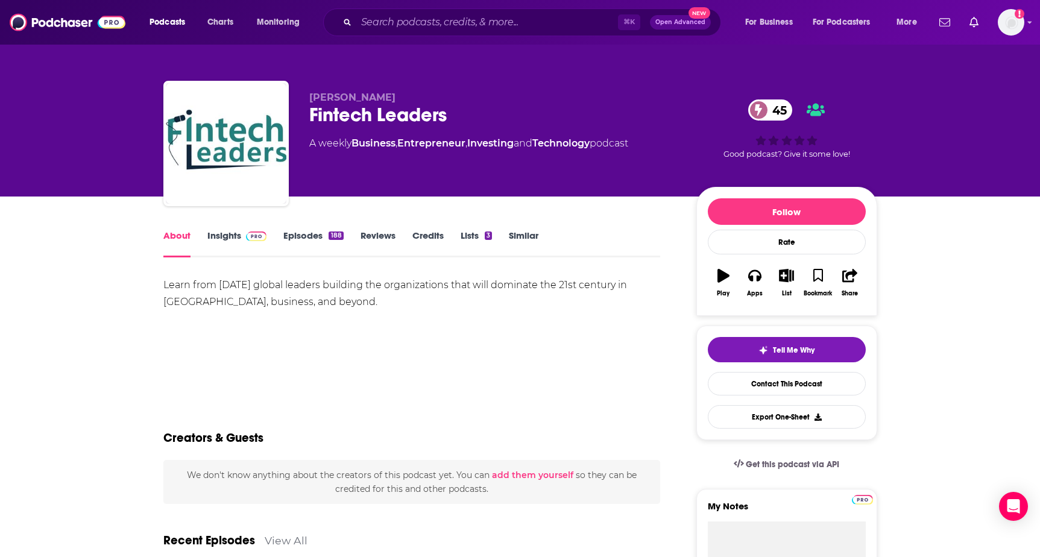
click at [366, 98] on span "Miguel Armaza" at bounding box center [352, 97] width 86 height 11
click at [228, 239] on link "Insights" at bounding box center [237, 244] width 60 height 28
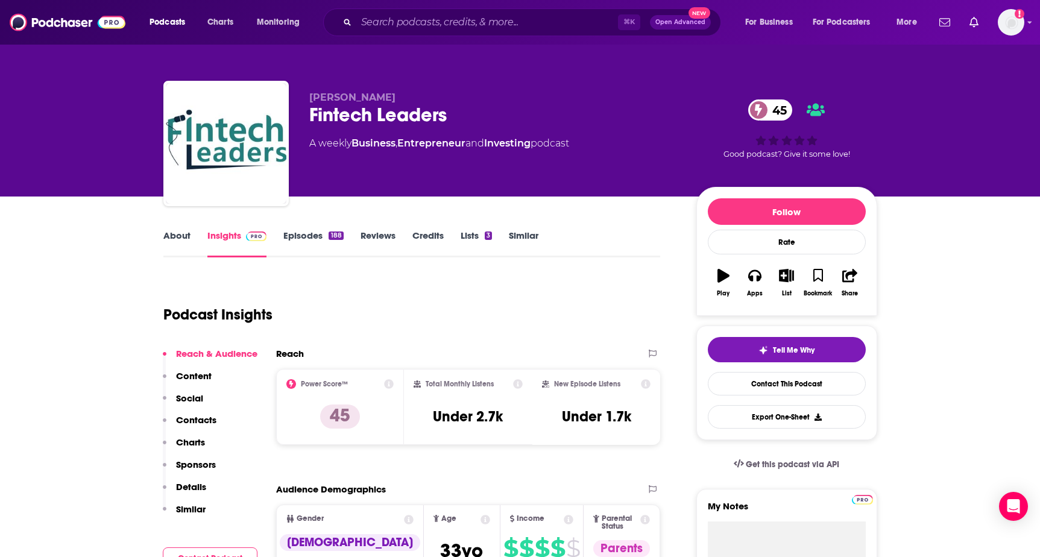
click at [184, 239] on link "About" at bounding box center [176, 244] width 27 height 28
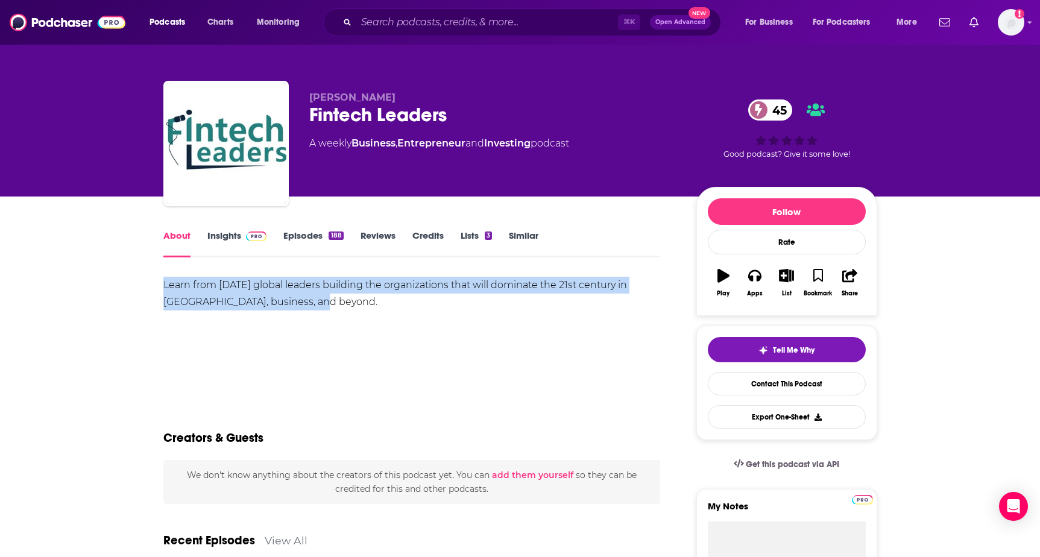
drag, startPoint x: 155, startPoint y: 284, endPoint x: 332, endPoint y: 303, distance: 178.2
click at [234, 235] on link "Insights" at bounding box center [237, 244] width 60 height 28
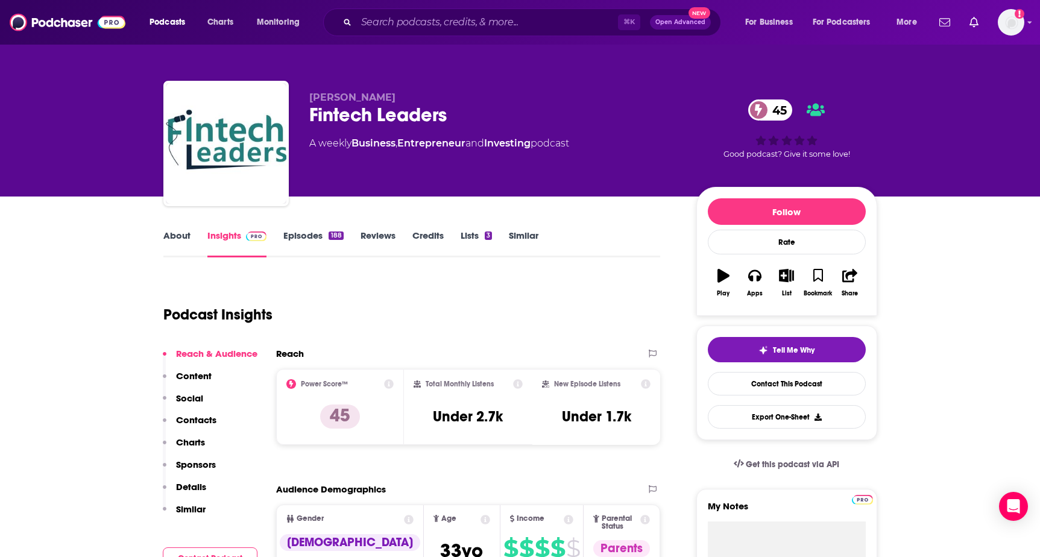
scroll to position [59, 0]
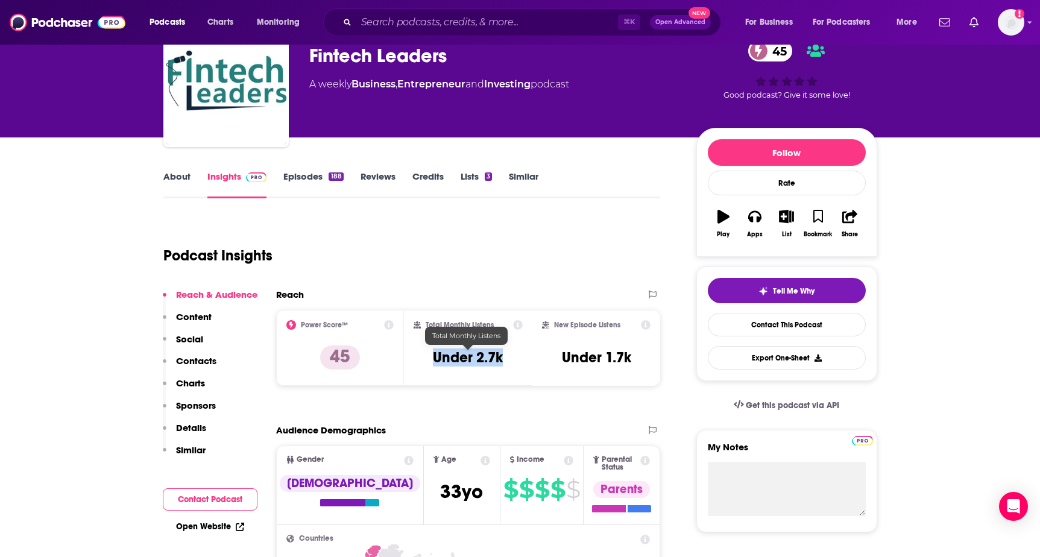
drag, startPoint x: 419, startPoint y: 347, endPoint x: 504, endPoint y: 357, distance: 85.7
click at [504, 357] on div "Total Monthly Listens Under 2.7k" at bounding box center [467, 347] width 109 height 55
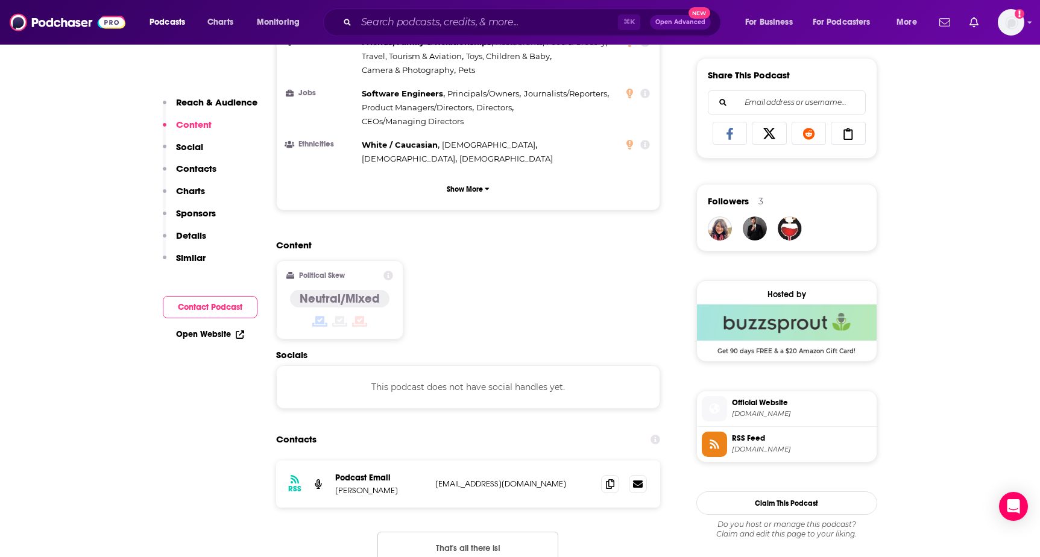
scroll to position [744, 0]
click at [610, 473] on span at bounding box center [610, 482] width 18 height 18
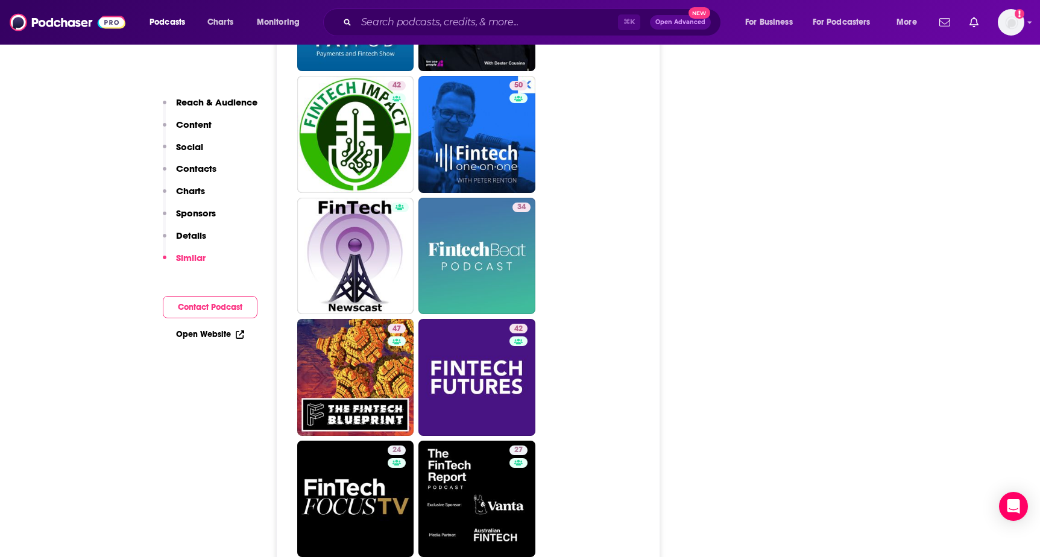
scroll to position [1993, 0]
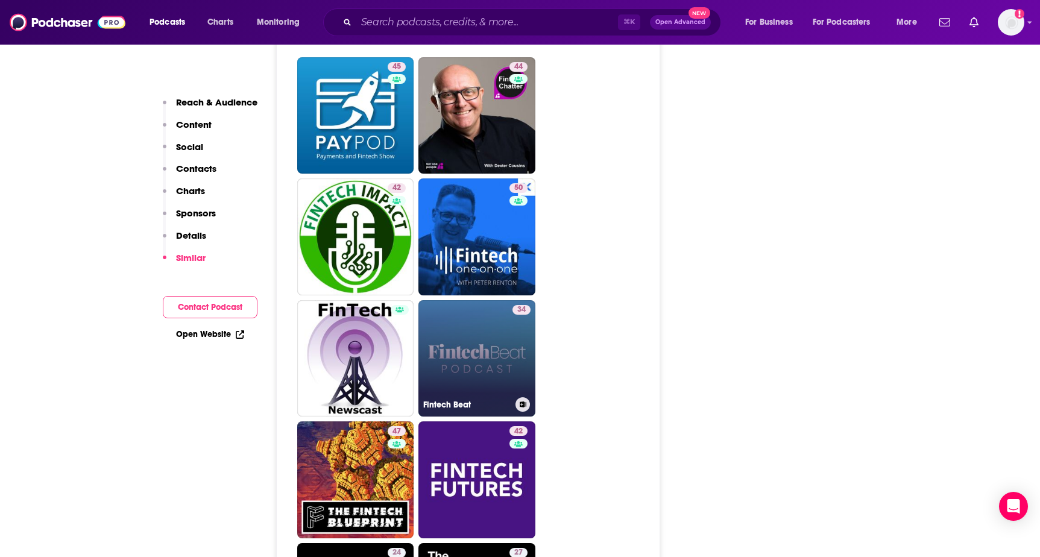
click at [494, 349] on link "34 Fintech Beat" at bounding box center [476, 358] width 117 height 117
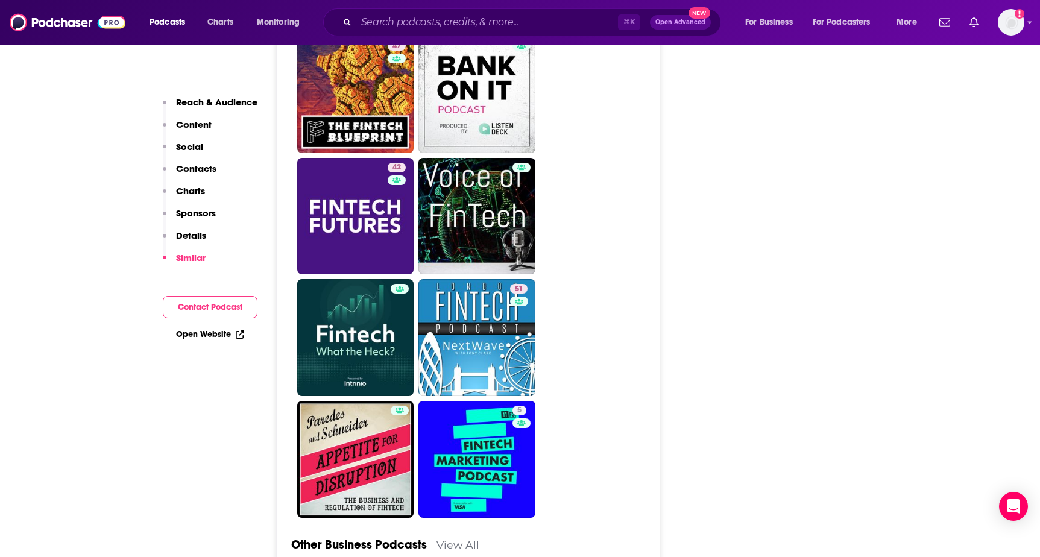
scroll to position [2939, 0]
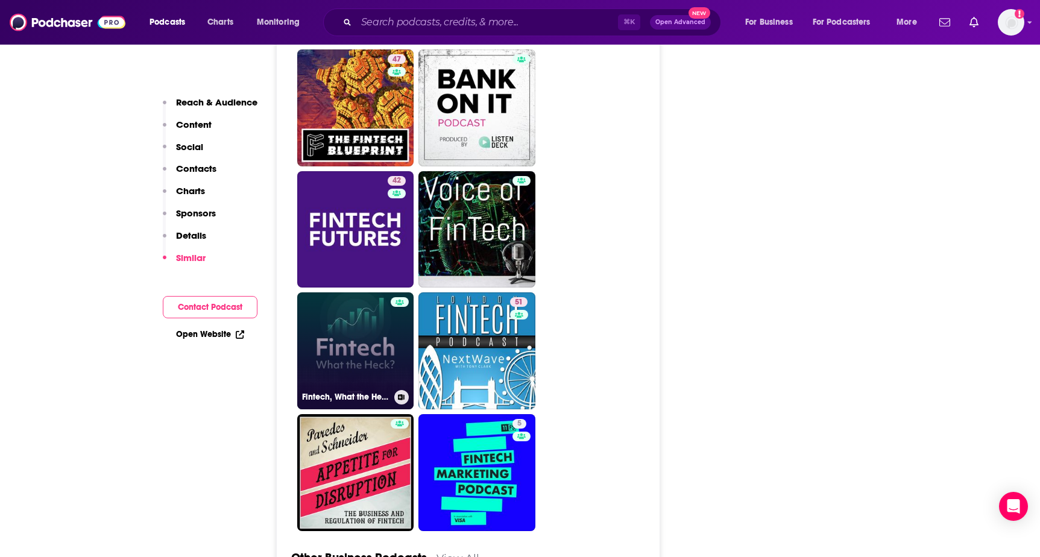
click at [321, 357] on link "Fintech, What the Heck?" at bounding box center [355, 350] width 117 height 117
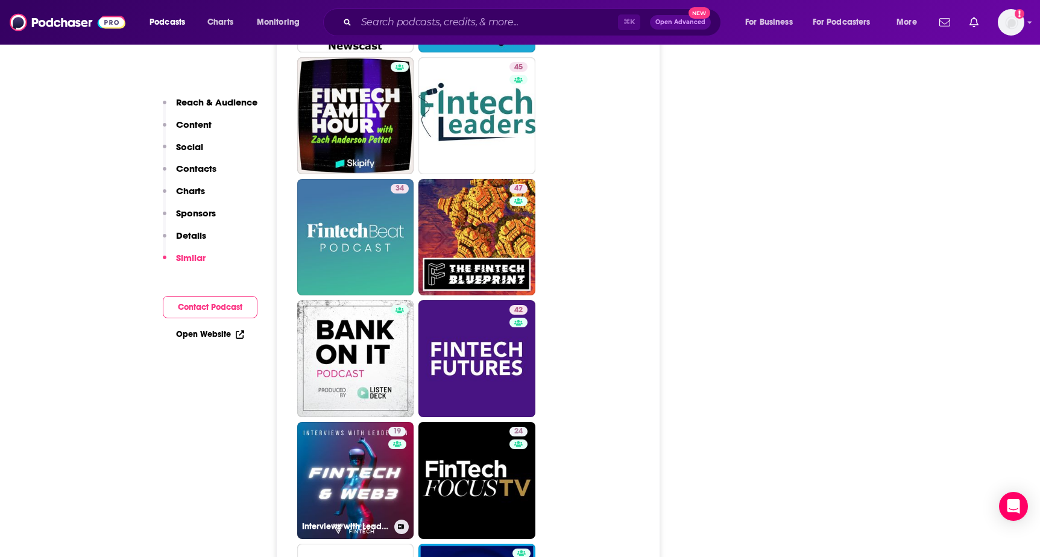
scroll to position [2221, 0]
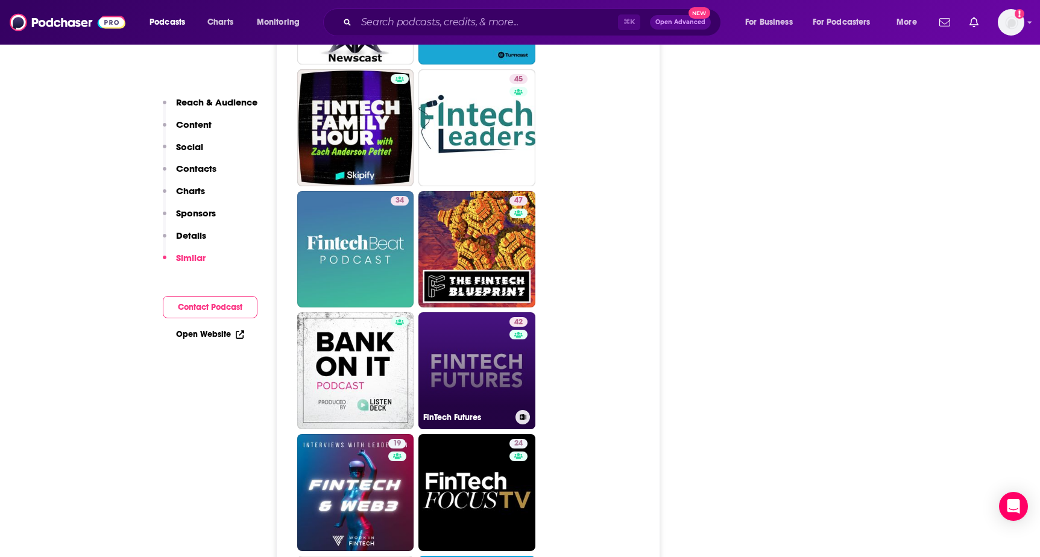
click at [510, 344] on div "42" at bounding box center [519, 363] width 21 height 93
type input "https://www.podchaser.com/podcasts/fintech-futures-1054882"
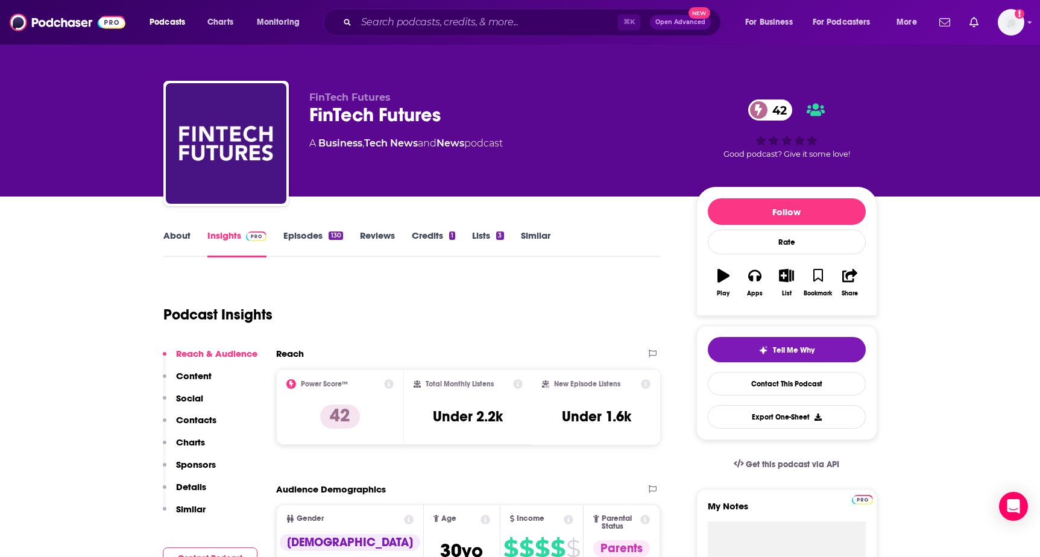
click at [187, 234] on link "About" at bounding box center [176, 244] width 27 height 28
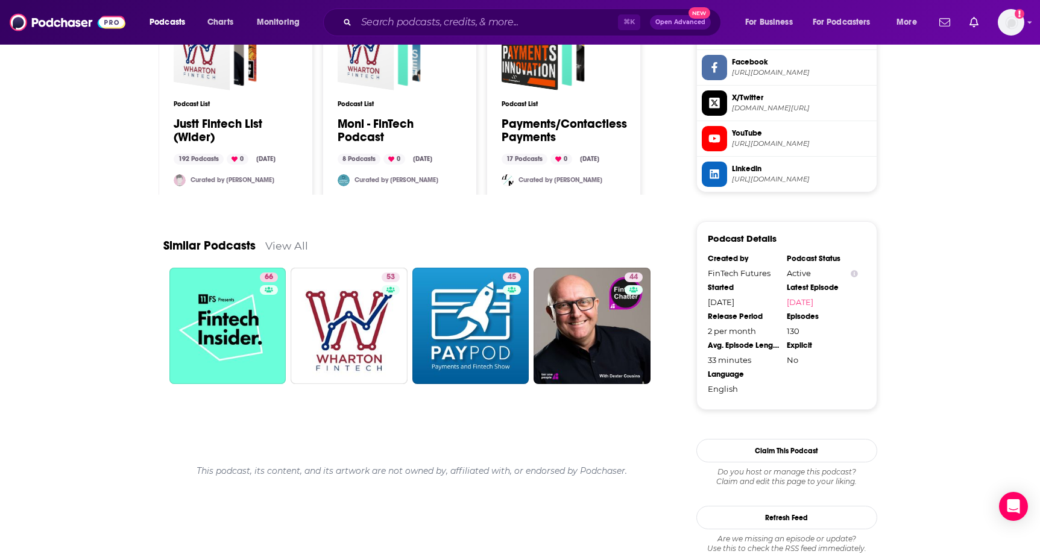
scroll to position [1041, 0]
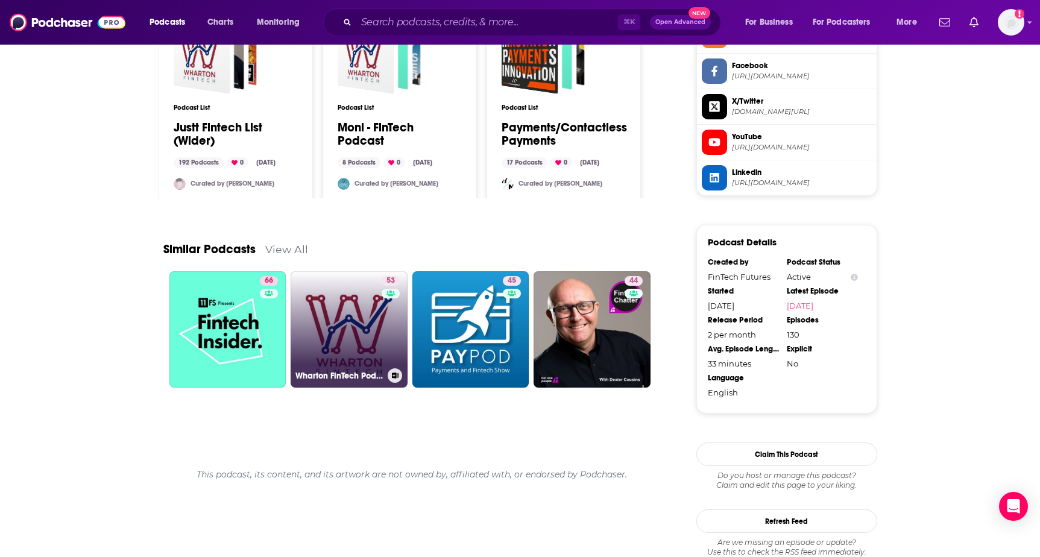
click at [373, 343] on link "53 Wharton FinTech Podcast" at bounding box center [348, 329] width 117 height 117
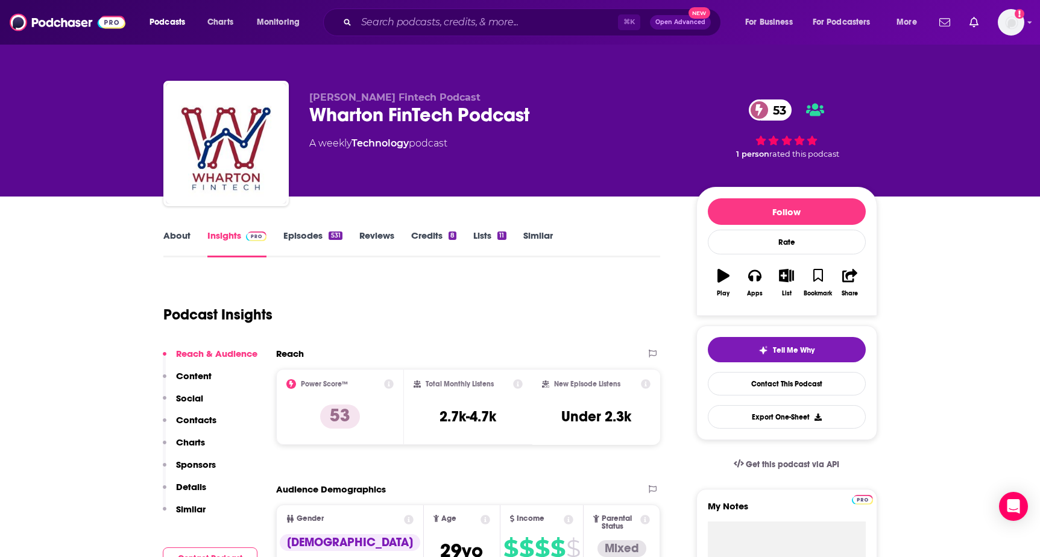
click at [181, 243] on link "About" at bounding box center [176, 244] width 27 height 28
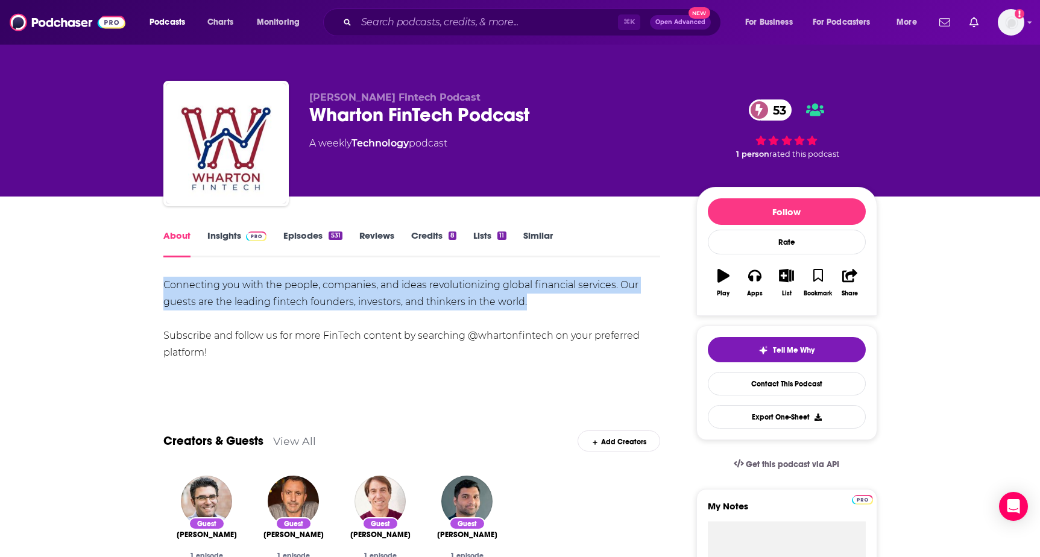
drag, startPoint x: 155, startPoint y: 276, endPoint x: 546, endPoint y: 306, distance: 391.7
click at [241, 235] on span at bounding box center [254, 235] width 26 height 11
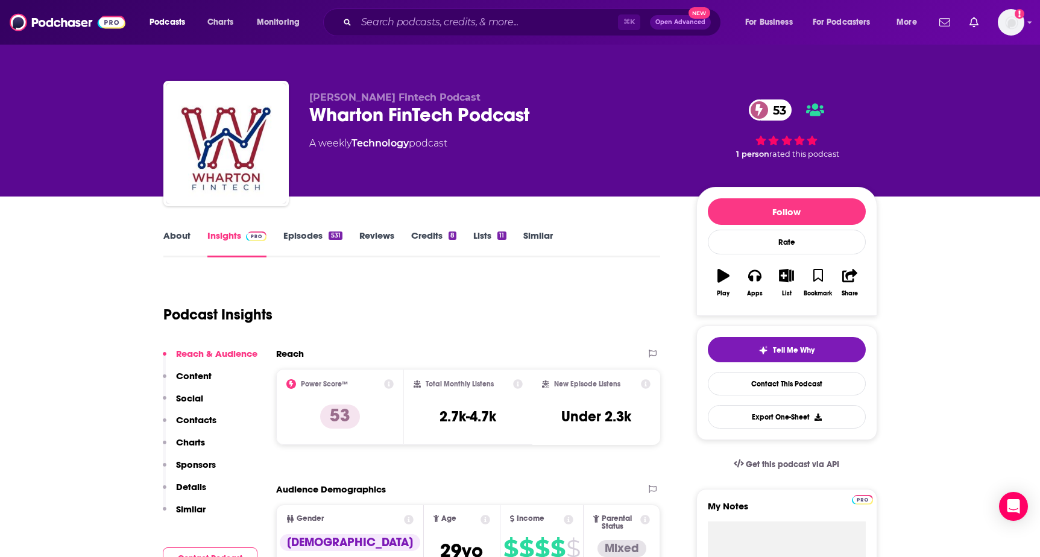
scroll to position [41, 0]
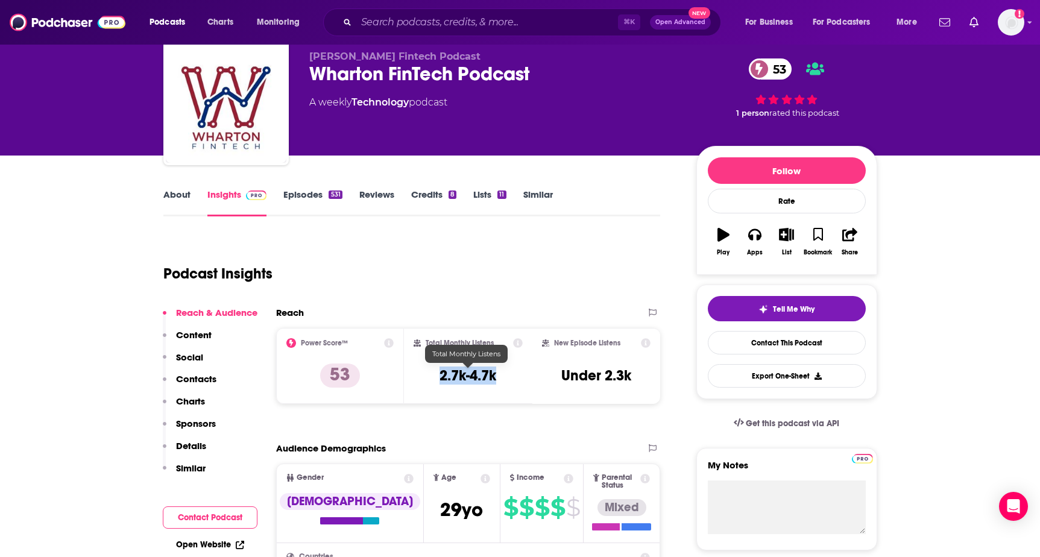
drag, startPoint x: 428, startPoint y: 376, endPoint x: 513, endPoint y: 377, distance: 85.0
click at [513, 377] on div "Total Monthly Listens 2.7k-4.7k" at bounding box center [467, 365] width 109 height 55
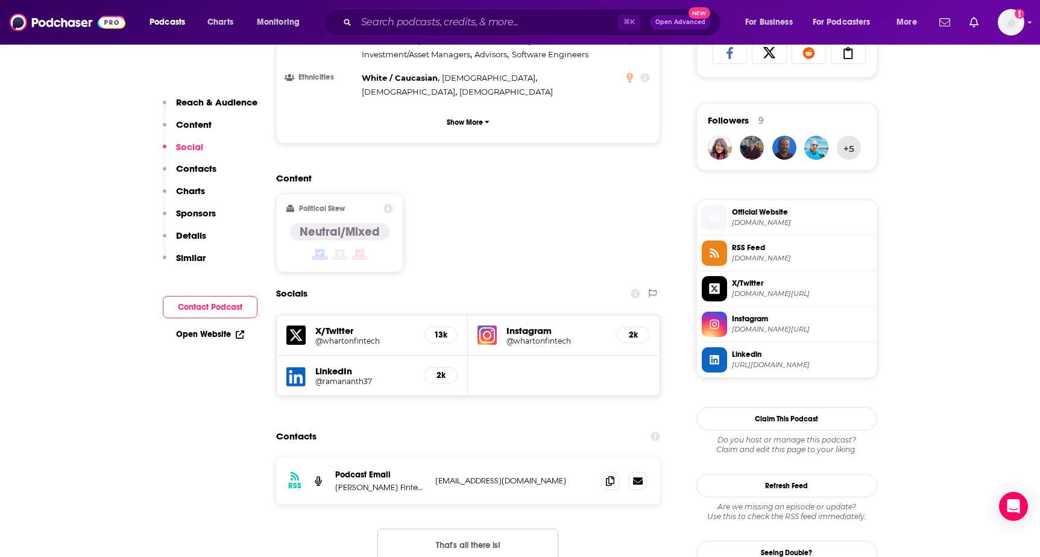
scroll to position [834, 0]
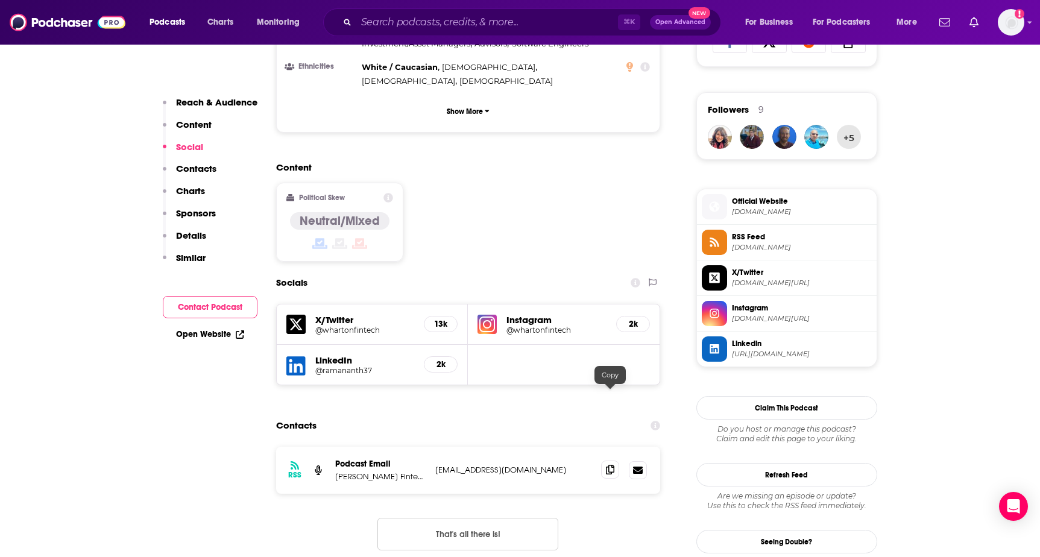
click at [606, 465] on icon at bounding box center [610, 470] width 8 height 10
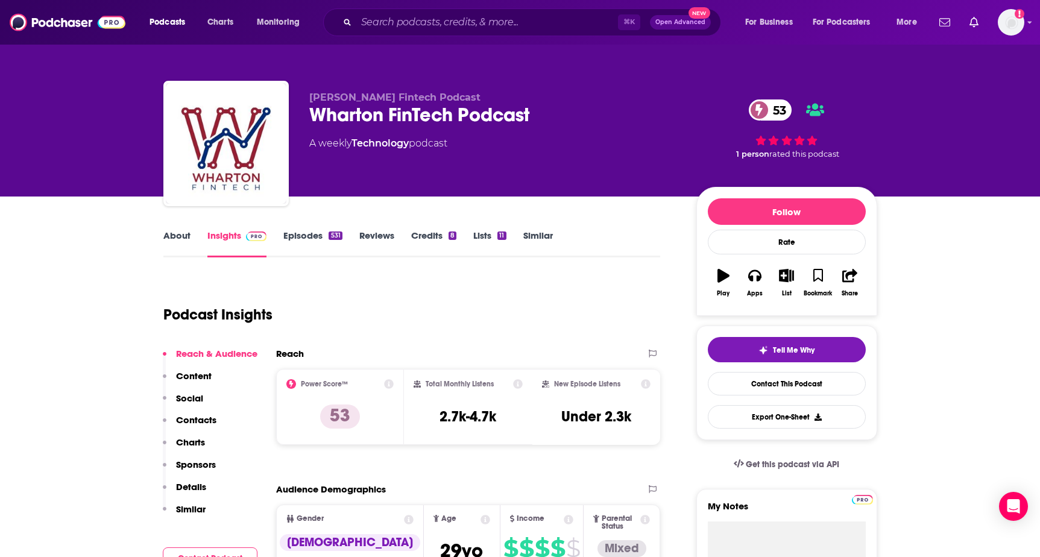
click at [181, 234] on link "About" at bounding box center [176, 244] width 27 height 28
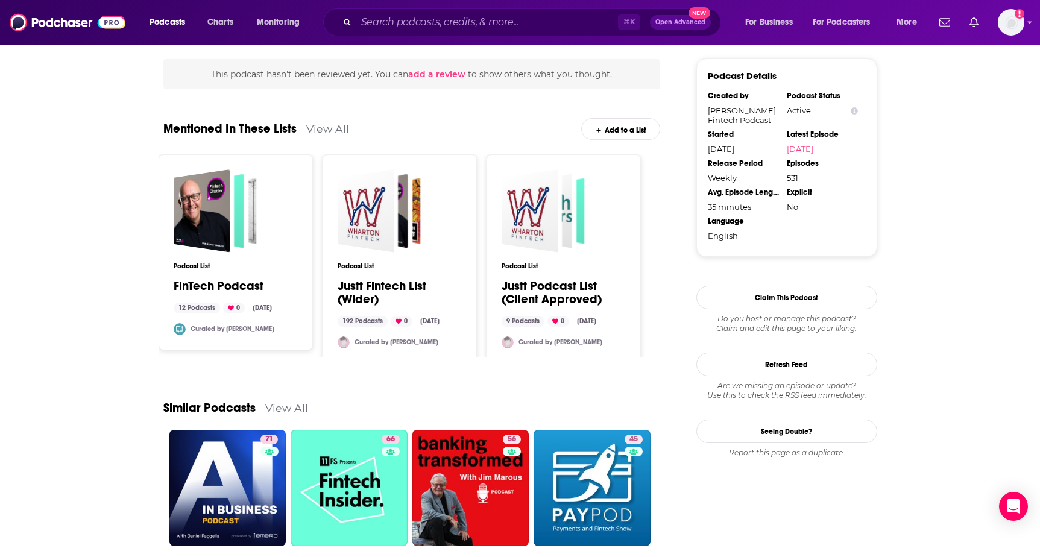
scroll to position [1263, 0]
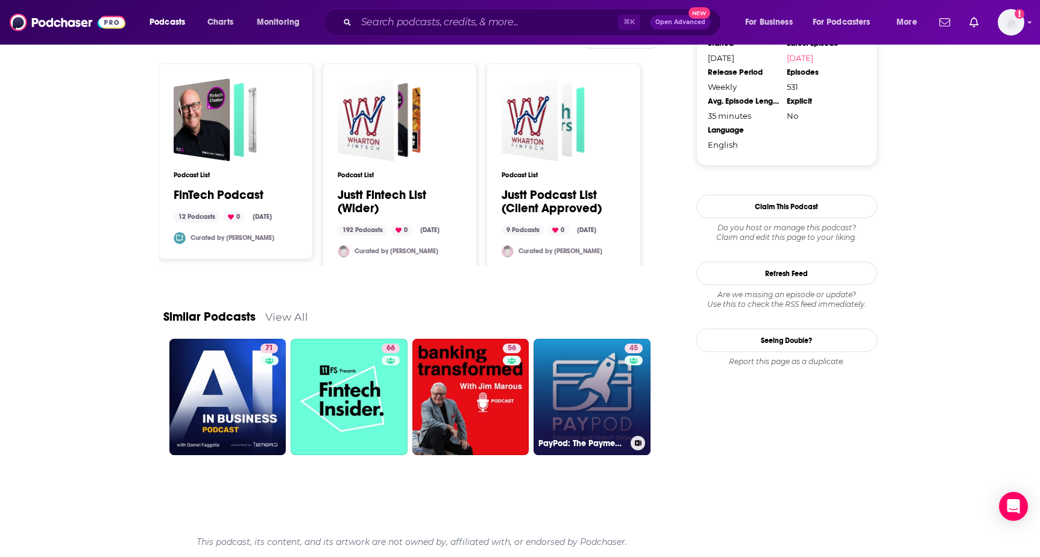
click at [599, 388] on link "45 PayPod: The Payments and Fintech Podcast" at bounding box center [591, 397] width 117 height 117
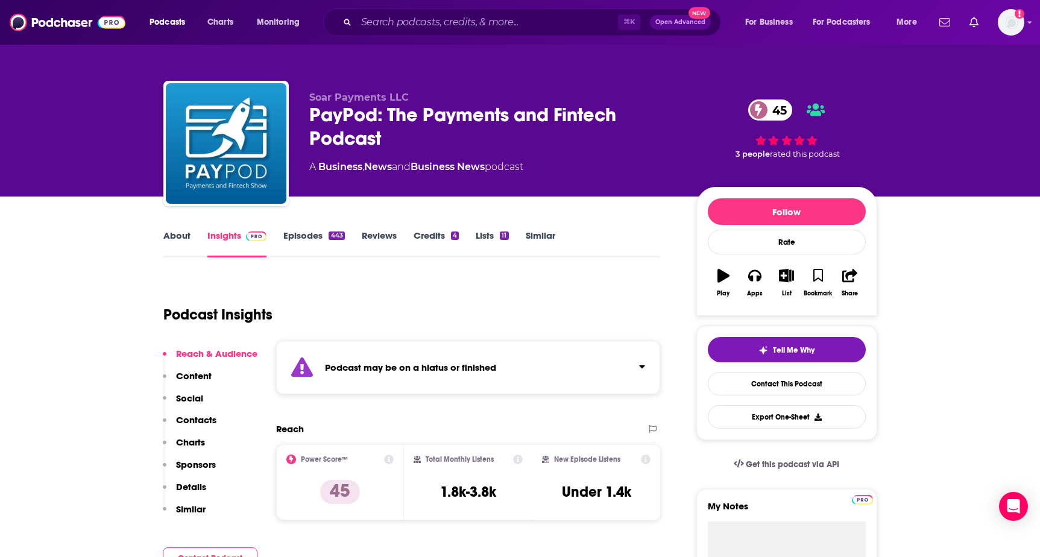
click at [176, 239] on link "About" at bounding box center [176, 244] width 27 height 28
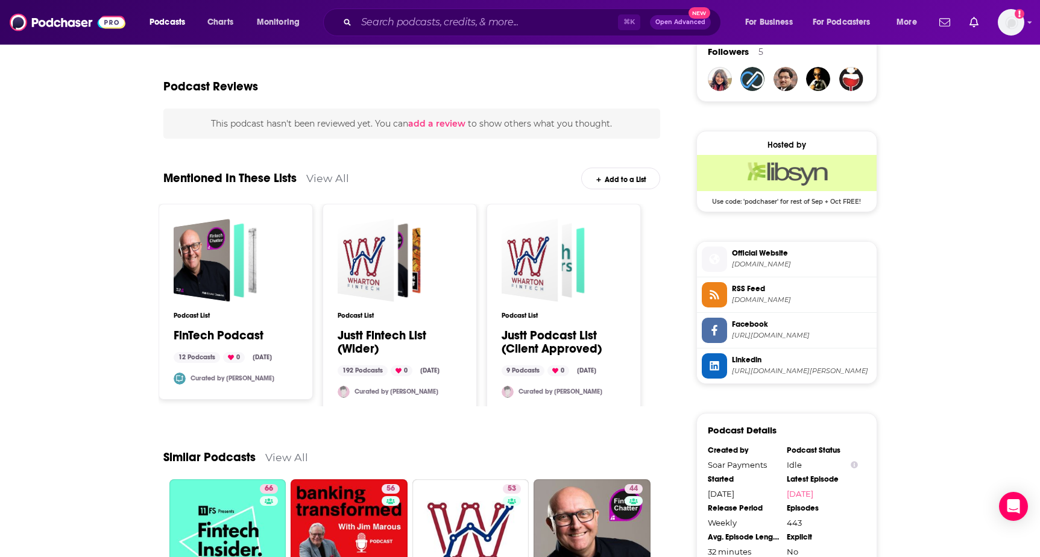
scroll to position [95, 0]
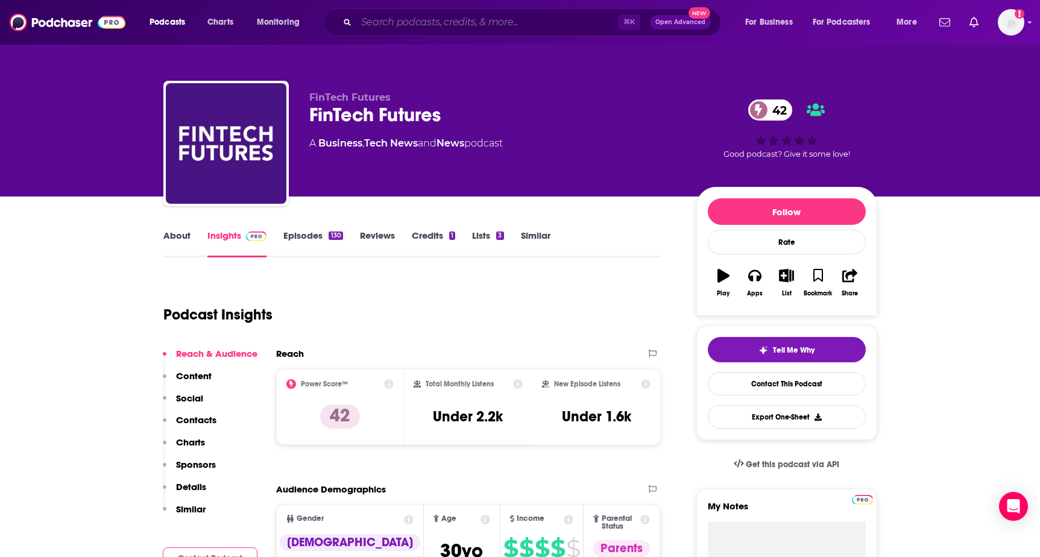
click at [437, 25] on input "Search podcasts, credits, & more..." at bounding box center [487, 22] width 262 height 19
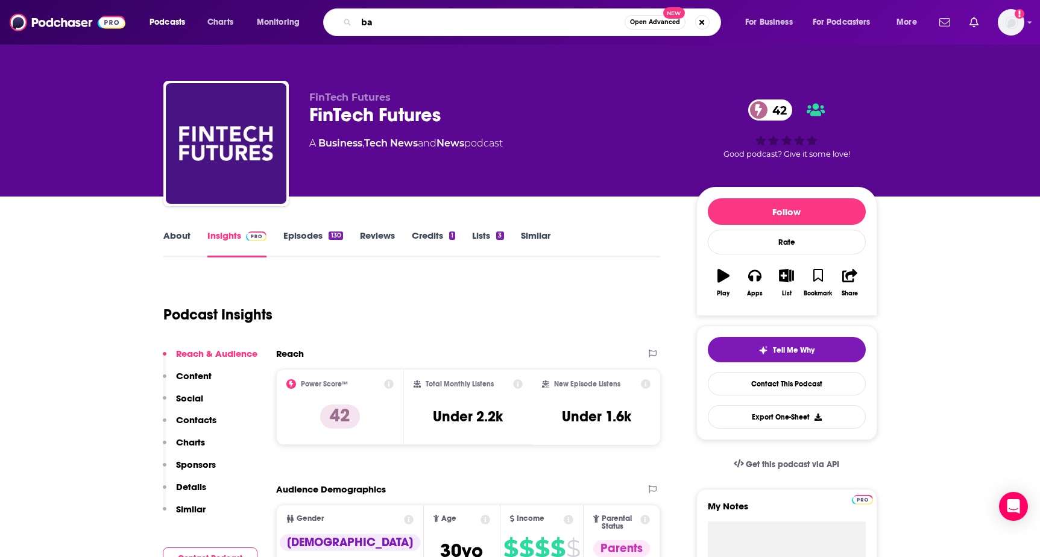
type input "b"
type input "banking future"
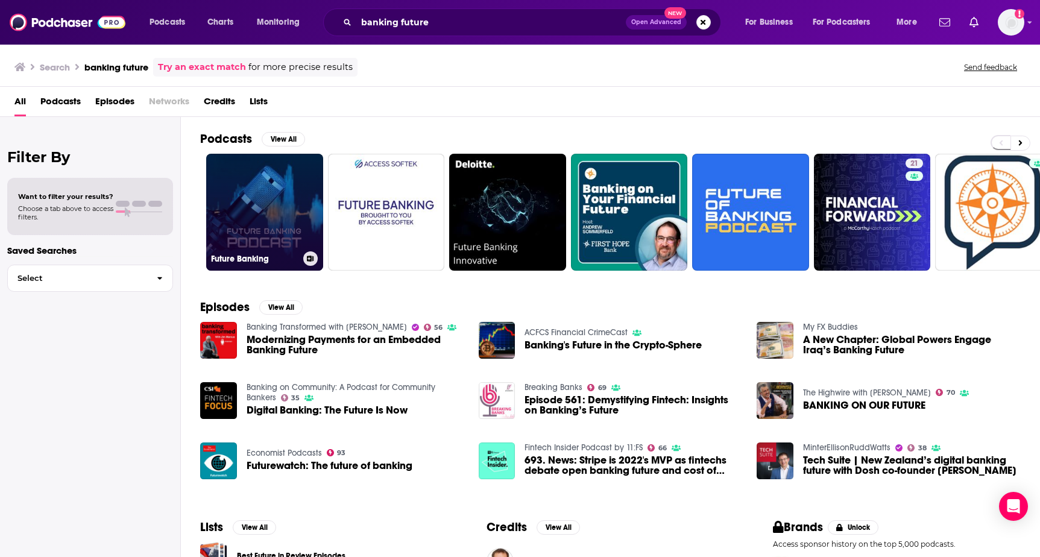
click at [284, 234] on link "Future Banking" at bounding box center [264, 212] width 117 height 117
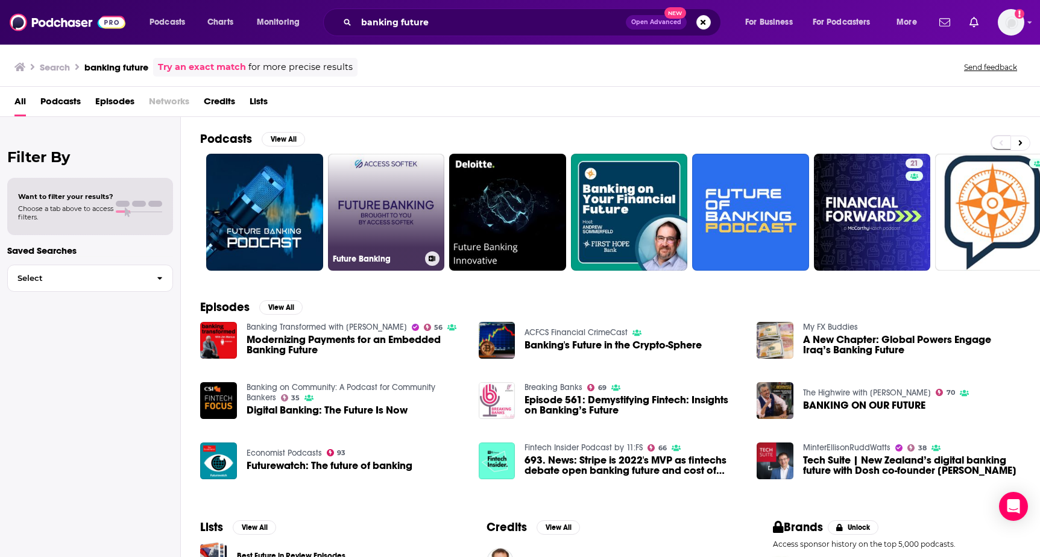
click at [374, 198] on link "Future Banking" at bounding box center [386, 212] width 117 height 117
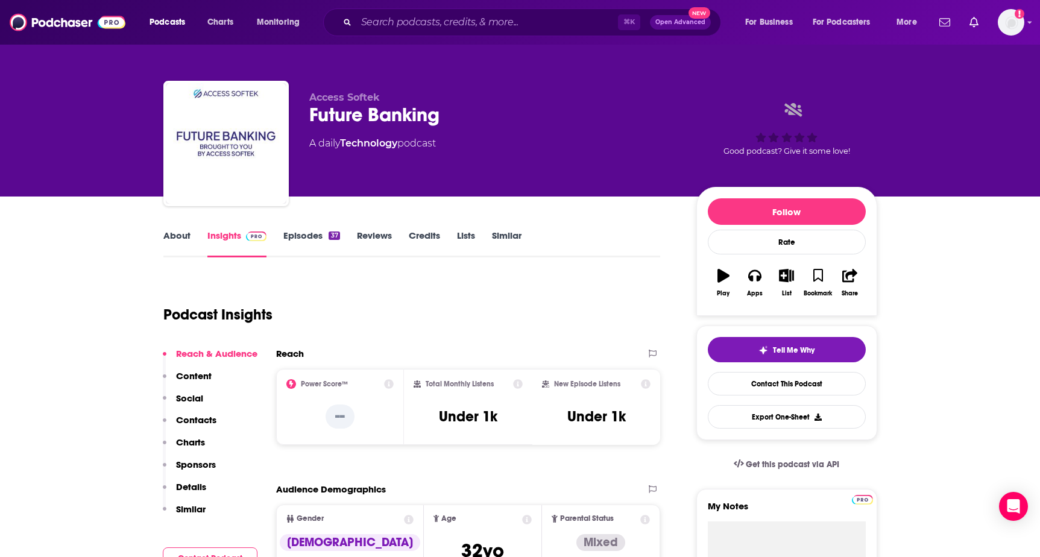
click at [174, 238] on link "About" at bounding box center [176, 244] width 27 height 28
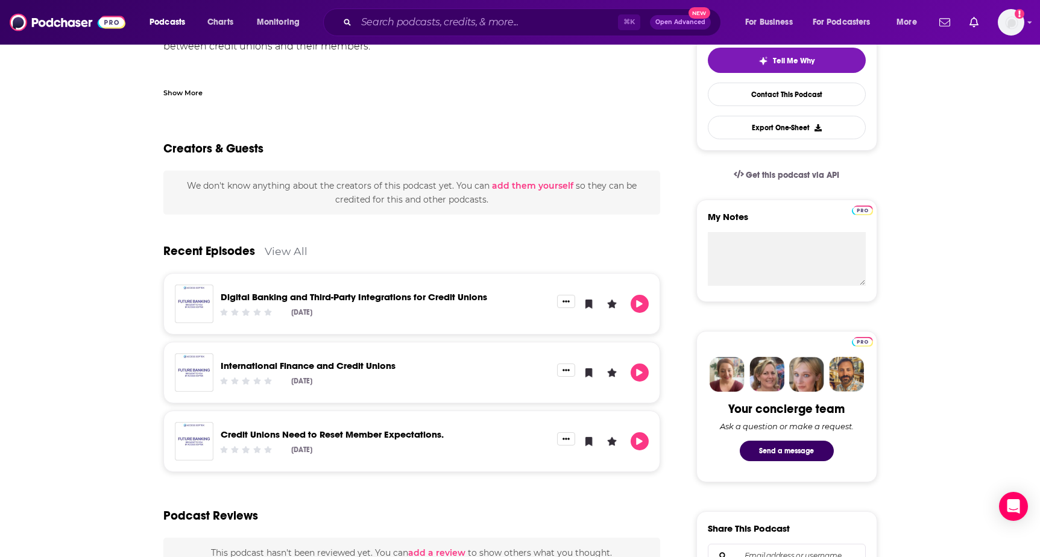
scroll to position [284, 0]
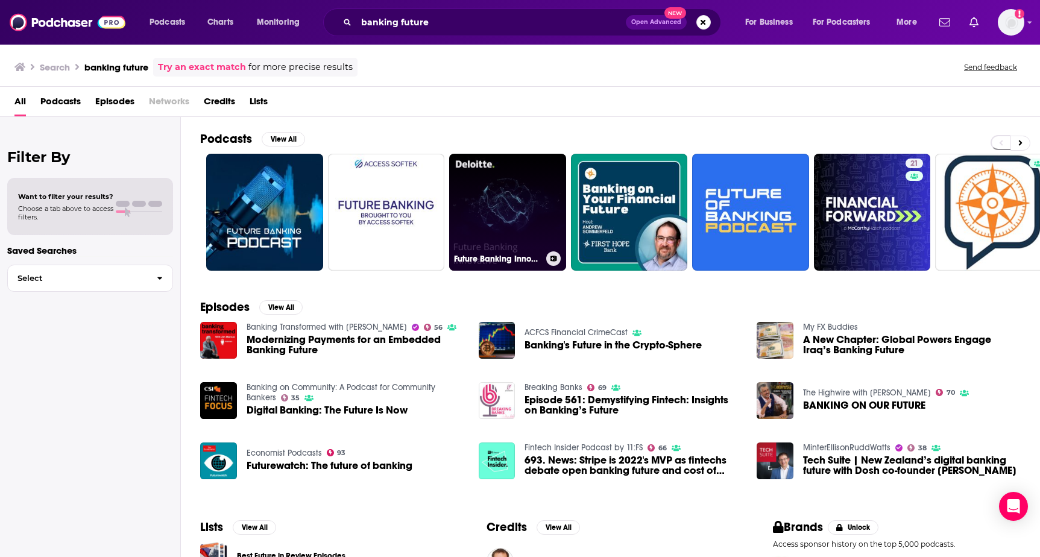
click at [504, 223] on link "Future Banking Innovation" at bounding box center [507, 212] width 117 height 117
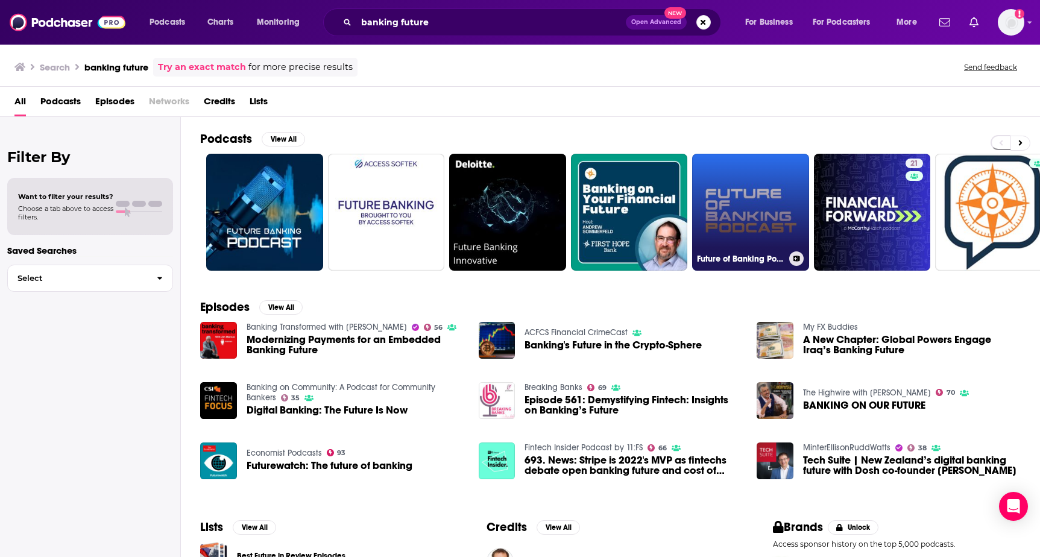
click at [752, 190] on link "Future of Banking Podcast" at bounding box center [750, 212] width 117 height 117
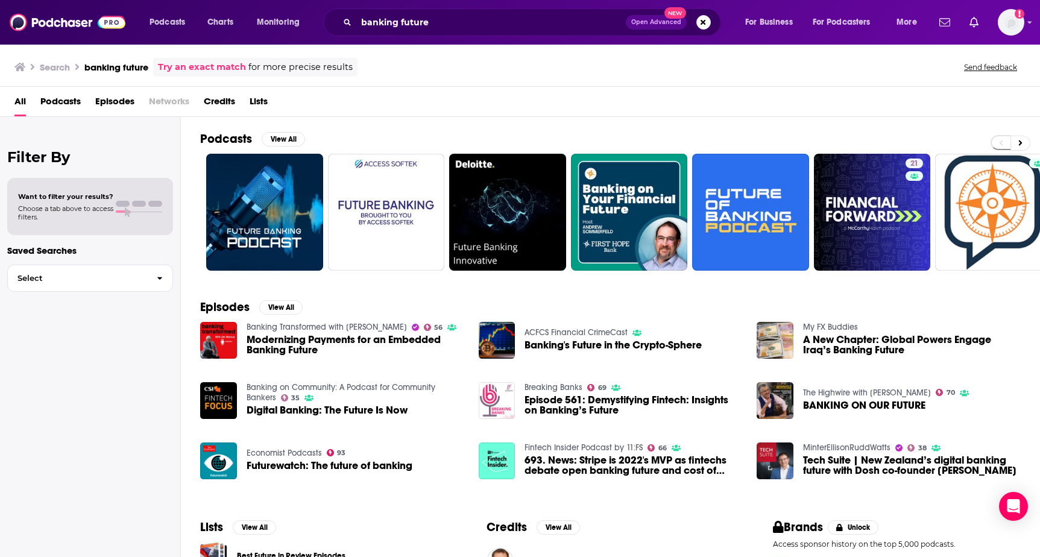
click at [99, 220] on span "Choose a tab above to access filters." at bounding box center [65, 212] width 95 height 17
click at [119, 214] on div "Want to filter your results? Choose a tab above to access filters." at bounding box center [90, 206] width 144 height 29
click at [134, 204] on span at bounding box center [139, 204] width 14 height 6
click at [57, 95] on span "Podcasts" at bounding box center [60, 104] width 40 height 25
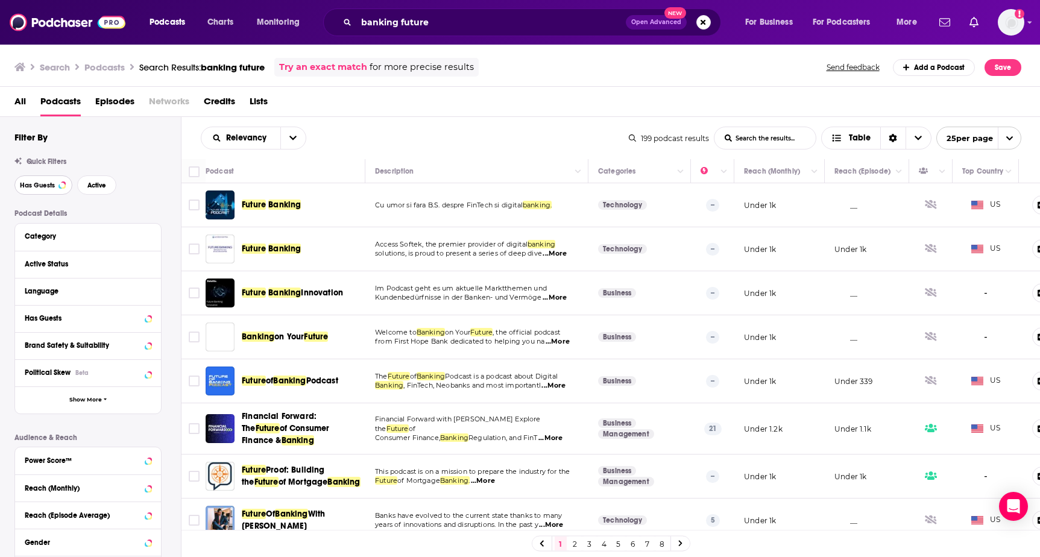
click at [42, 183] on span "Has Guests" at bounding box center [37, 185] width 35 height 7
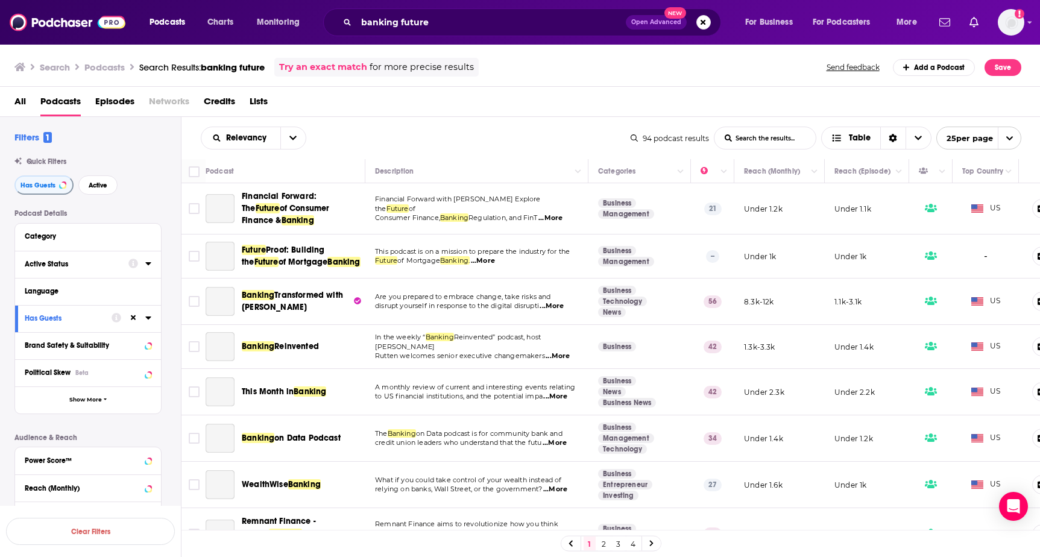
click at [54, 268] on div "Active Status" at bounding box center [73, 264] width 96 height 8
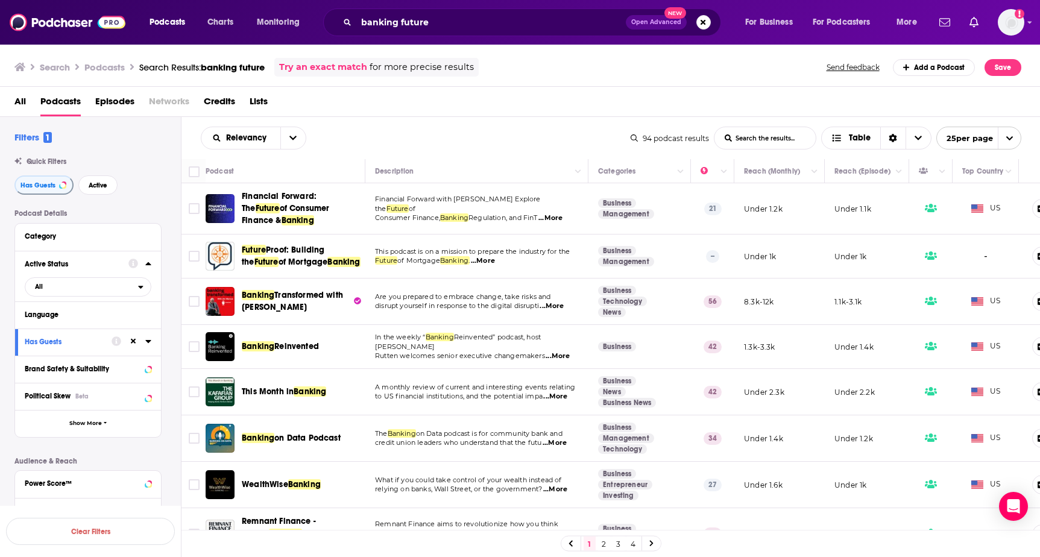
click at [67, 267] on div "Active Status" at bounding box center [73, 264] width 96 height 8
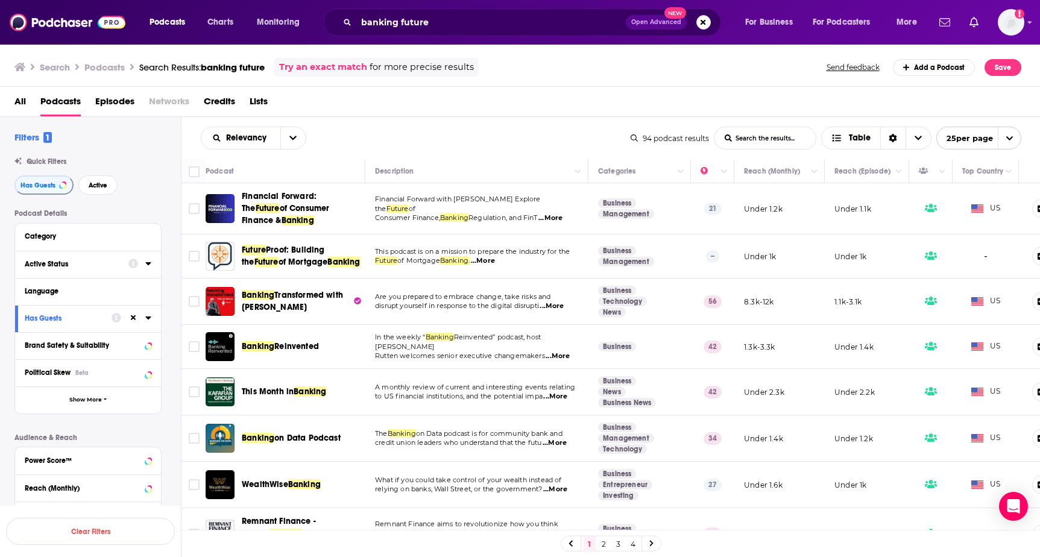
click at [67, 267] on div "Active Status" at bounding box center [73, 264] width 96 height 8
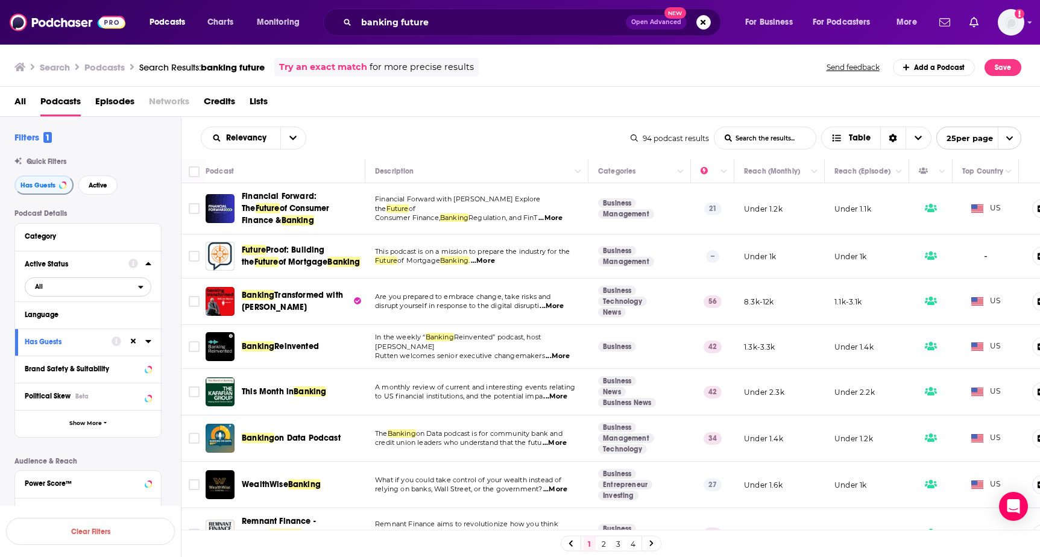
click at [85, 283] on span "All" at bounding box center [81, 286] width 113 height 16
click at [75, 327] on span "Active" at bounding box center [63, 326] width 64 height 7
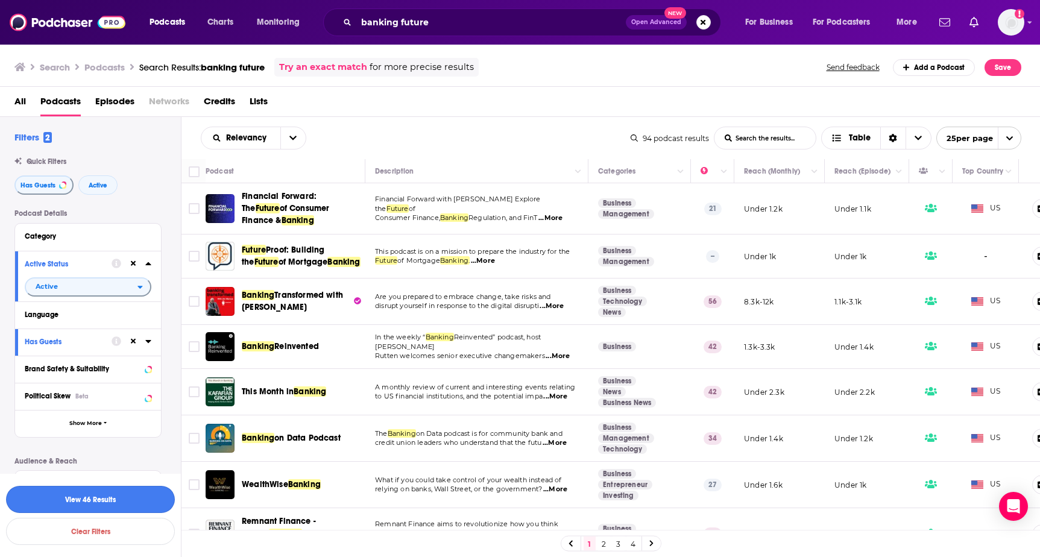
click at [115, 496] on button "View 46 Results" at bounding box center [90, 499] width 169 height 27
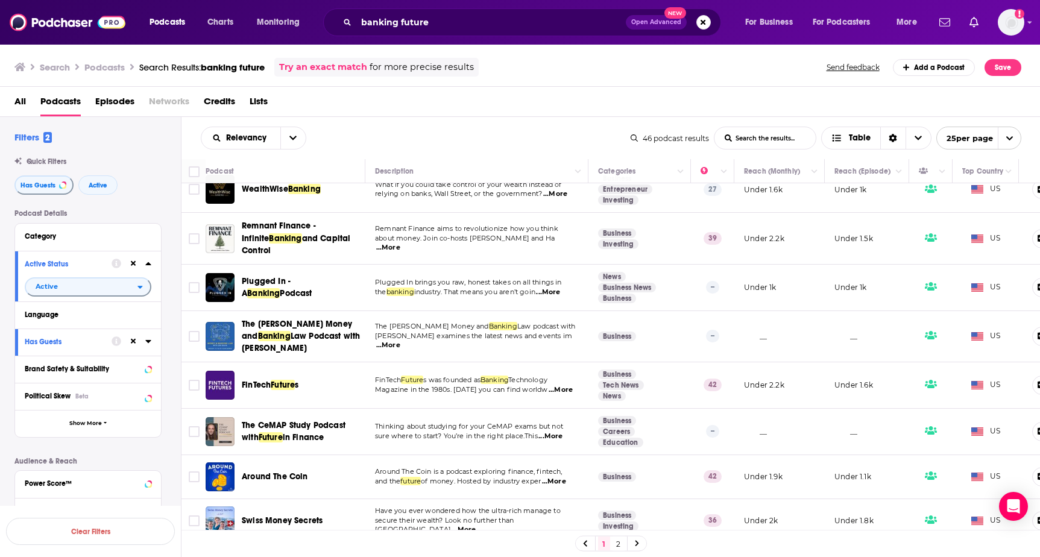
scroll to position [300, 0]
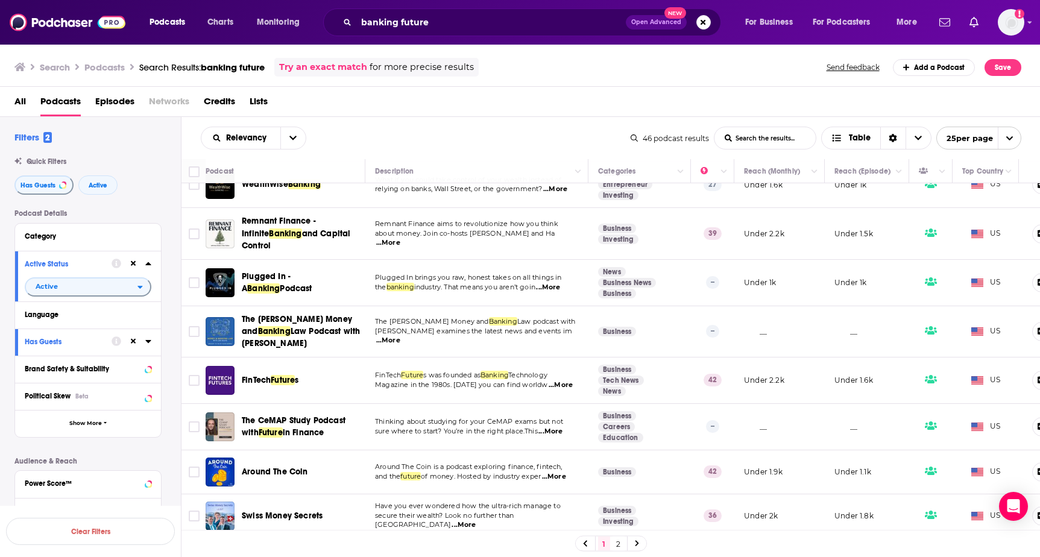
click at [280, 283] on span "Banking" at bounding box center [263, 288] width 33 height 10
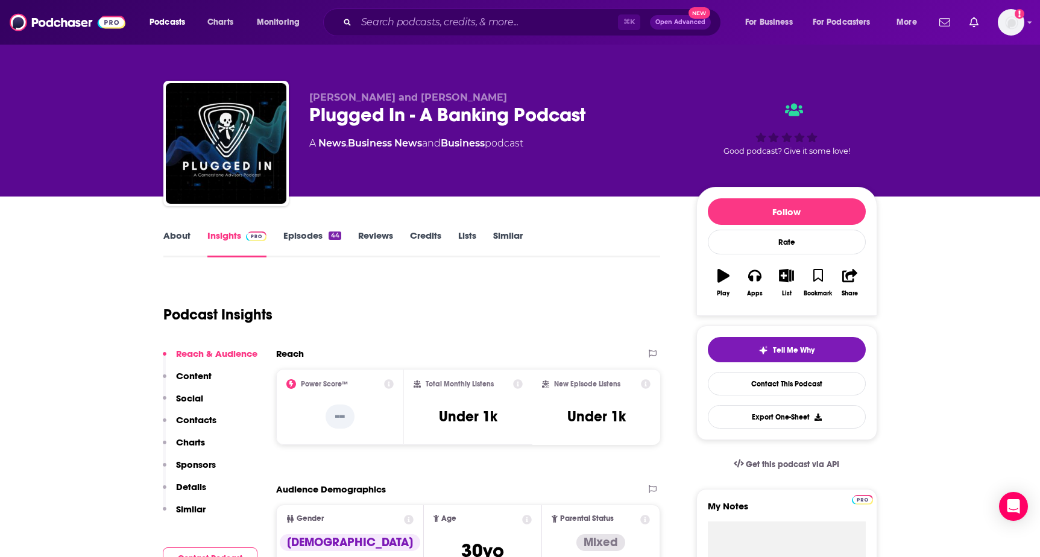
click at [171, 233] on link "About" at bounding box center [176, 244] width 27 height 28
click at [409, 27] on input "Search podcasts, credits, & more..." at bounding box center [487, 22] width 262 height 19
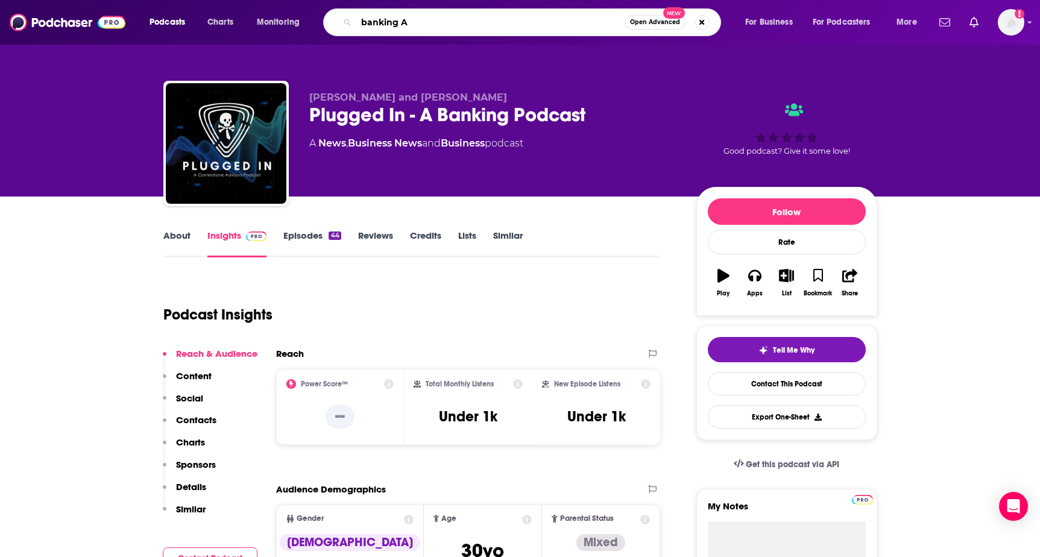
type input "banking AI"
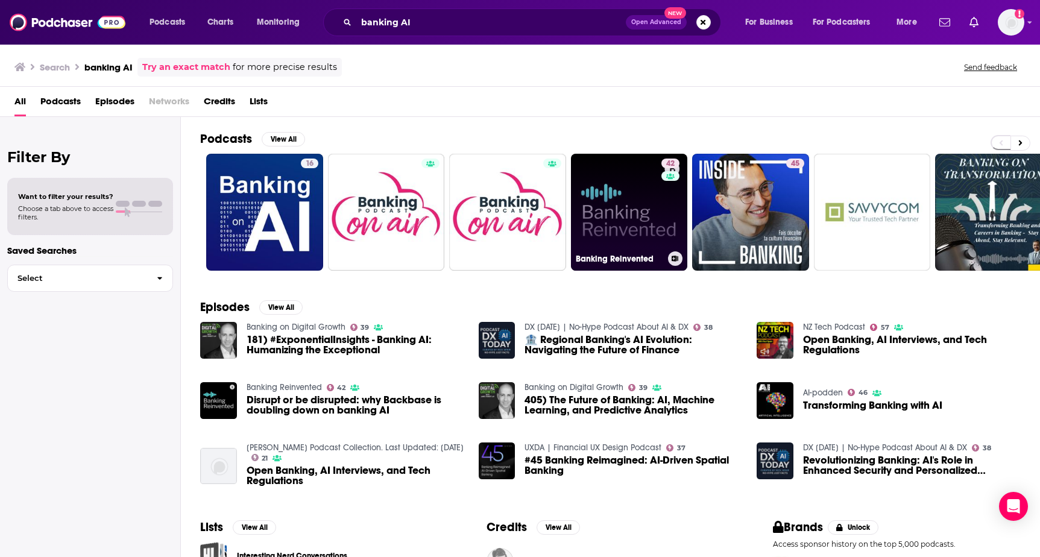
click at [643, 203] on link "42 Banking Reinvented" at bounding box center [629, 212] width 117 height 117
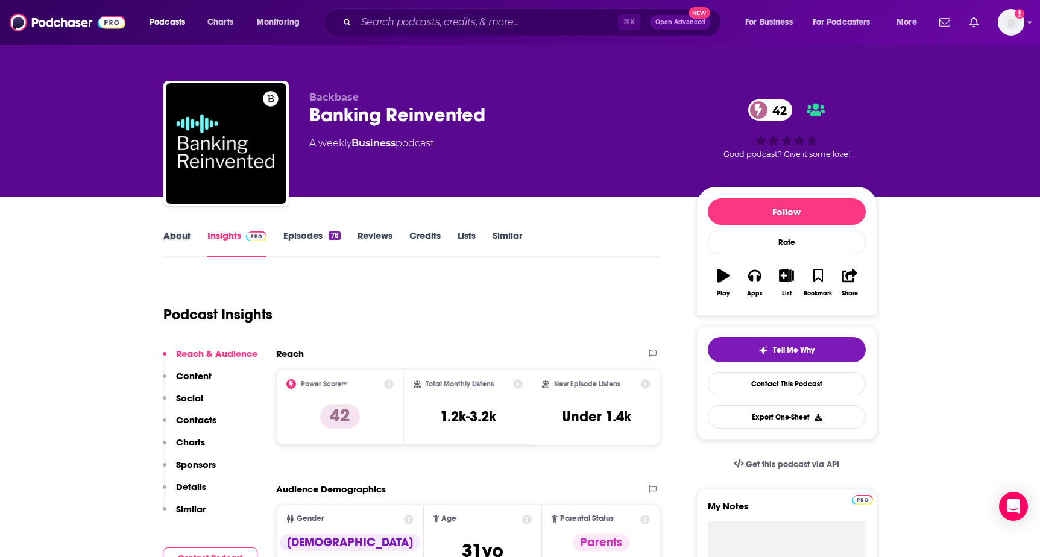
click at [191, 233] on div "About" at bounding box center [185, 244] width 44 height 28
click at [172, 248] on link "About" at bounding box center [176, 244] width 27 height 28
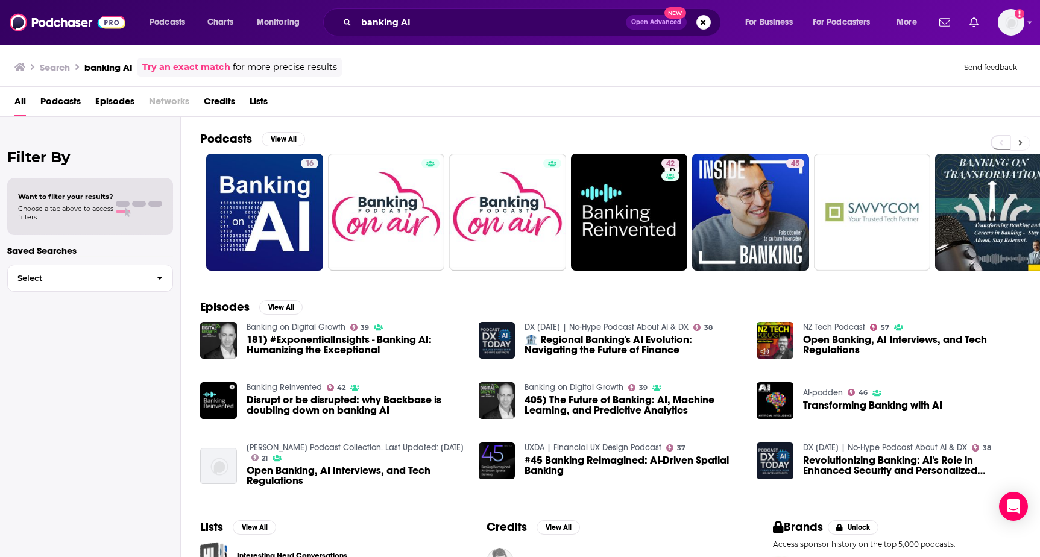
click at [1023, 145] on button at bounding box center [1020, 143] width 20 height 15
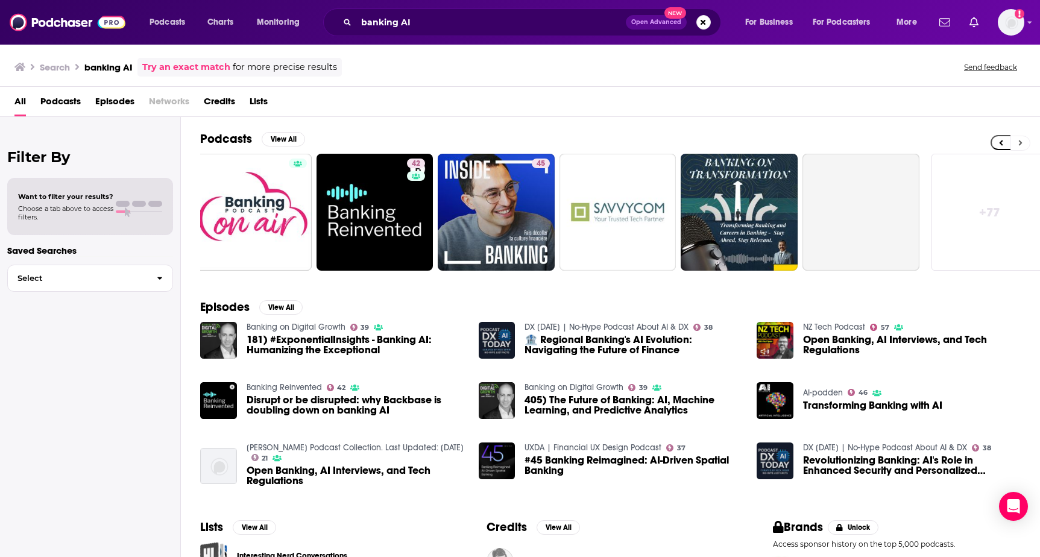
scroll to position [0, 268]
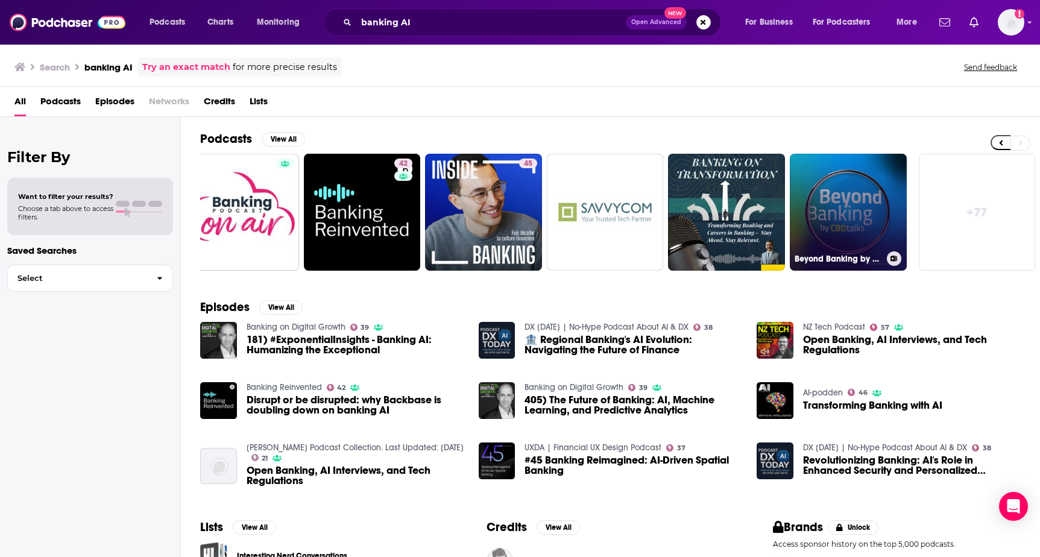
click at [884, 201] on link "Beyond Banking by CBD Talks!" at bounding box center [848, 212] width 117 height 117
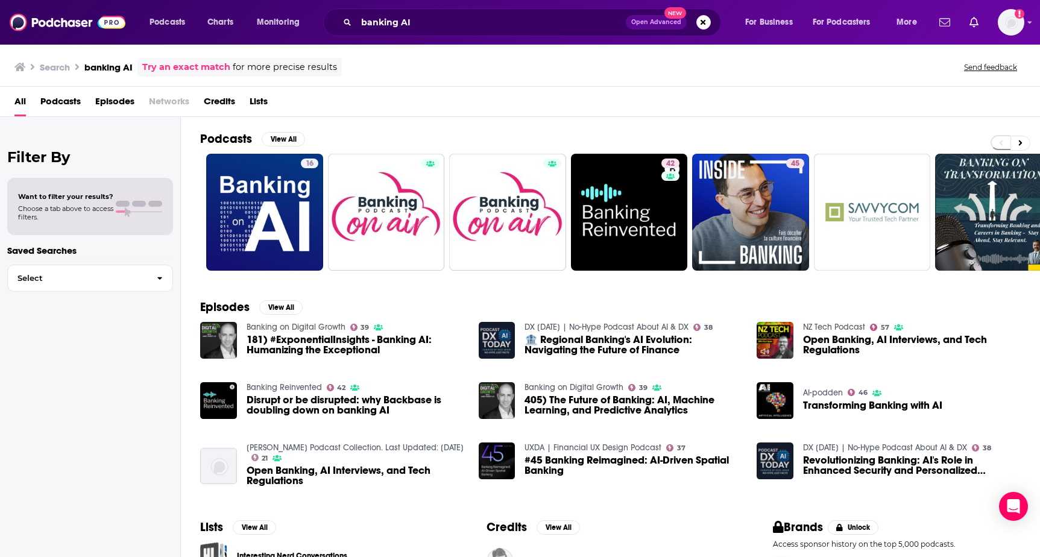
scroll to position [89, 0]
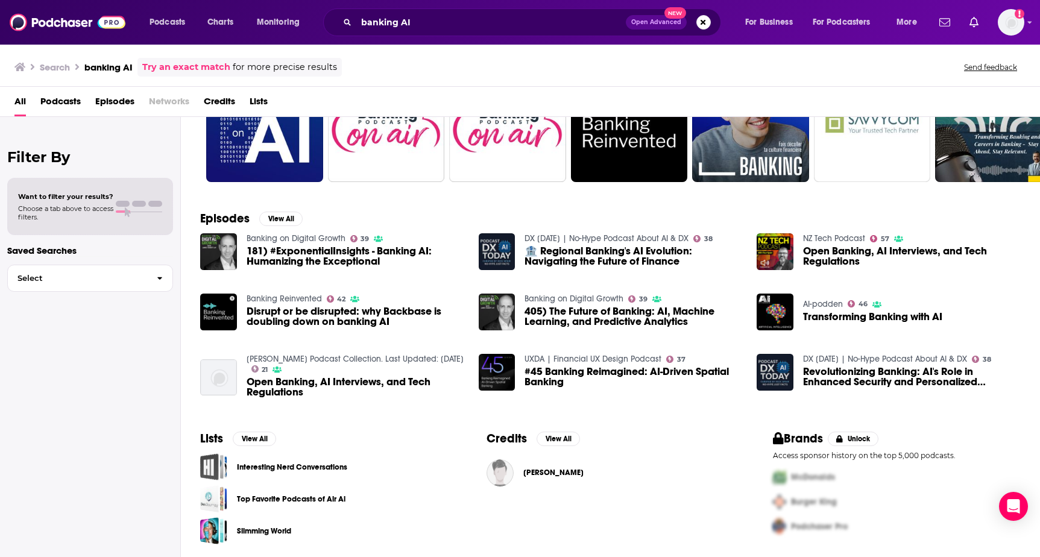
click at [63, 98] on span "Podcasts" at bounding box center [60, 104] width 40 height 25
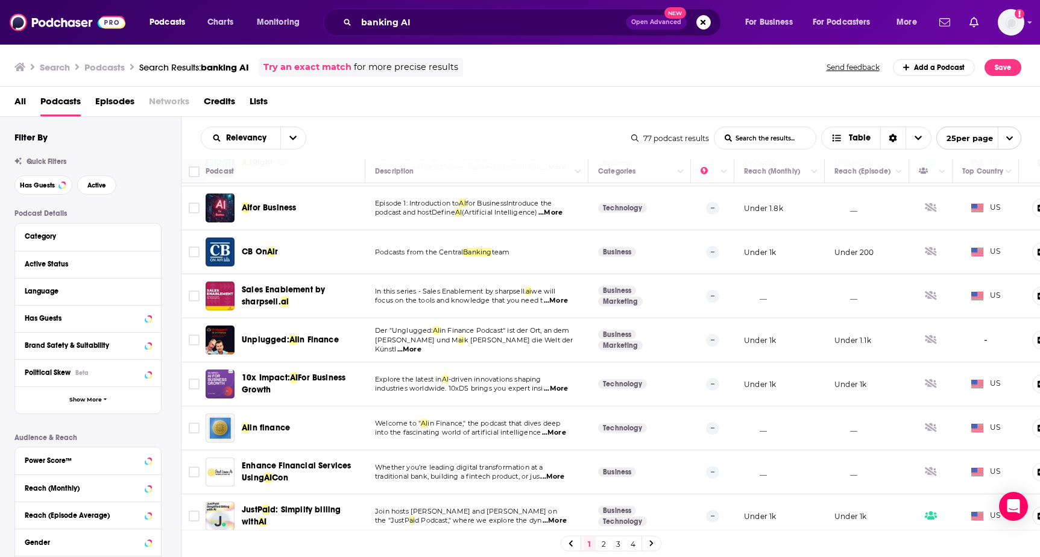
scroll to position [760, 0]
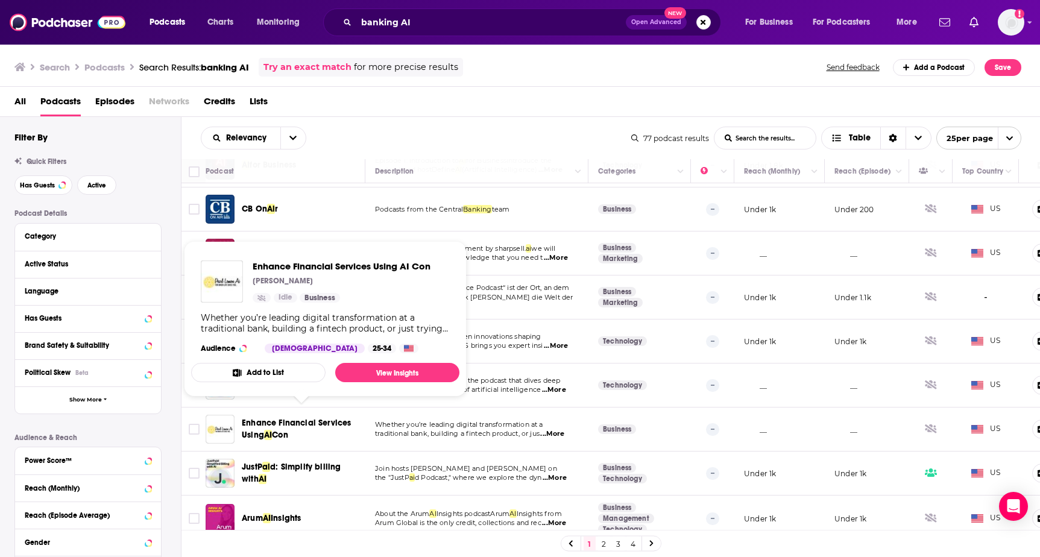
click at [318, 418] on span "Enhance Financial Services Using" at bounding box center [296, 429] width 109 height 22
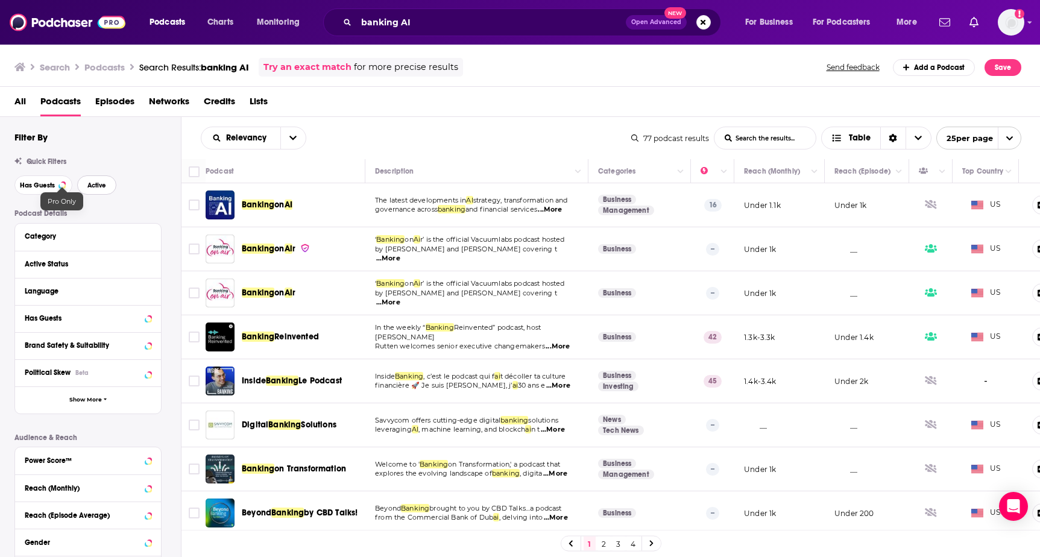
click at [90, 185] on span "Active" at bounding box center [96, 185] width 19 height 7
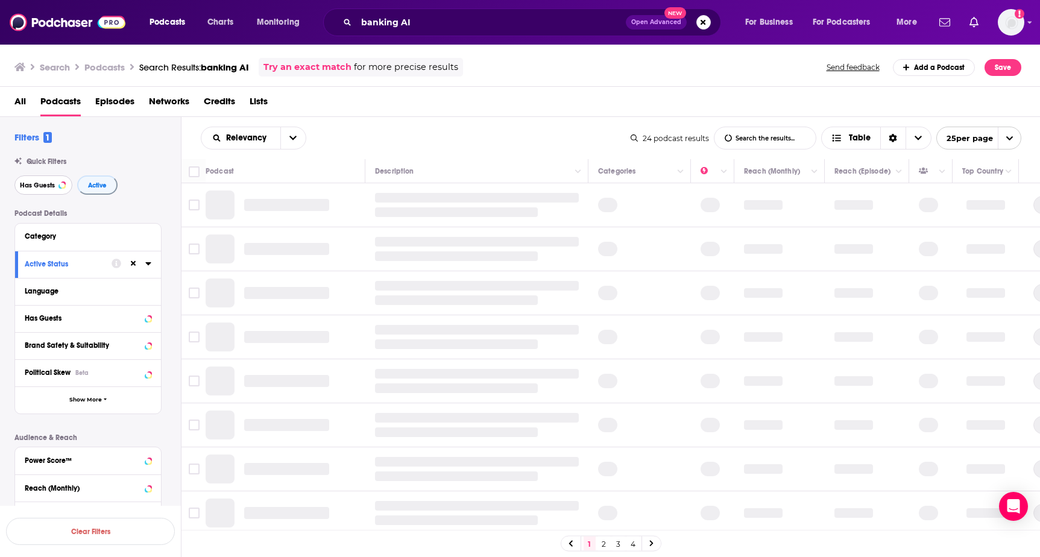
click at [49, 185] on span "Has Guests" at bounding box center [37, 185] width 35 height 7
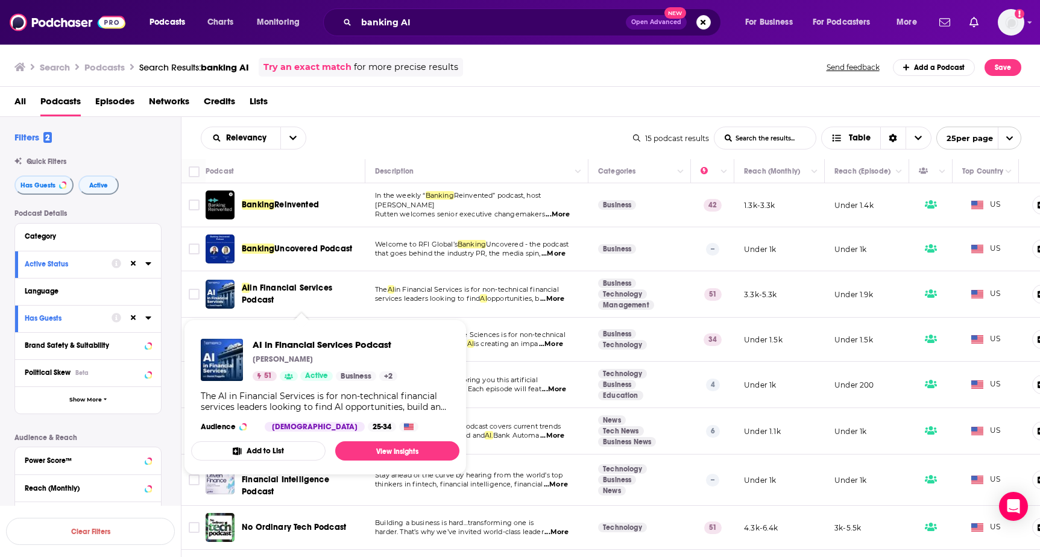
click at [281, 292] on span "in Financial Services Podcast" at bounding box center [287, 294] width 90 height 22
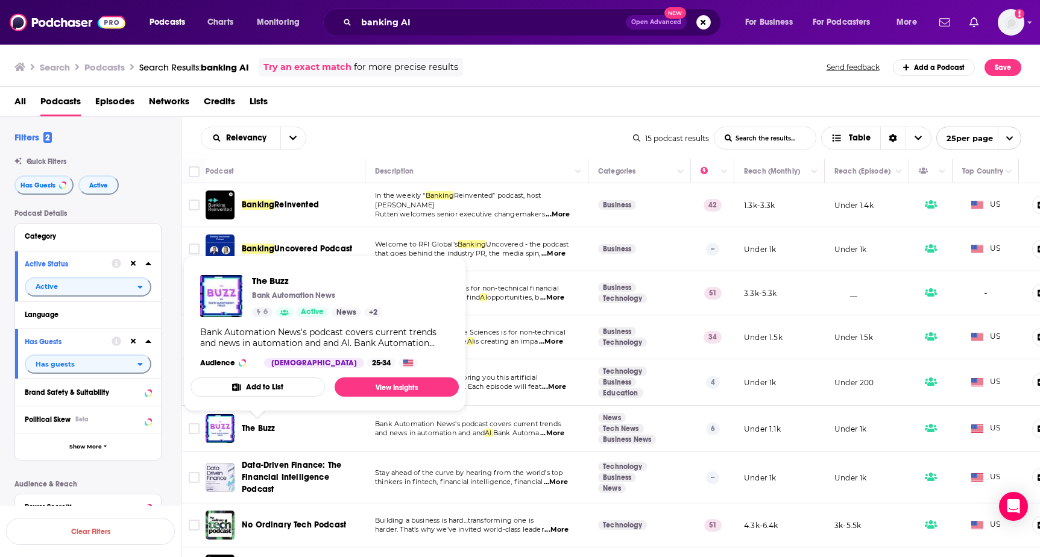
click at [260, 426] on span "The Buzz" at bounding box center [258, 428] width 33 height 10
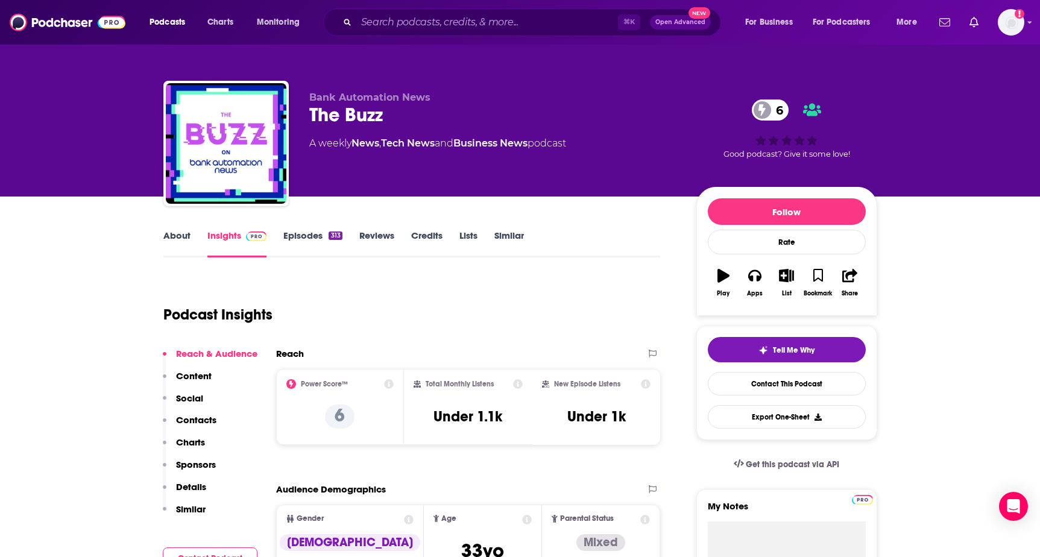
click at [184, 240] on link "About" at bounding box center [176, 244] width 27 height 28
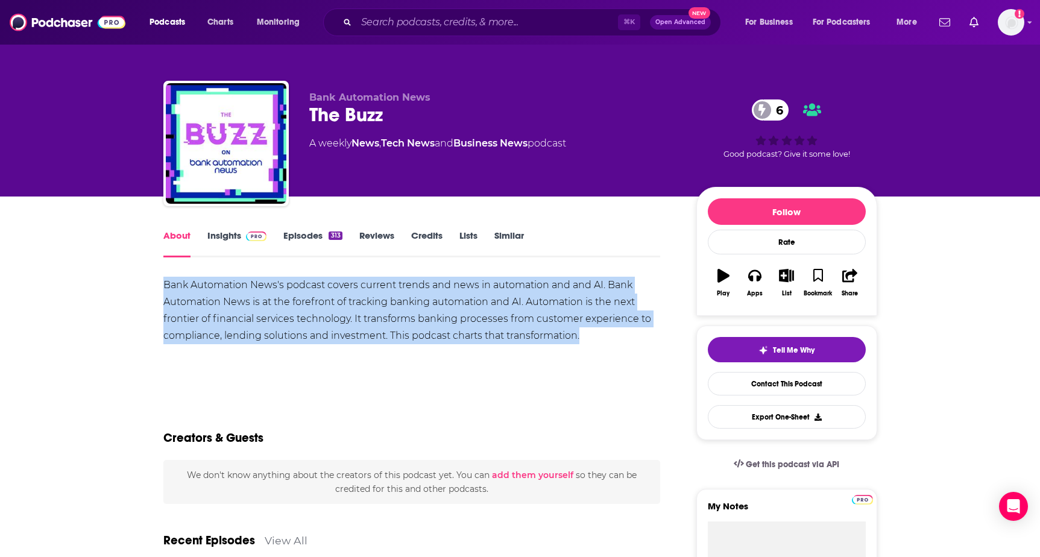
drag, startPoint x: 165, startPoint y: 284, endPoint x: 610, endPoint y: 331, distance: 447.3
copy div "Bank Automation News's podcast covers current trends and news in automation and…"
click at [233, 236] on link "Insights" at bounding box center [237, 244] width 60 height 28
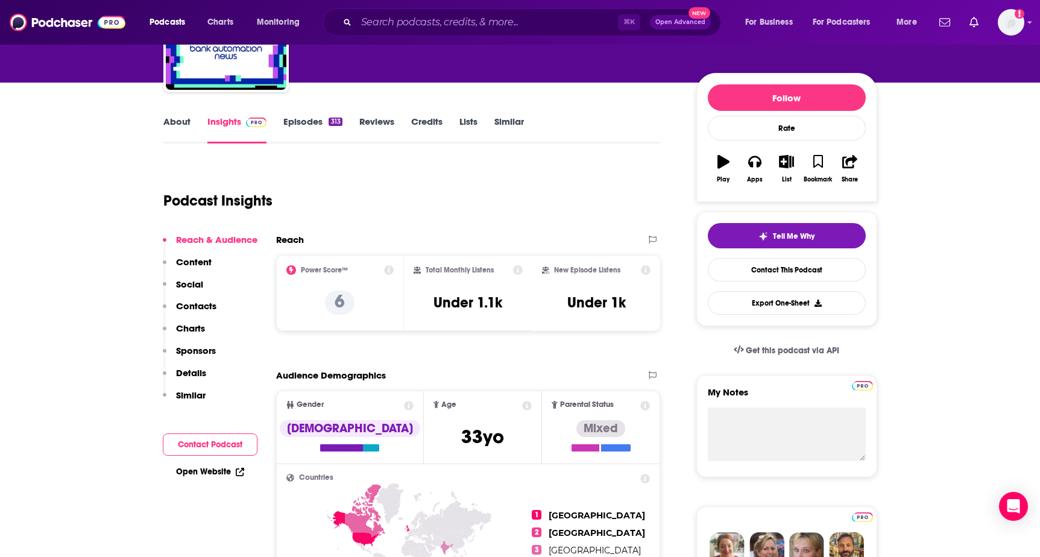
scroll to position [132, 0]
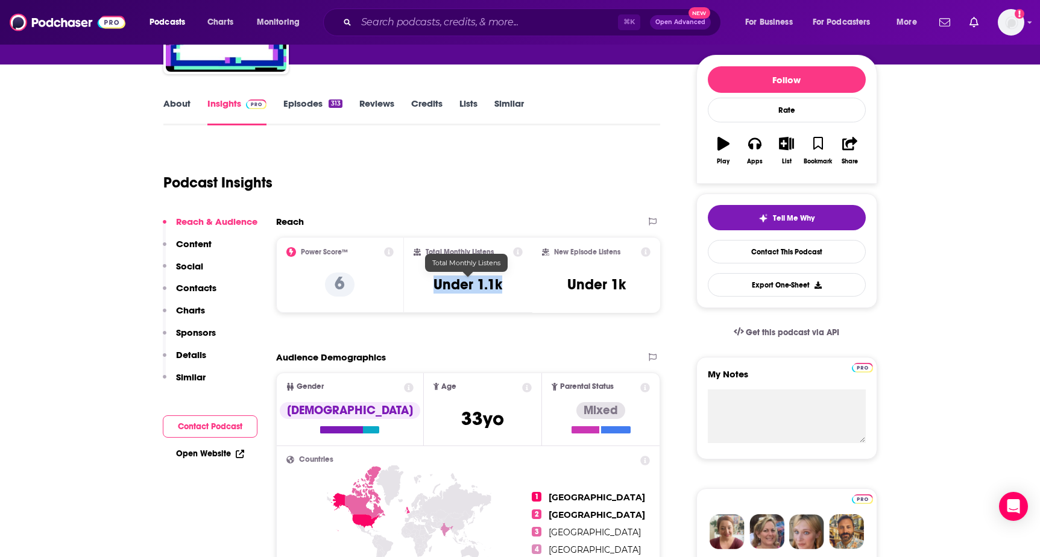
drag, startPoint x: 455, startPoint y: 287, endPoint x: 518, endPoint y: 287, distance: 62.7
click at [518, 287] on div "Total Monthly Listens Under 1.1k" at bounding box center [467, 274] width 109 height 55
copy h3 "Under 1.1k"
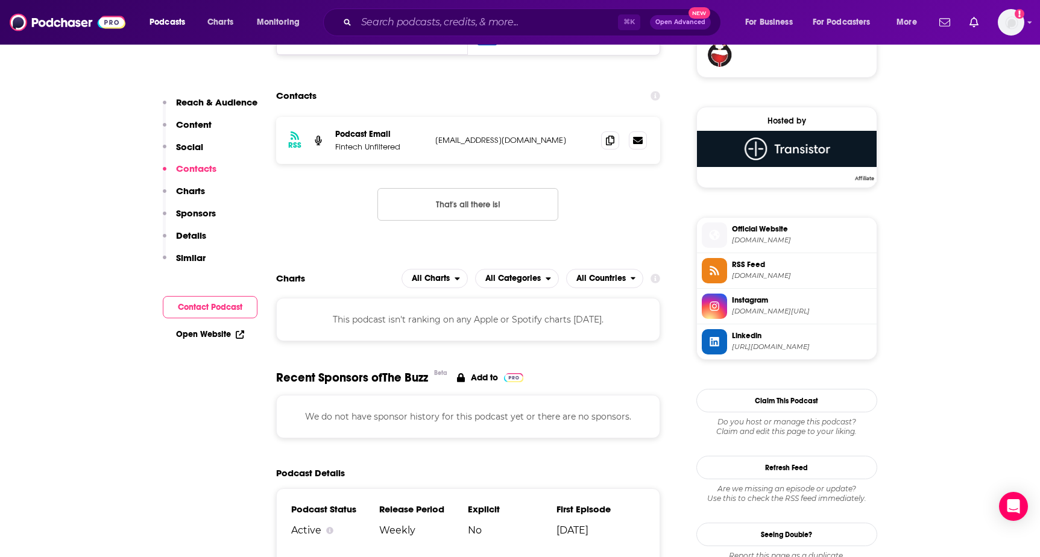
scroll to position [914, 0]
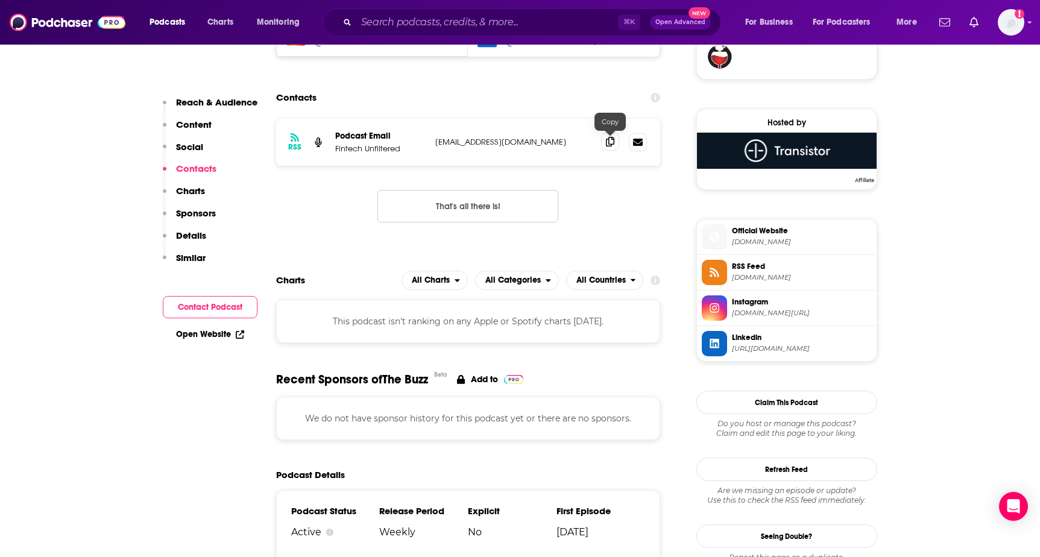
click at [612, 145] on icon at bounding box center [610, 142] width 8 height 10
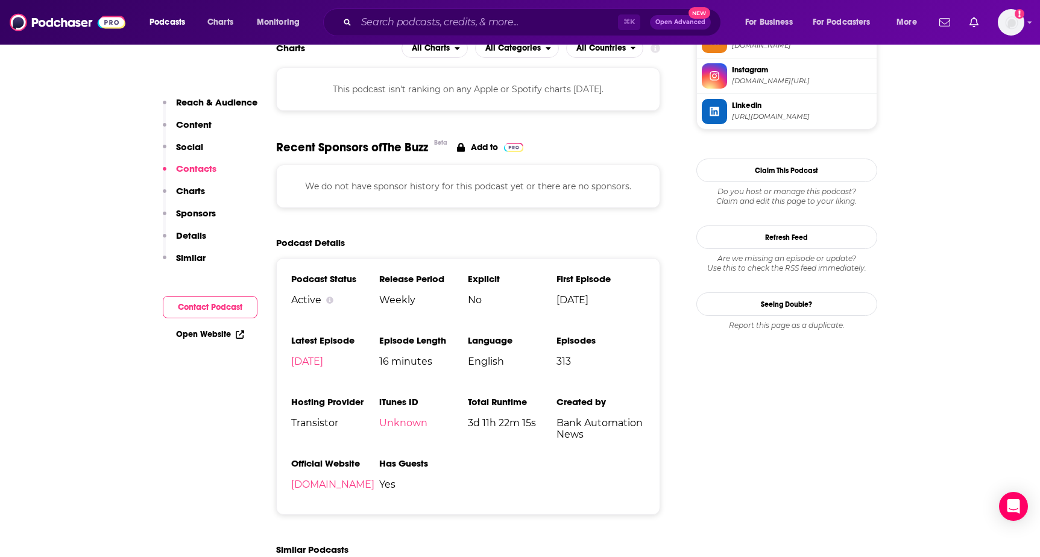
scroll to position [0, 0]
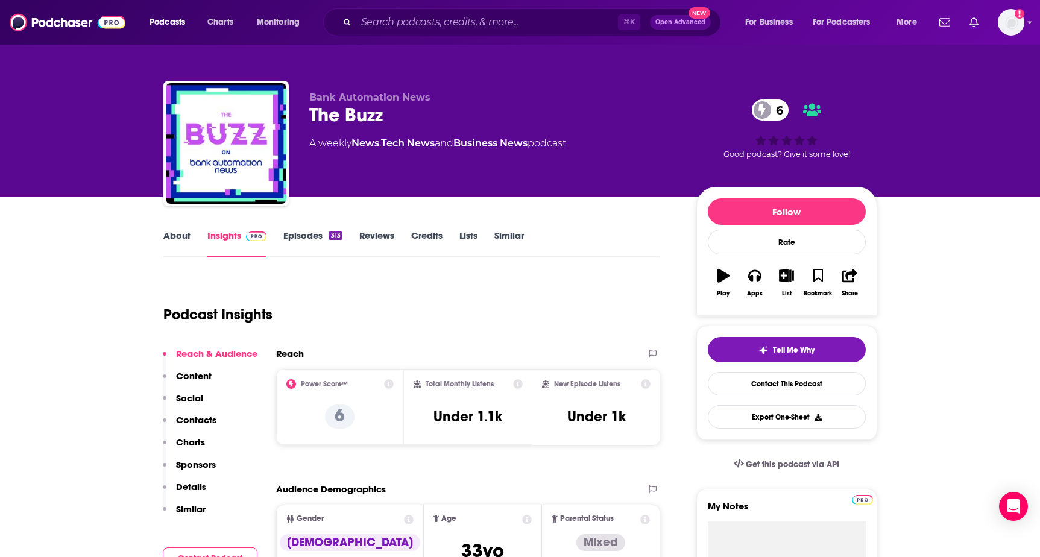
click at [171, 233] on link "About" at bounding box center [176, 244] width 27 height 28
